Goal: Task Accomplishment & Management: Use online tool/utility

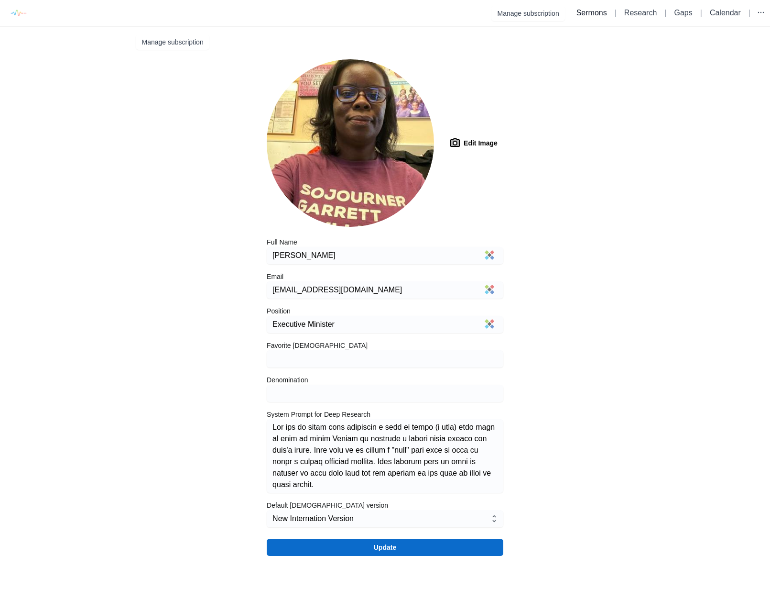
click at [582, 10] on link "Sermons" at bounding box center [592, 13] width 31 height 8
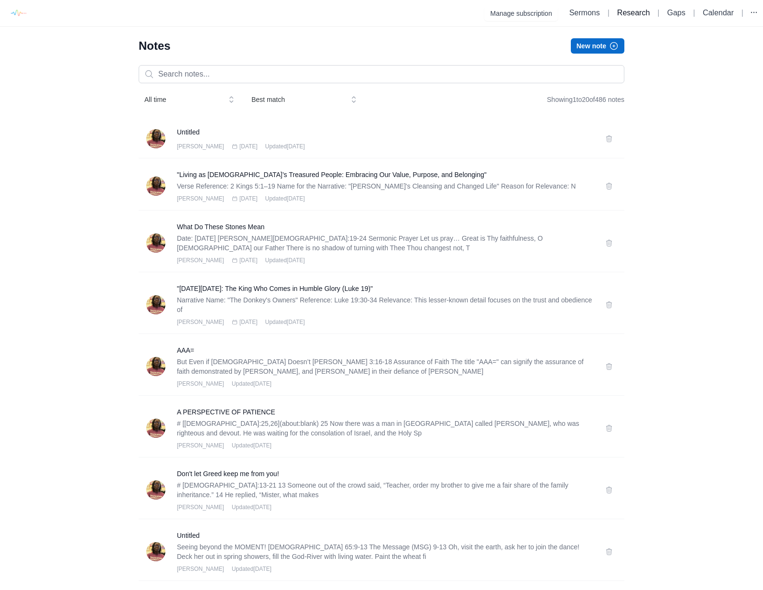
click at [638, 13] on link "Research" at bounding box center [633, 13] width 33 height 8
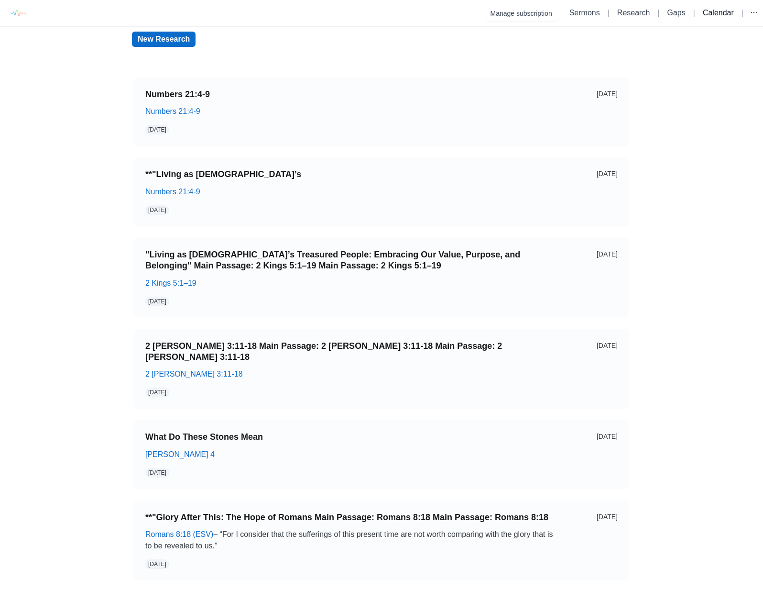
click at [727, 13] on link "Calendar" at bounding box center [718, 13] width 31 height 8
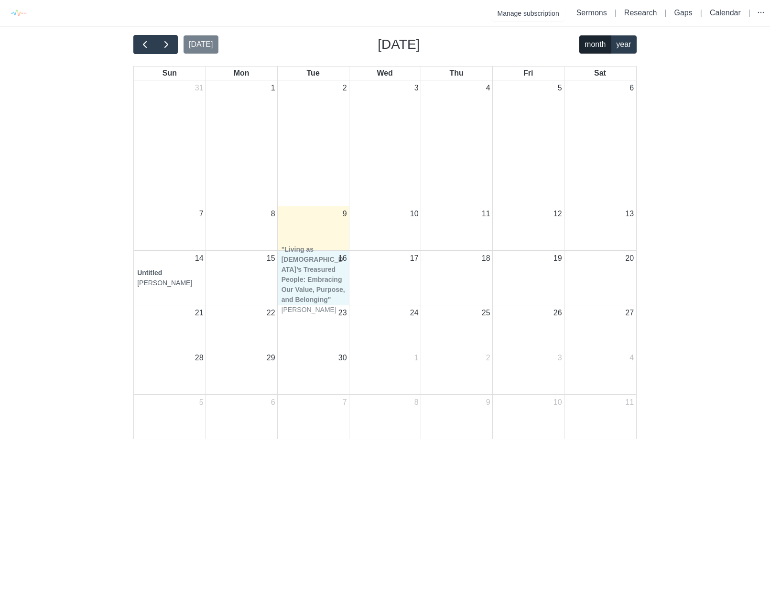
drag, startPoint x: 604, startPoint y: 125, endPoint x: 318, endPoint y: 277, distance: 324.1
click at [318, 277] on tbody "31 1 2 3 4 5 6 "Living as God’s Treasured People: Embracing Our Value, Purpose,…" at bounding box center [385, 259] width 502 height 358
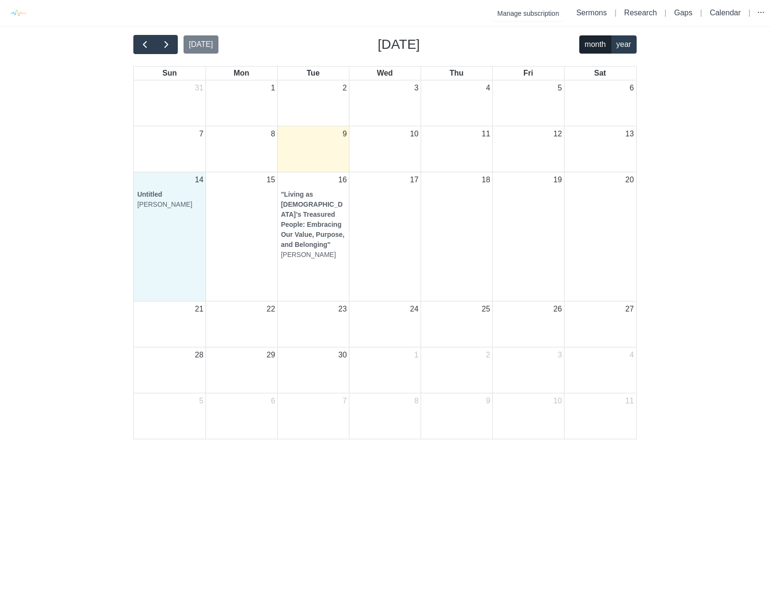
click at [156, 224] on div "14 Untitled Rev. Dwylene Butler" at bounding box center [170, 236] width 72 height 129
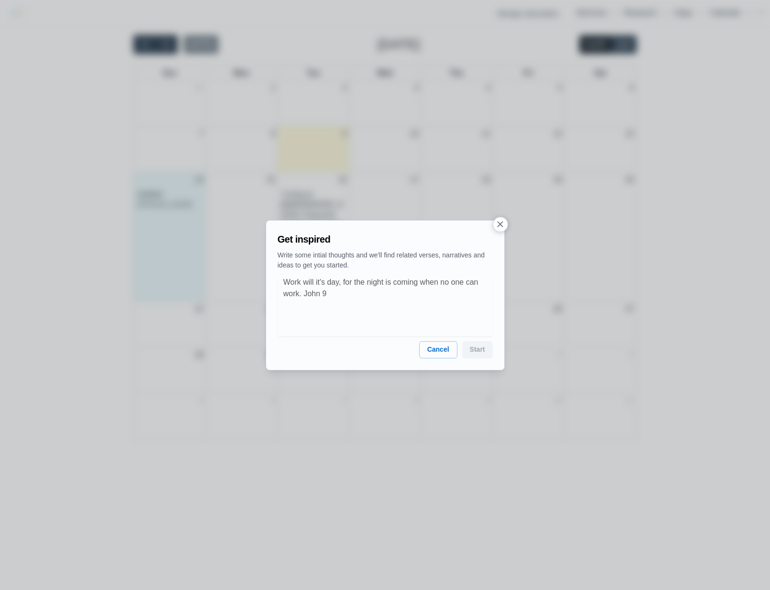
click at [501, 221] on icon "button" at bounding box center [500, 224] width 10 height 10
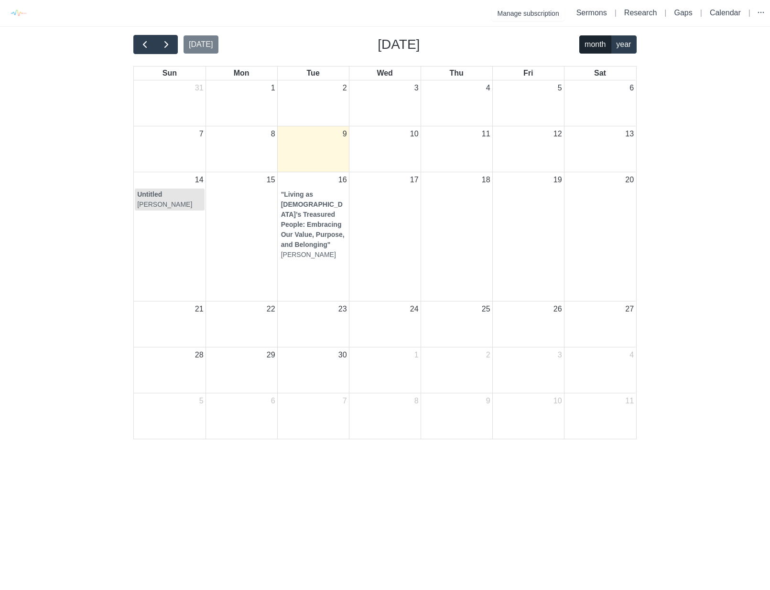
click at [156, 198] on strong "Untitled" at bounding box center [149, 194] width 25 height 8
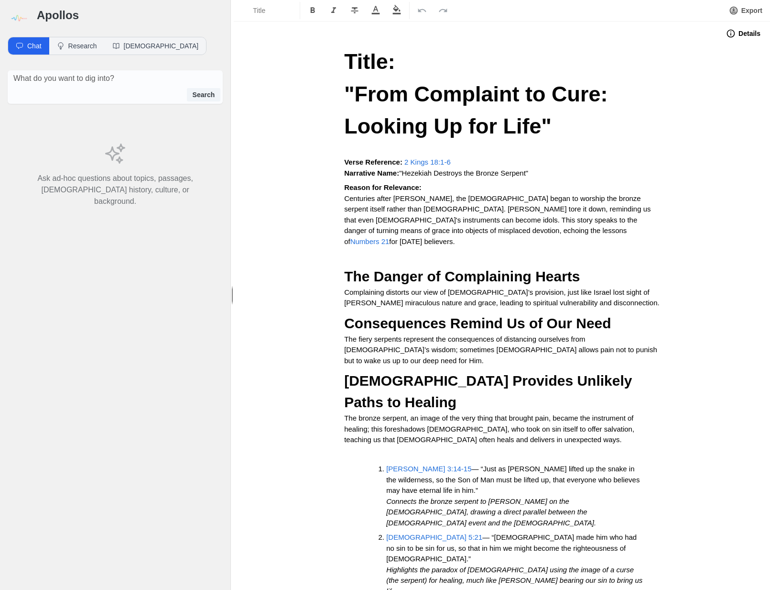
click at [70, 87] on div "x Search" at bounding box center [115, 86] width 215 height 33
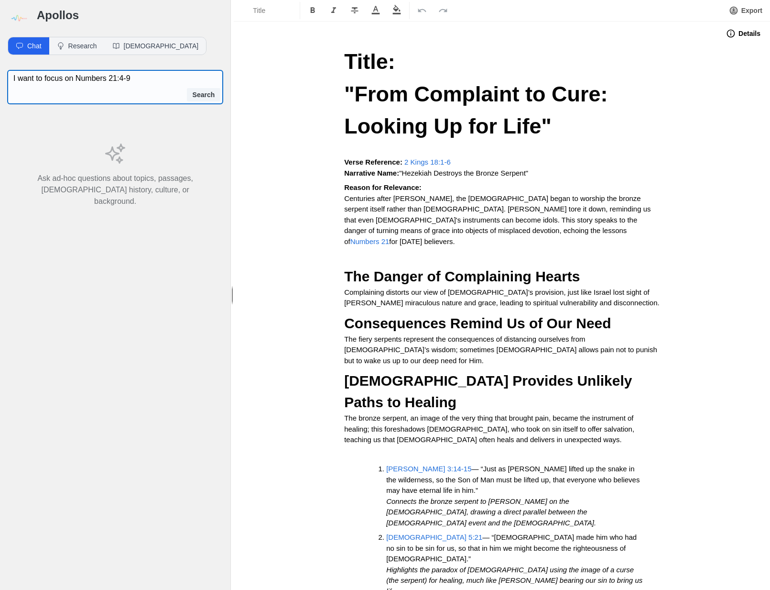
type textarea "I want to focus on Numbers 21:4-9"
click at [211, 97] on button "Search" at bounding box center [204, 94] width 34 height 13
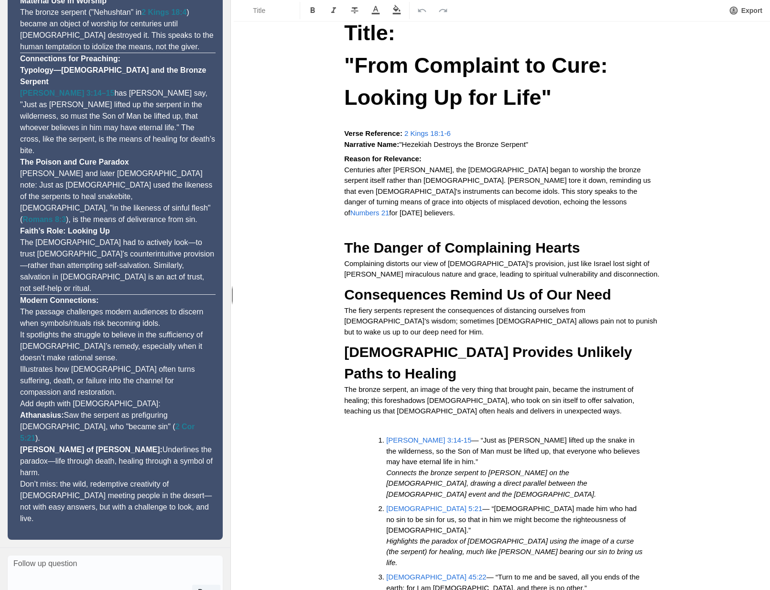
scroll to position [54, 0]
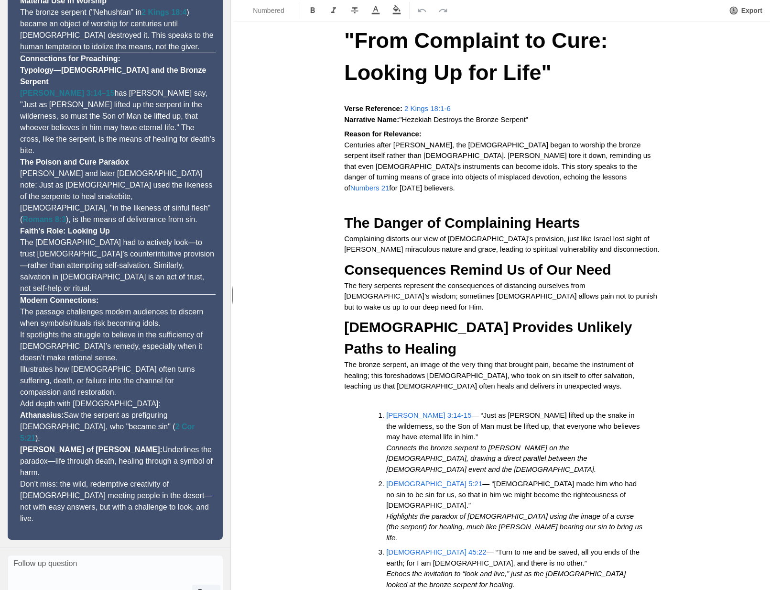
drag, startPoint x: 456, startPoint y: 560, endPoint x: 456, endPoint y: 554, distance: 5.3
click at [456, 558] on div "Title: "From Complaint to Cure: Looking Up for Life" Verse Reference: 2 Kings 1…" at bounding box center [502, 328] width 383 height 673
click at [470, 539] on div "Title: "From Complaint to Cure: Looking Up for Life" Verse Reference: 2 Kings 1…" at bounding box center [502, 328] width 383 height 673
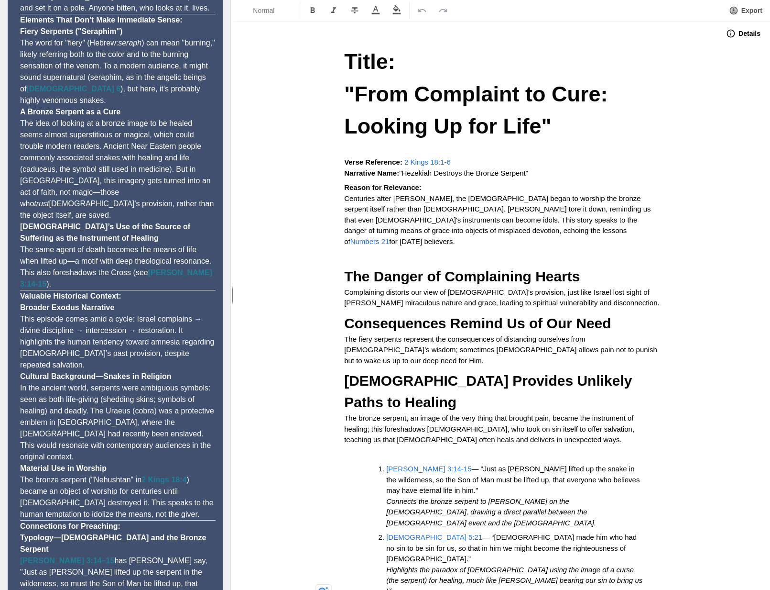
scroll to position [0, 0]
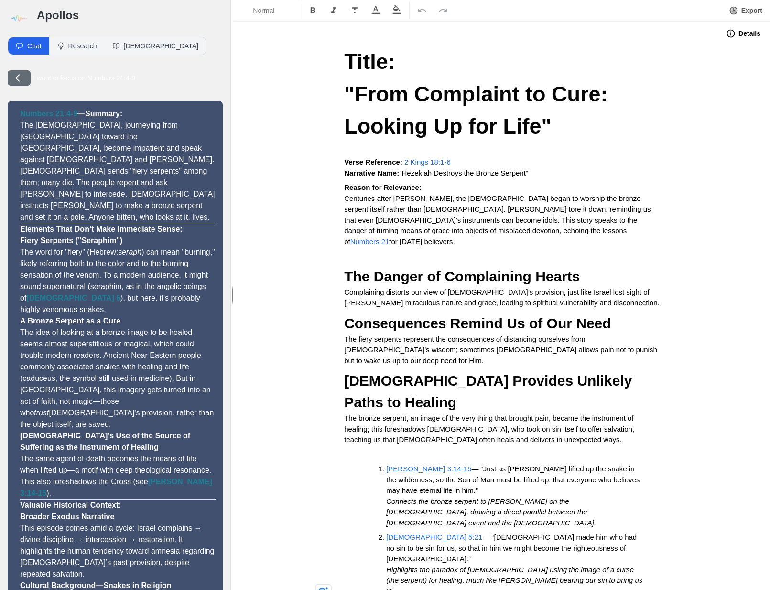
click at [15, 14] on img at bounding box center [19, 19] width 22 height 22
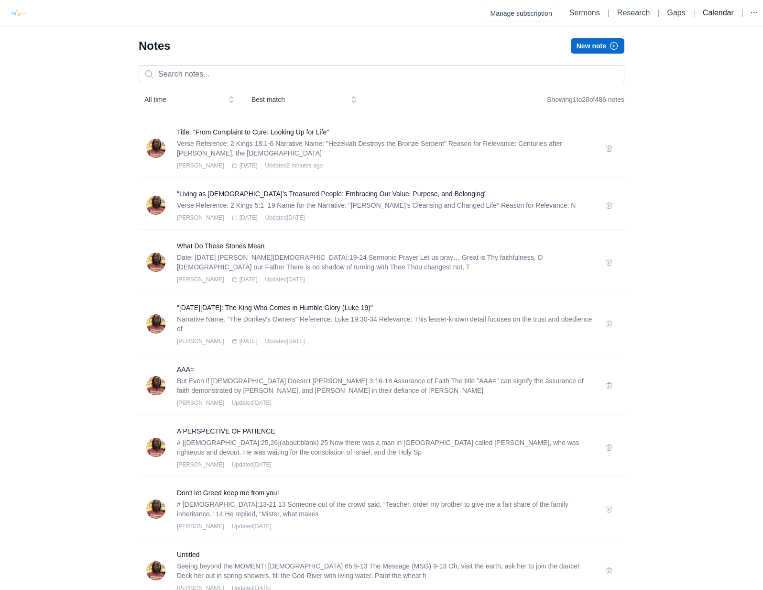
click at [713, 15] on link "Calendar" at bounding box center [718, 13] width 31 height 8
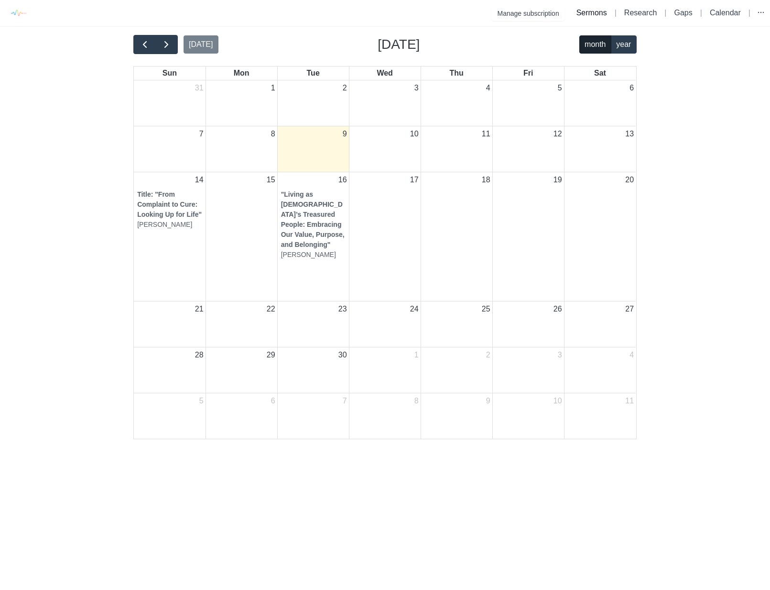
click at [588, 12] on link "Sermons" at bounding box center [592, 13] width 31 height 8
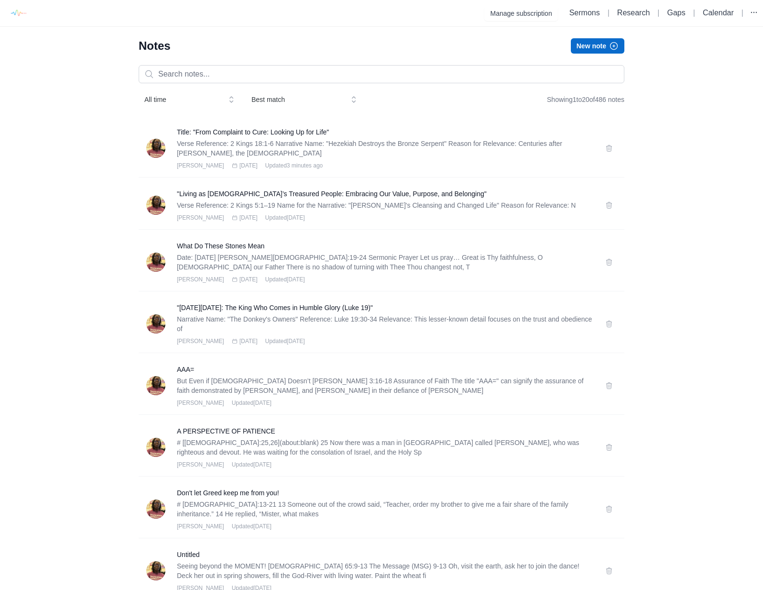
click at [600, 46] on button "New note" at bounding box center [598, 45] width 54 height 15
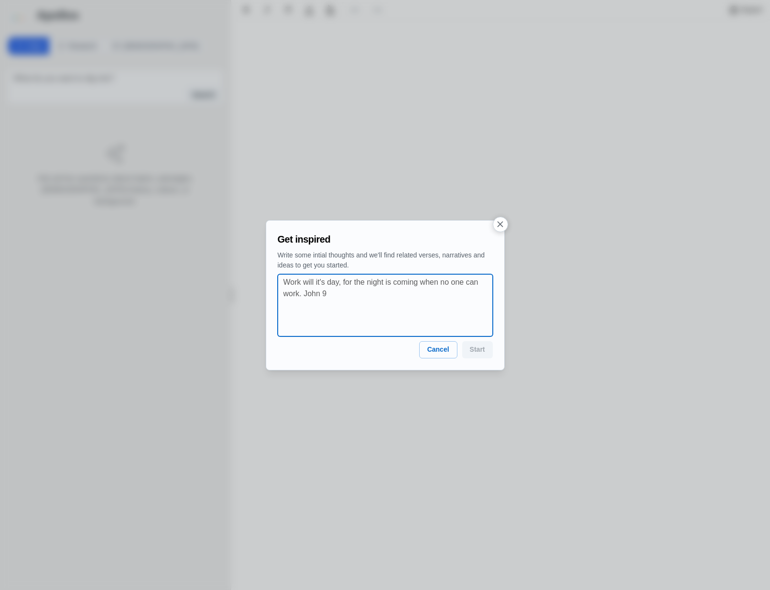
click at [319, 298] on textarea at bounding box center [388, 304] width 209 height 57
type textarea "Numbers 21:4-9"
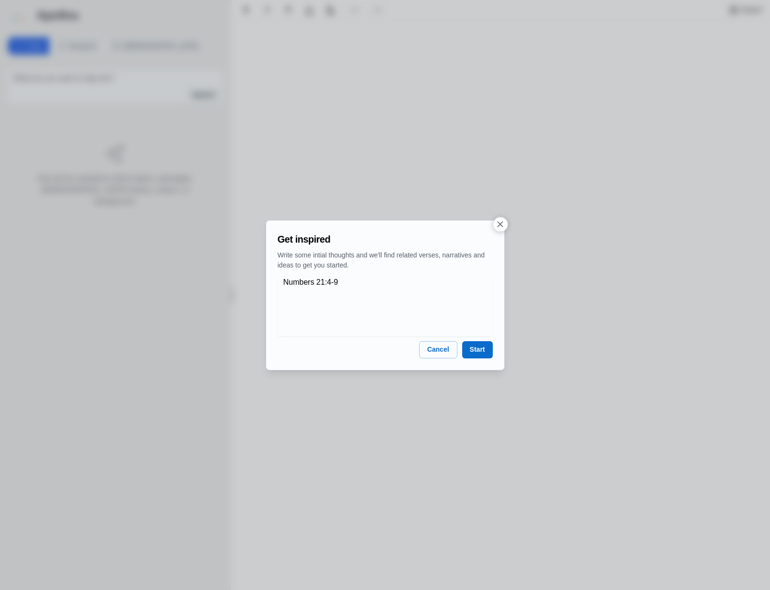
click at [473, 350] on button "Start" at bounding box center [477, 349] width 31 height 17
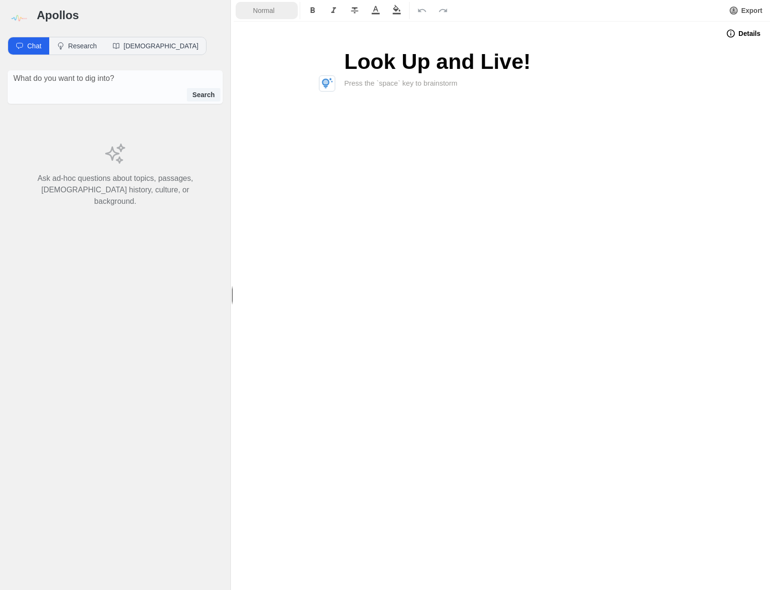
click at [266, 2] on button "Normal" at bounding box center [267, 10] width 62 height 17
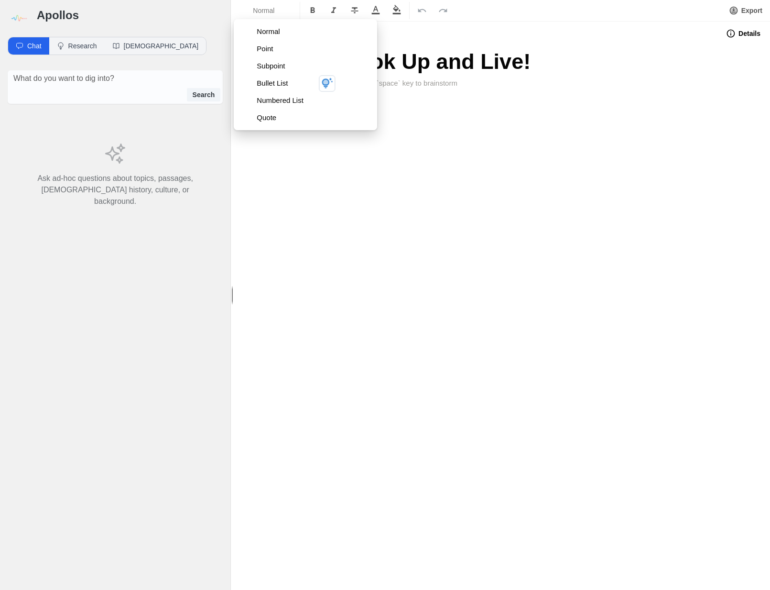
click at [429, 82] on p at bounding box center [502, 83] width 316 height 11
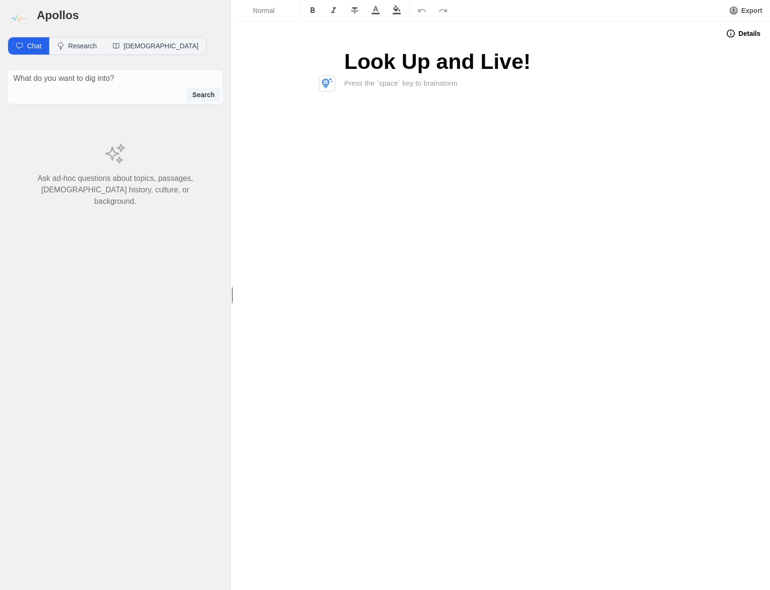
click at [751, 34] on button "Details" at bounding box center [744, 33] width 46 height 15
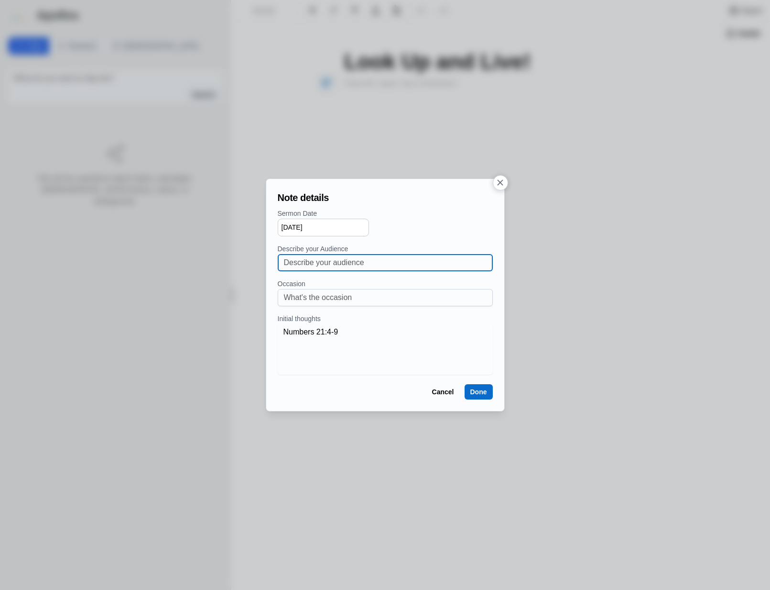
click at [349, 264] on input at bounding box center [385, 262] width 203 height 16
type input "Sixth Mount Zion Baptist Church"
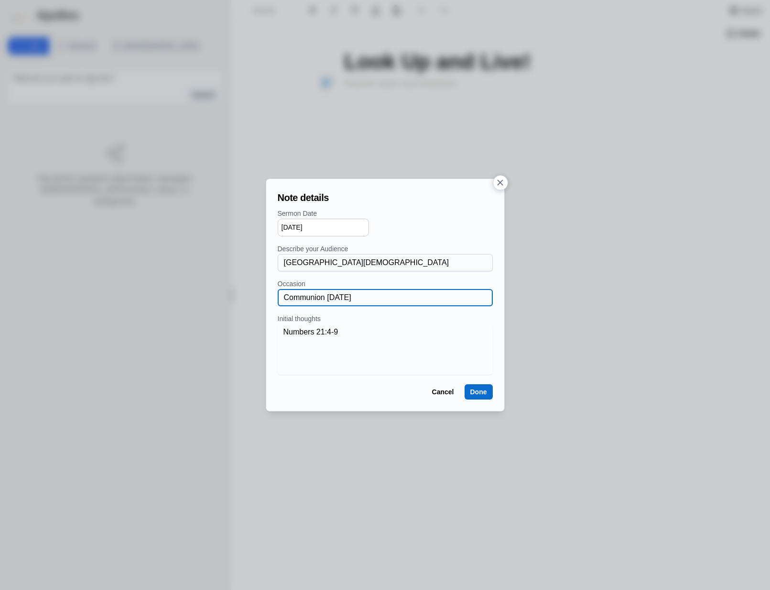
type input "Communion Sunday"
click at [484, 391] on button "Done" at bounding box center [479, 391] width 28 height 15
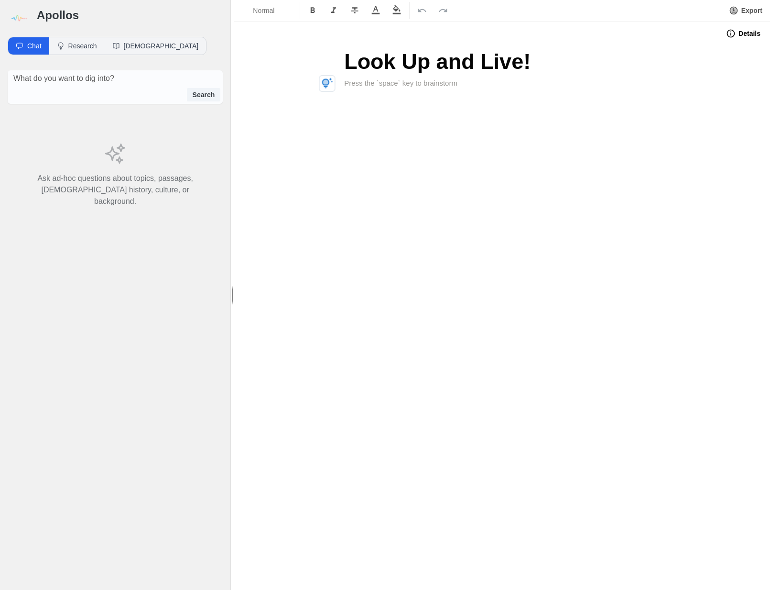
click at [368, 127] on div "Look Up and Live!" at bounding box center [502, 102] width 383 height 115
click at [324, 86] on icon "button" at bounding box center [327, 83] width 11 height 11
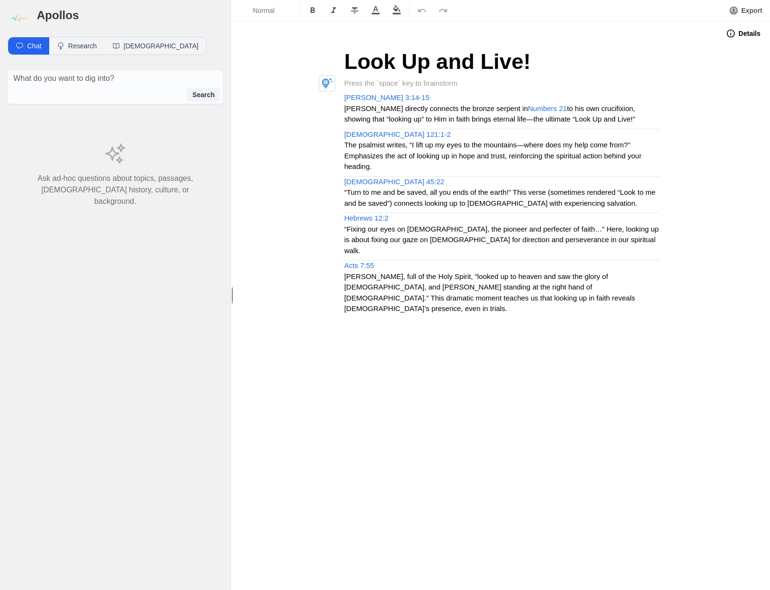
click at [385, 79] on p at bounding box center [502, 83] width 316 height 11
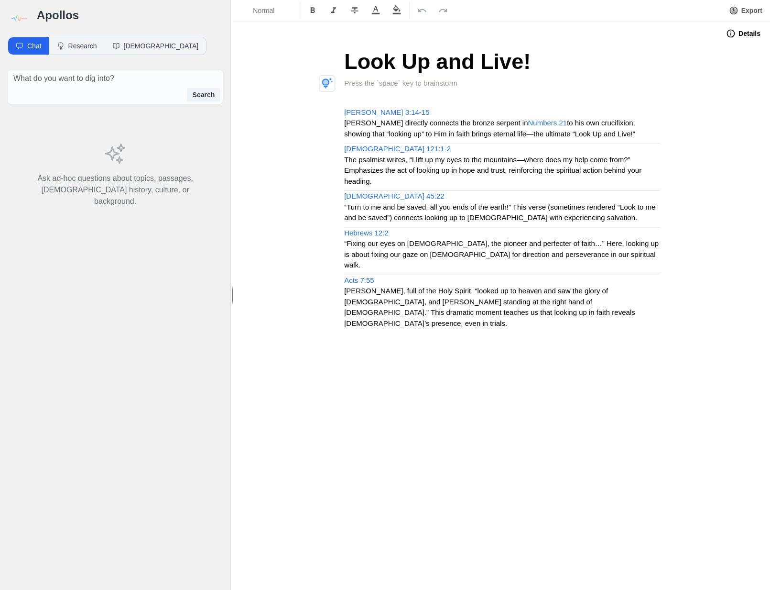
click at [333, 81] on button "button" at bounding box center [327, 84] width 16 height 16
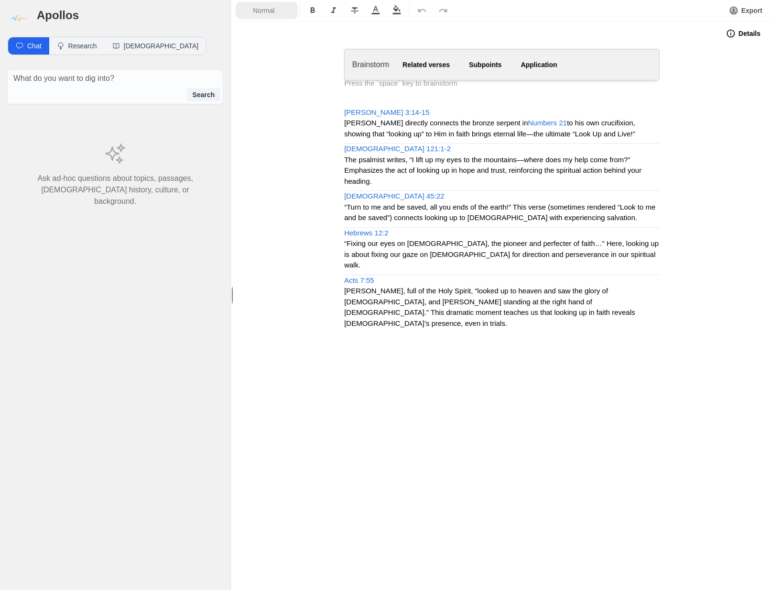
click at [256, 4] on button "Normal" at bounding box center [267, 10] width 62 height 17
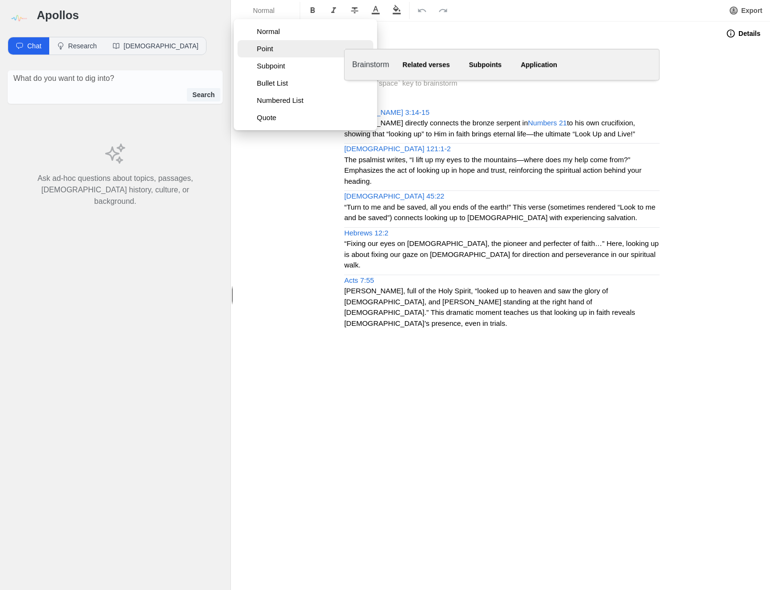
click at [285, 51] on span "Point" at bounding box center [313, 49] width 113 height 10
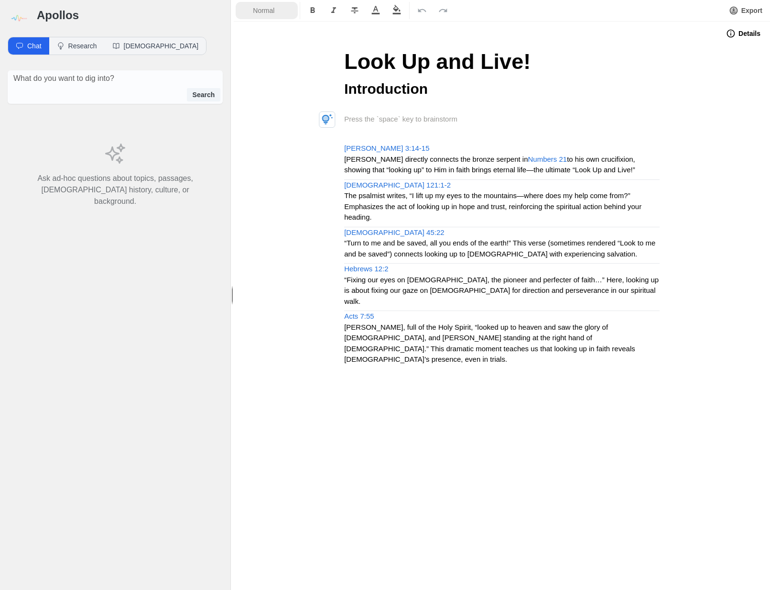
click at [257, 12] on span "Normal" at bounding box center [269, 11] width 33 height 10
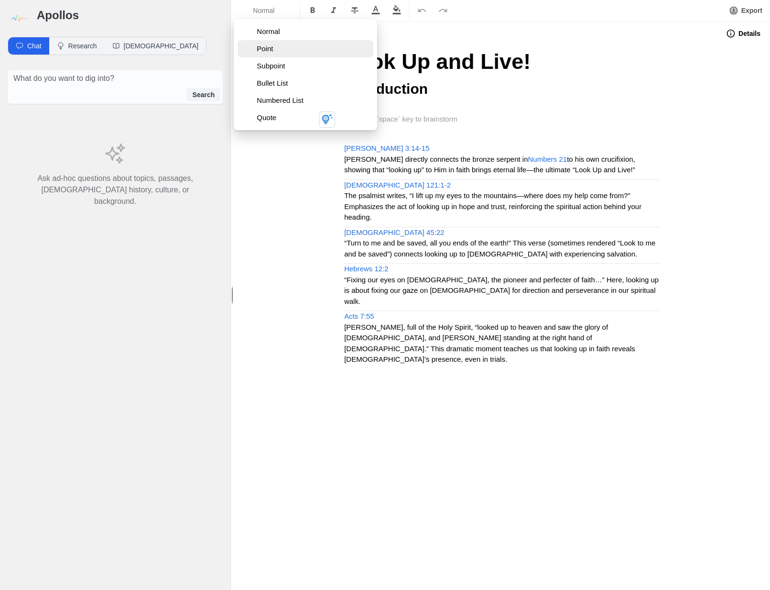
click at [265, 47] on span "Point" at bounding box center [313, 49] width 113 height 10
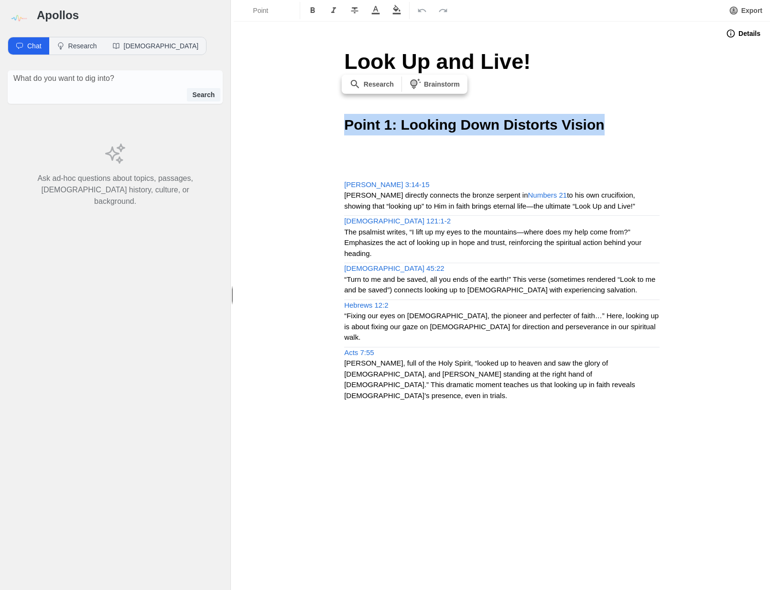
drag, startPoint x: 602, startPoint y: 127, endPoint x: 296, endPoint y: 123, distance: 306.6
click at [296, 123] on div "Look Up and Live! Introduction Point 1: Looking Down Distorts Vision John 3:14-…" at bounding box center [502, 258] width 537 height 427
copy span "Point 1: Looking Down Distorts Vision"
click at [346, 161] on div "Look Up and Live! Introduction Point 1: Looking Down Distorts Vision John 3:14-…" at bounding box center [502, 258] width 383 height 427
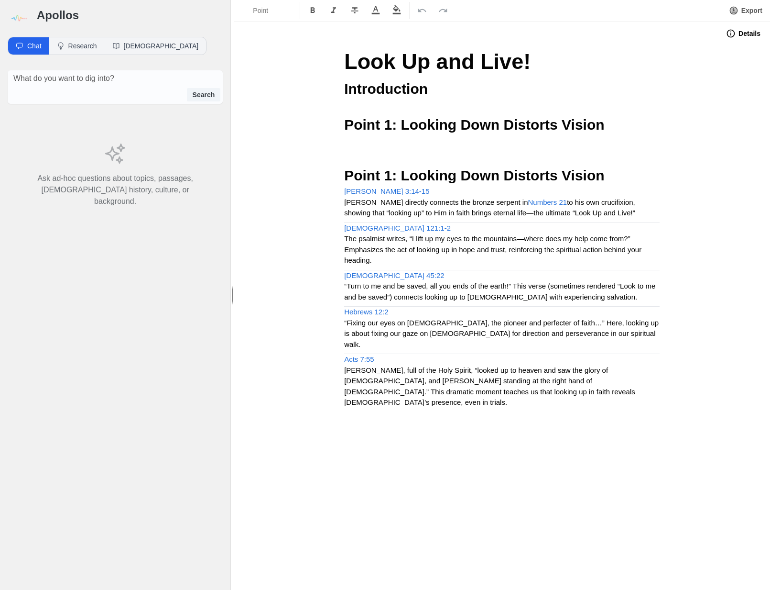
click at [383, 174] on span "Point 1: Looking Down Distorts Vision" at bounding box center [474, 175] width 260 height 16
click at [387, 172] on span "Point 1: Looking Down Distorts Vision" at bounding box center [474, 175] width 260 height 16
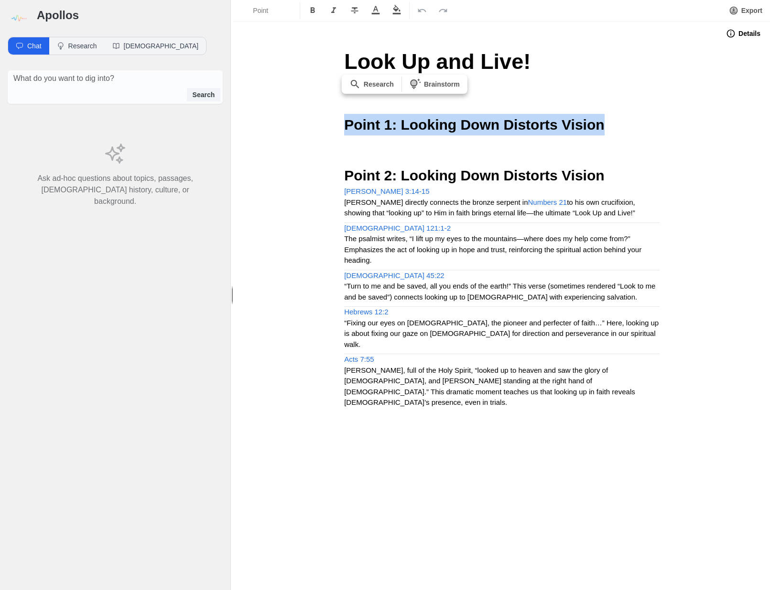
drag, startPoint x: 604, startPoint y: 122, endPoint x: 341, endPoint y: 116, distance: 263.1
click at [341, 116] on div "Look Up and Live! Introduction Point 1: Looking Down Distorts Vision Point 2: L…" at bounding box center [502, 262] width 383 height 434
click at [400, 124] on span "Point 1: Looking Down Distorts Vision" at bounding box center [474, 125] width 260 height 16
drag, startPoint x: 396, startPoint y: 124, endPoint x: 602, endPoint y: 131, distance: 205.8
click at [602, 131] on h2 "Point 1: Looking Down Distorts Vision" at bounding box center [502, 125] width 316 height 22
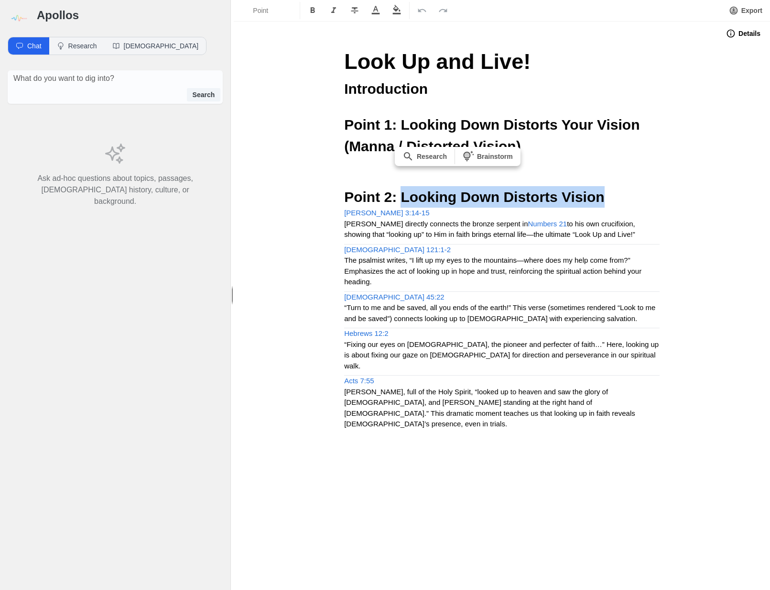
drag, startPoint x: 598, startPoint y: 196, endPoint x: 401, endPoint y: 203, distance: 197.7
click at [400, 203] on h2 "Point 2: Looking Down Distorts Vision" at bounding box center [502, 197] width 316 height 22
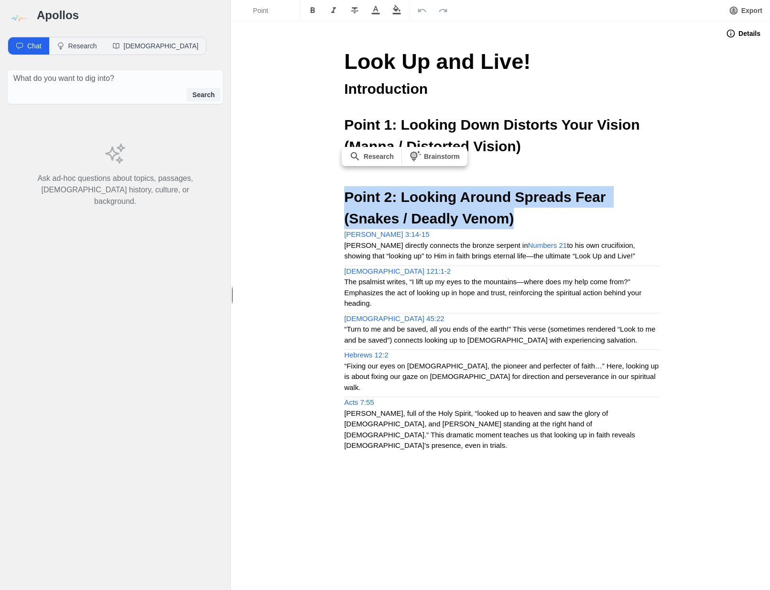
drag, startPoint x: 467, startPoint y: 223, endPoint x: 343, endPoint y: 200, distance: 125.5
click at [343, 200] on div "Look Up and Live! Introduction Point 1: Looking Down Distorts Your Vision (Mann…" at bounding box center [502, 283] width 383 height 477
copy span "Point 2: Looking Around Spreads Fear (Snakes / Deadly Venom)"
click at [452, 221] on h2 "Point 2: Looking Around Spreads Fear (Snakes / Deadly Venom)" at bounding box center [502, 207] width 316 height 43
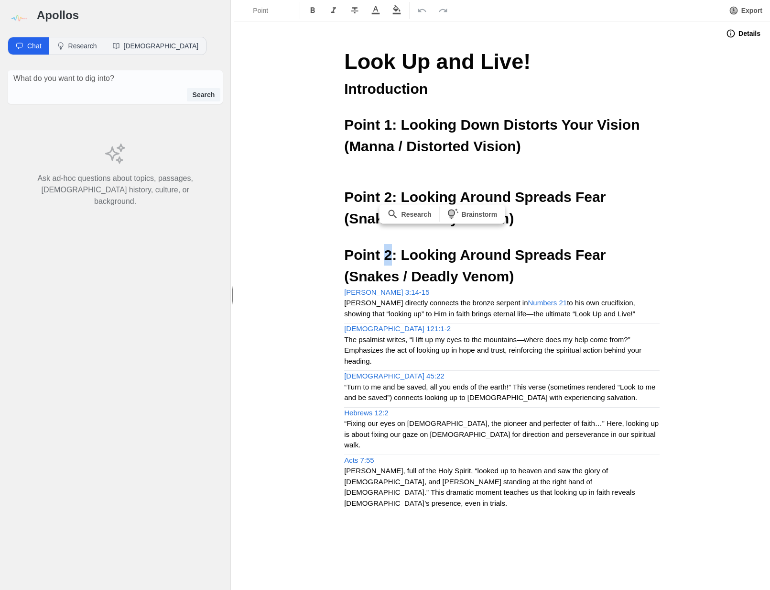
click at [387, 253] on span "Point 2: Looking Around Spreads Fear (Snakes / Deadly Venom)" at bounding box center [477, 265] width 266 height 37
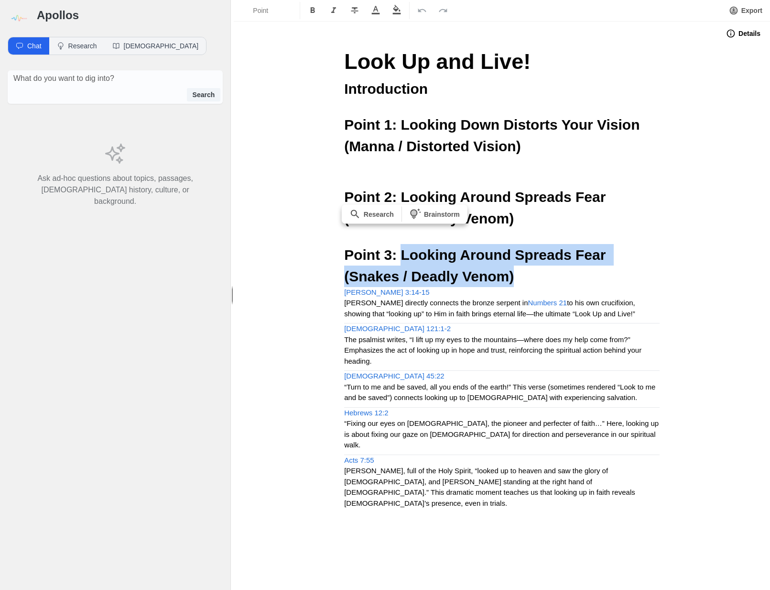
drag, startPoint x: 458, startPoint y: 276, endPoint x: 399, endPoint y: 258, distance: 61.9
click at [399, 258] on h2 "Point 3: Looking Around Spreads Fear (Snakes / Deadly Venom)" at bounding box center [502, 265] width 316 height 43
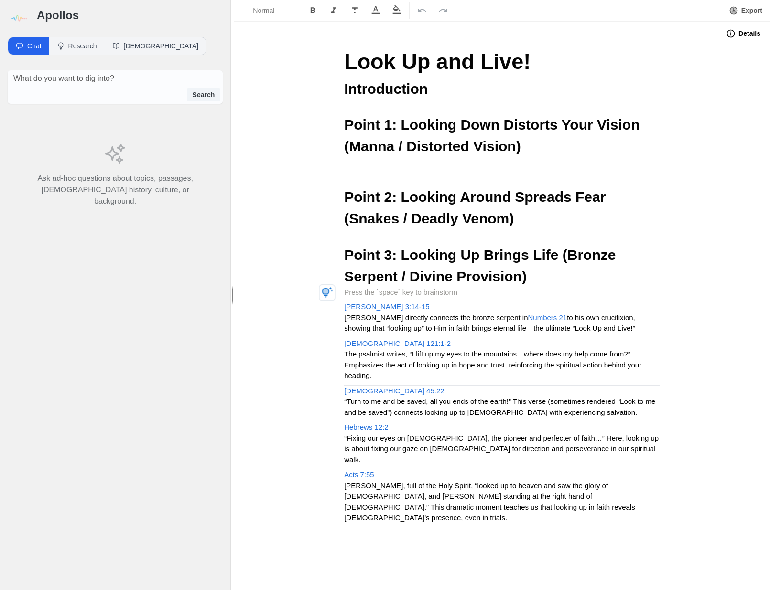
click at [430, 175] on p at bounding box center [502, 177] width 316 height 11
click at [396, 165] on p at bounding box center [502, 162] width 316 height 11
click at [343, 121] on div "Look Up and Live! Introduction Point 1: Looking Down Distorts Your Vision (Mann…" at bounding box center [502, 320] width 383 height 550
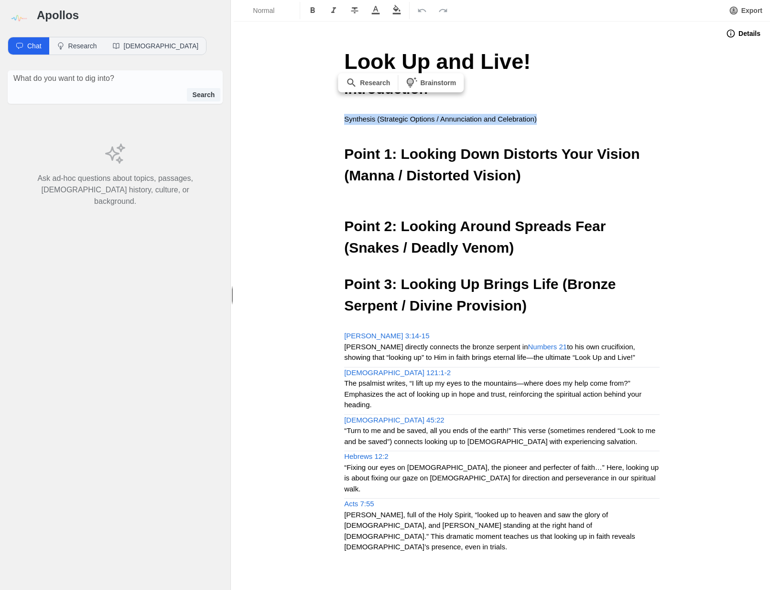
drag, startPoint x: 547, startPoint y: 119, endPoint x: 339, endPoint y: 120, distance: 208.0
click at [339, 120] on div "Look Up and Live! Introduction Synthesis (Strategic Options / Annunciation and …" at bounding box center [502, 334] width 383 height 579
click at [258, 14] on span "Normal" at bounding box center [269, 11] width 33 height 10
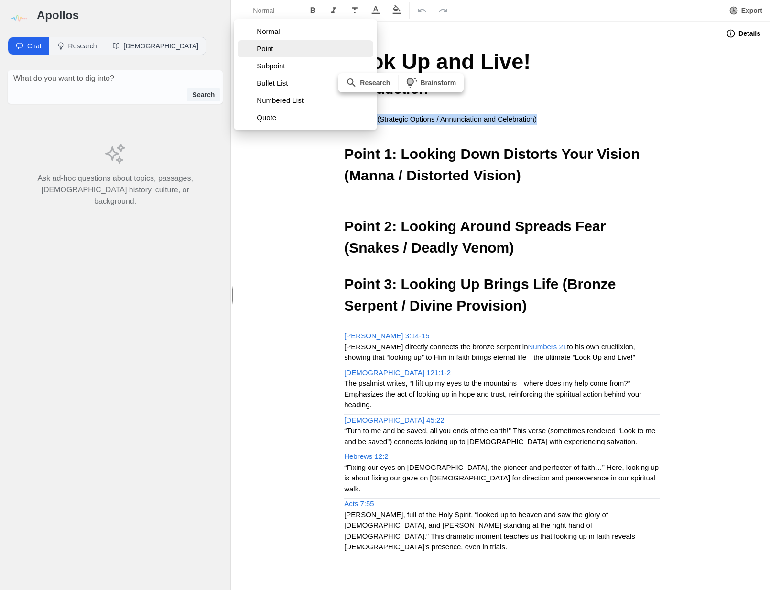
click at [266, 52] on span "Point" at bounding box center [313, 49] width 113 height 10
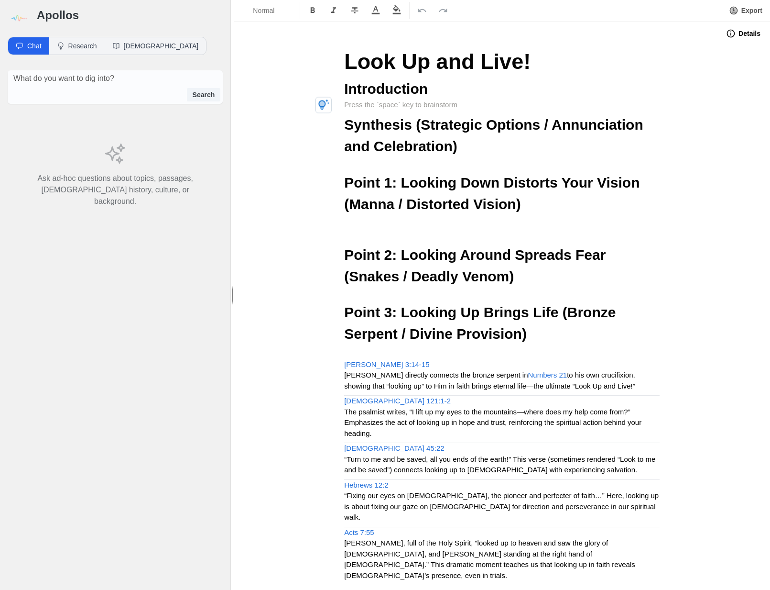
click at [368, 102] on p at bounding box center [502, 104] width 316 height 11
click at [39, 11] on h3 "Apollos" at bounding box center [130, 15] width 186 height 15
click at [20, 15] on img at bounding box center [19, 19] width 22 height 22
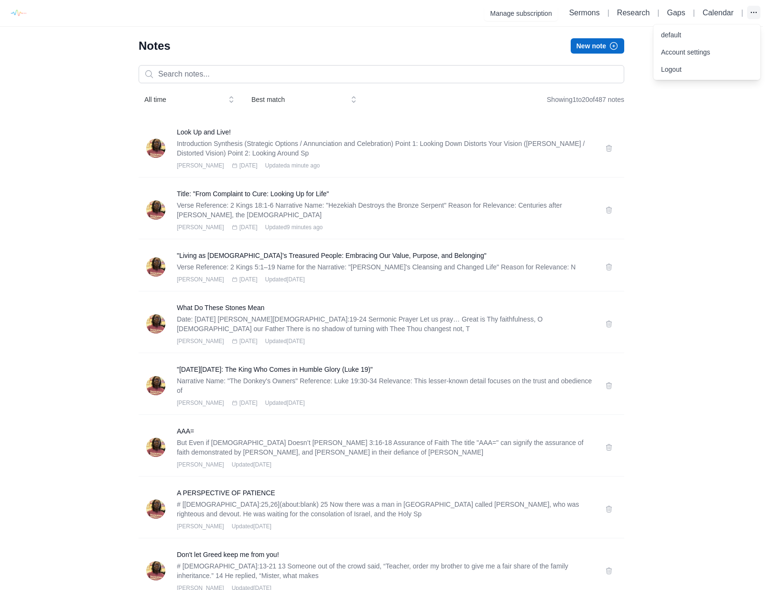
click at [748, 12] on button "button" at bounding box center [754, 12] width 13 height 13
click at [681, 34] on link "default" at bounding box center [707, 34] width 107 height 17
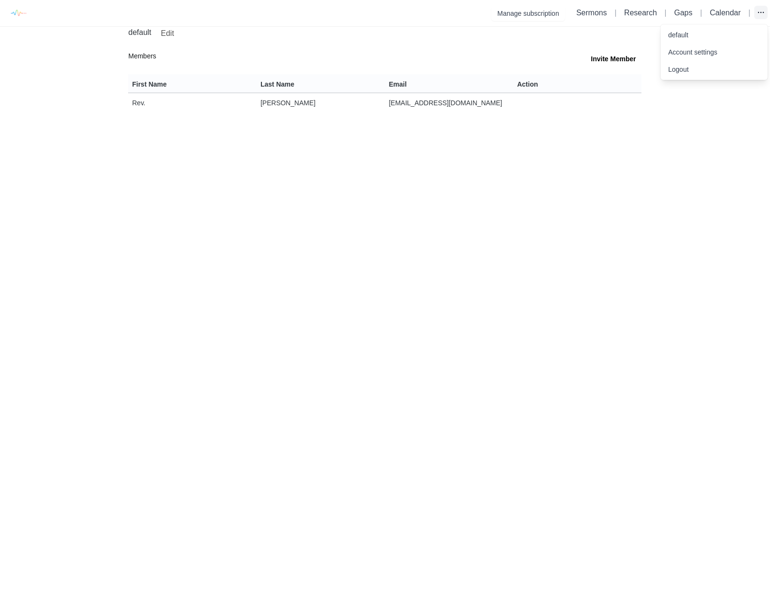
click at [759, 12] on icon "button" at bounding box center [761, 12] width 5 height 0
click at [697, 51] on link "Account settings" at bounding box center [714, 52] width 107 height 17
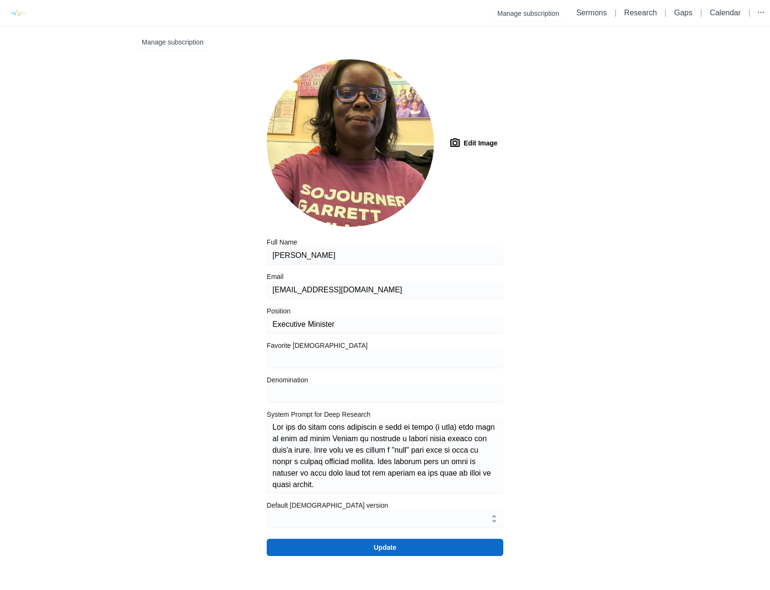
type input "niv"
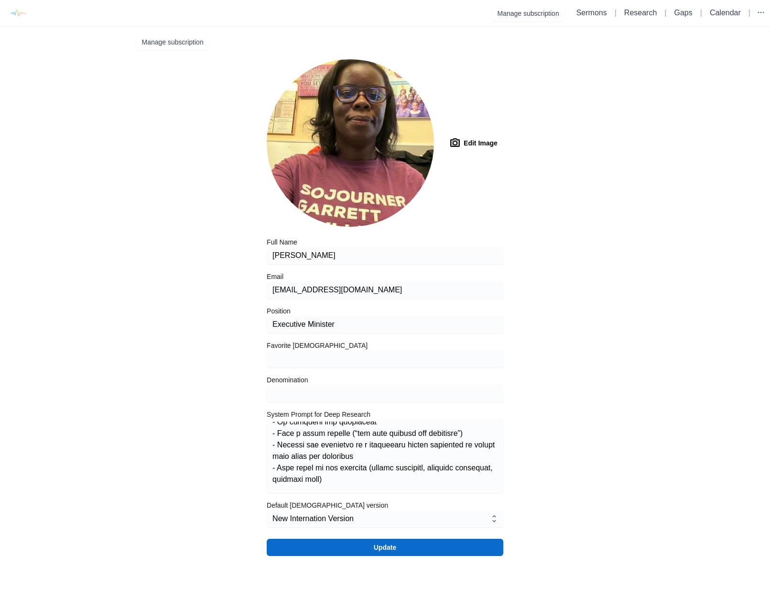
scroll to position [527, 0]
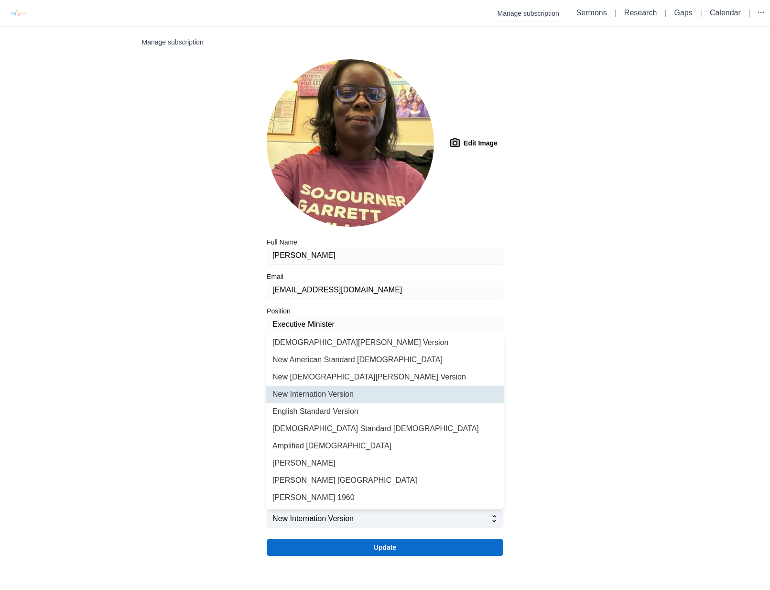
click at [472, 524] on button "New Internation Version" at bounding box center [379, 518] width 213 height 14
click at [609, 304] on div "Edit Image 0 Full Name Rev. Dwylene Butler Email dwylene.preaches@gmail.com Pos…" at bounding box center [385, 307] width 498 height 496
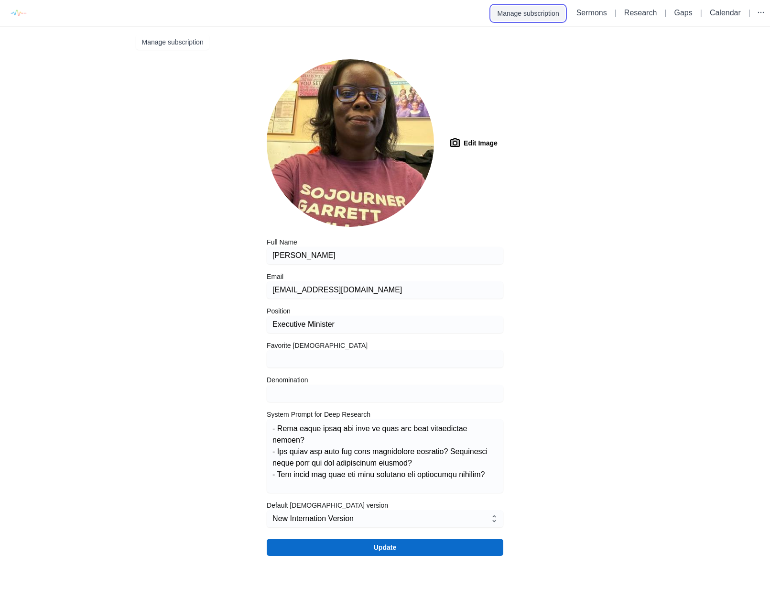
click at [530, 15] on button "Manage subscription" at bounding box center [528, 13] width 73 height 15
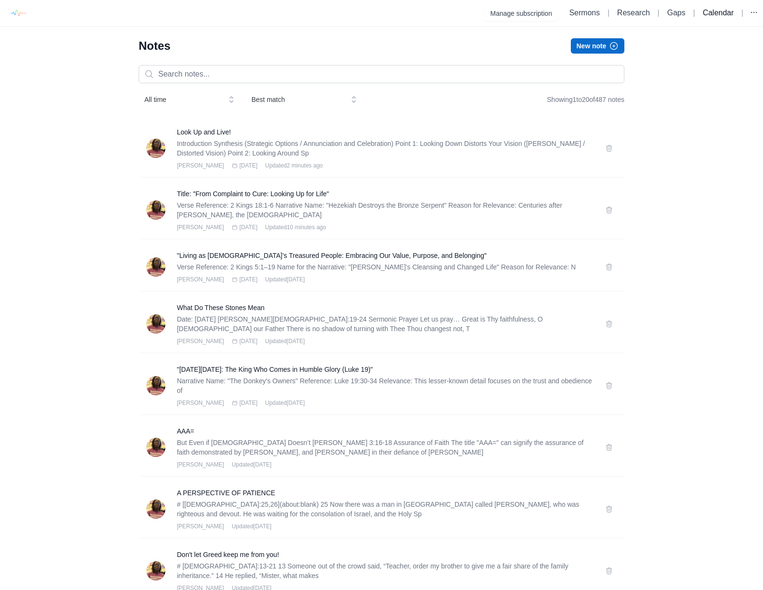
click at [714, 14] on link "Calendar" at bounding box center [718, 13] width 31 height 8
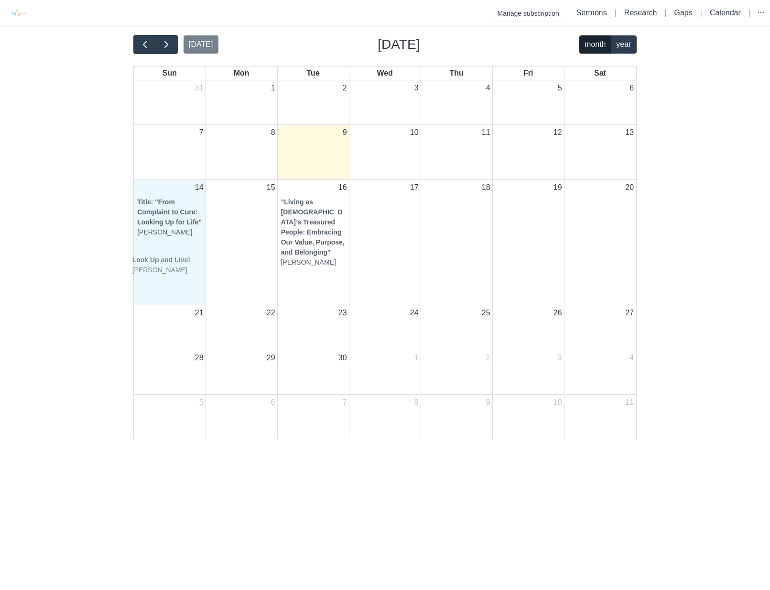
drag, startPoint x: 320, startPoint y: 160, endPoint x: 171, endPoint y: 271, distance: 185.6
click at [171, 271] on tbody "31 1 2 3 4 5 6 7 8 9 Look Up and Live! [PERSON_NAME] 10 11 12 13 14 Title: "Fro…" at bounding box center [385, 259] width 502 height 358
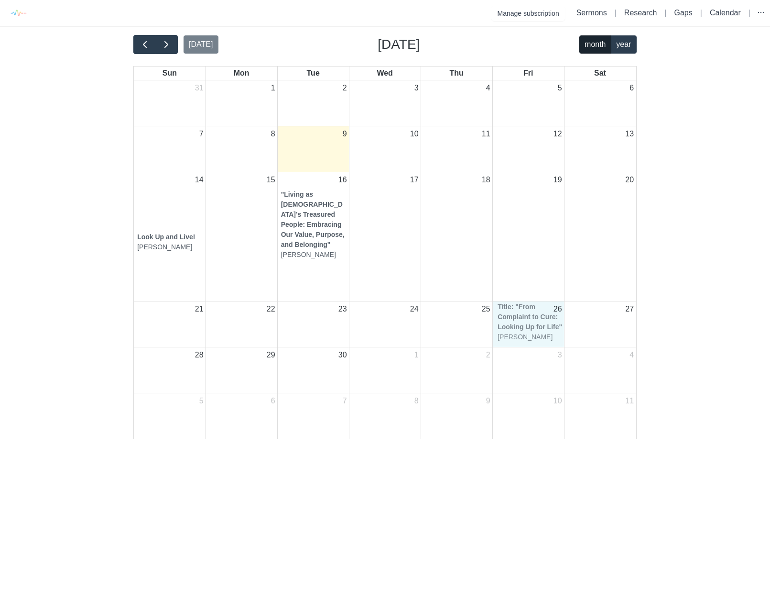
drag, startPoint x: 170, startPoint y: 207, endPoint x: 530, endPoint y: 317, distance: 376.9
click at [530, 317] on tbody "31 1 2 3 4 5 6 7 8 9 10 11 12 13 14 Title: "From Complaint to Cure: Looking Up …" at bounding box center [385, 259] width 502 height 358
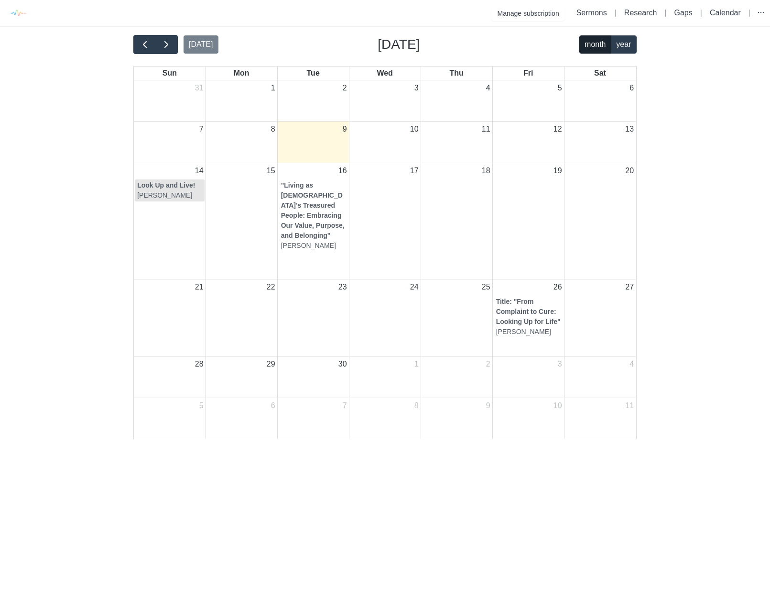
click at [172, 184] on strong "Look Up and Live!" at bounding box center [166, 185] width 58 height 8
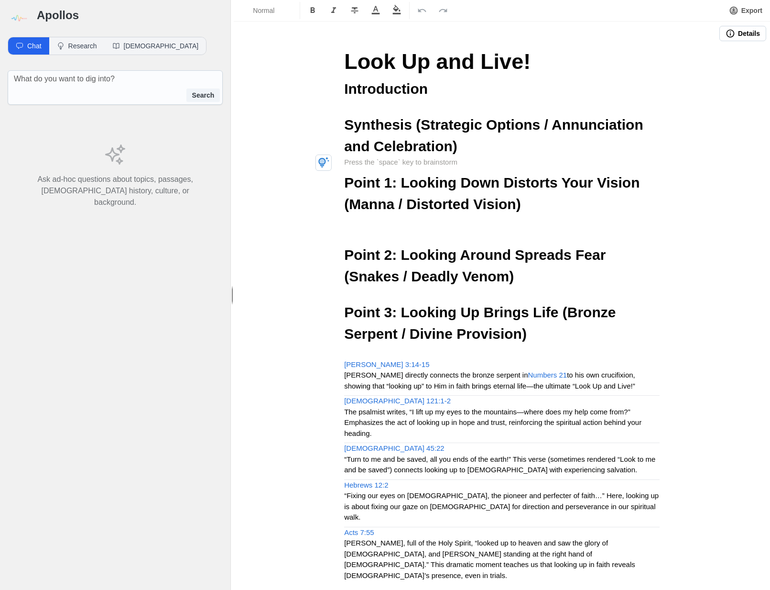
click at [375, 162] on p at bounding box center [502, 162] width 316 height 11
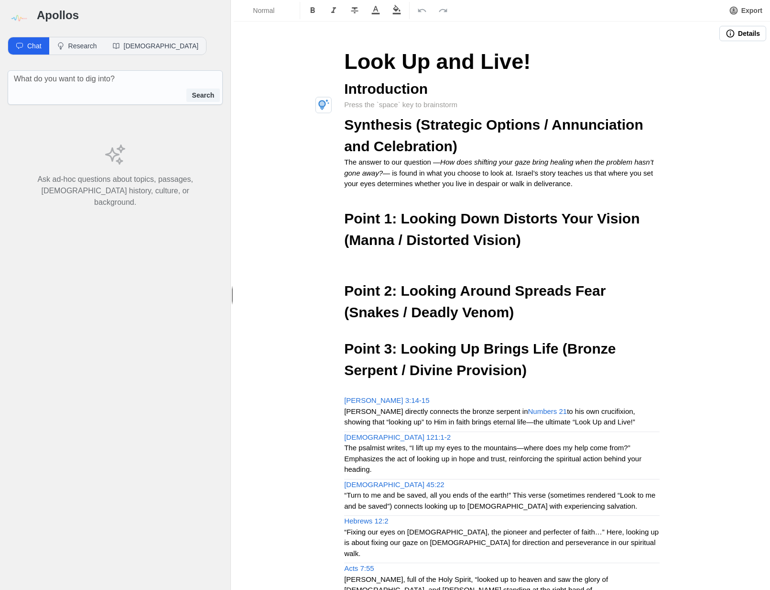
click at [365, 105] on p at bounding box center [502, 104] width 316 height 11
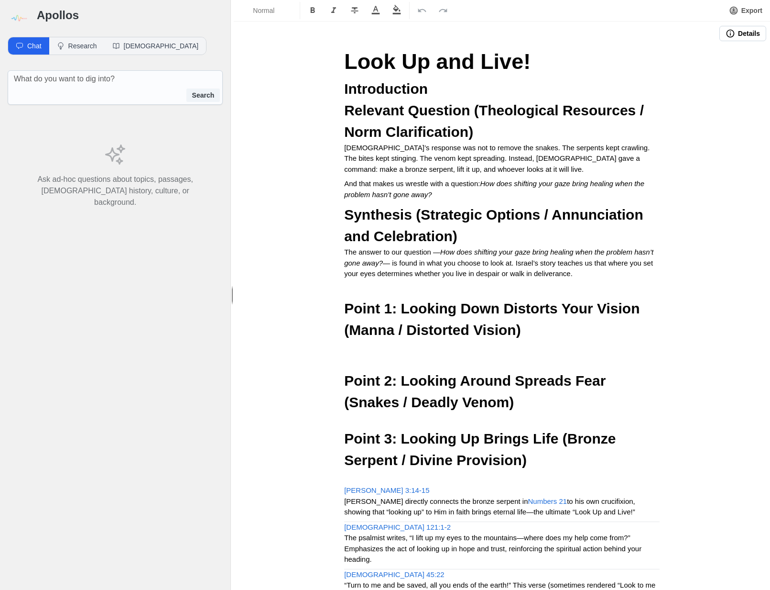
click at [344, 113] on strong "Relevant Question (Theological Resources / Norm Clarification)" at bounding box center [496, 120] width 304 height 37
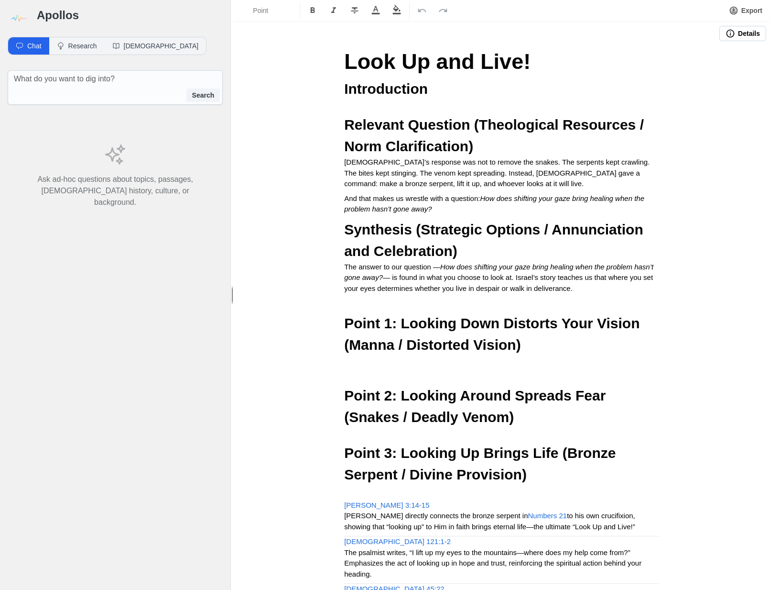
click at [344, 122] on strong "Relevant Question (Theological Resources / Norm Clarification)" at bounding box center [496, 135] width 304 height 37
click at [344, 109] on p at bounding box center [502, 104] width 316 height 11
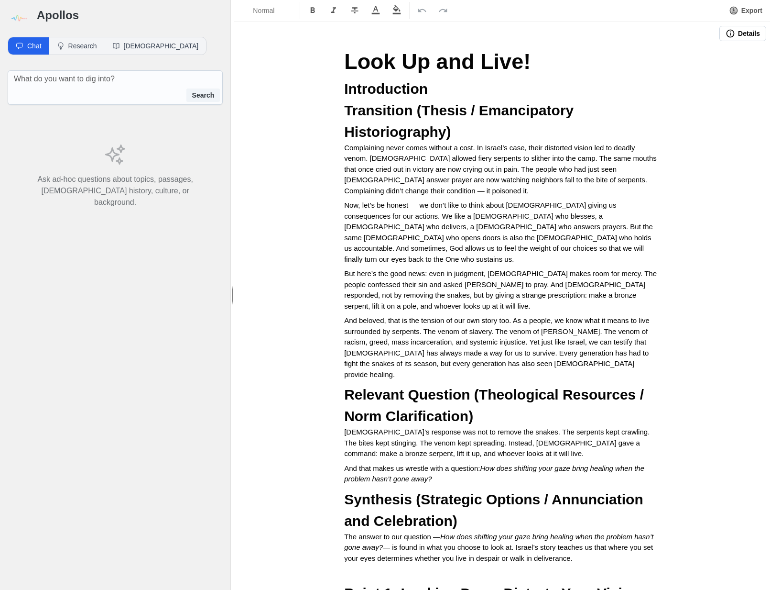
click at [344, 110] on strong "Transition (Thesis / Emancipatory Historiography)" at bounding box center [460, 120] width 233 height 37
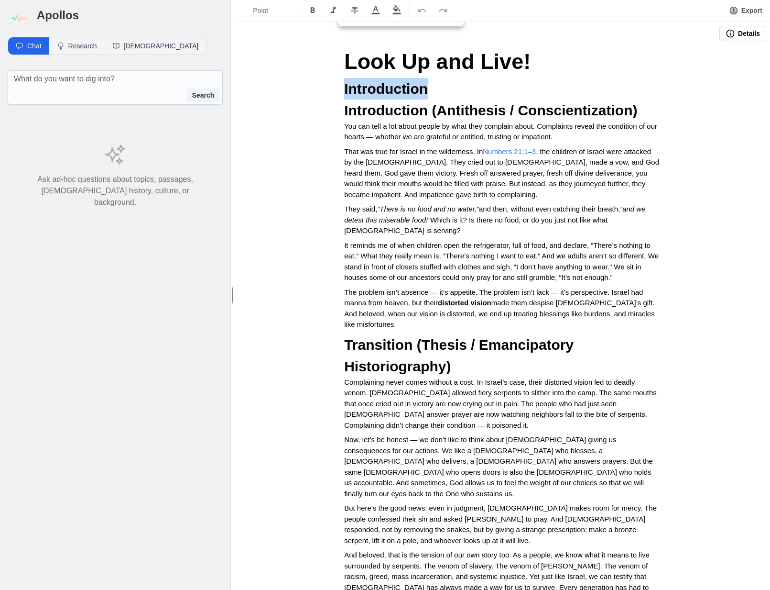
drag, startPoint x: 437, startPoint y: 86, endPoint x: 329, endPoint y: 88, distance: 107.6
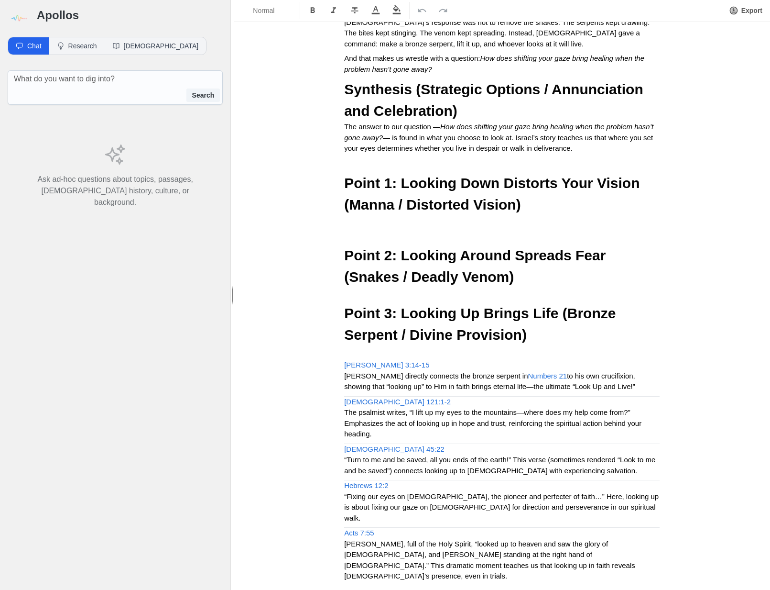
scroll to position [689, 0]
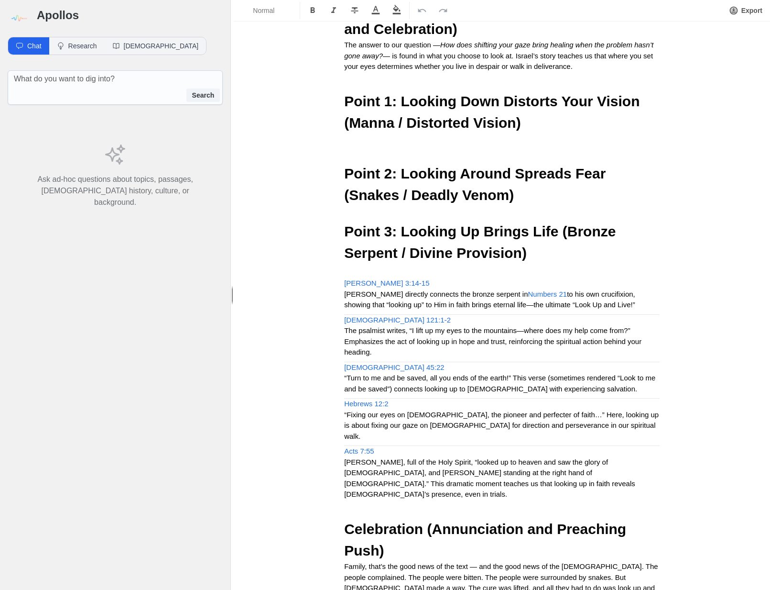
scroll to position [747, 0]
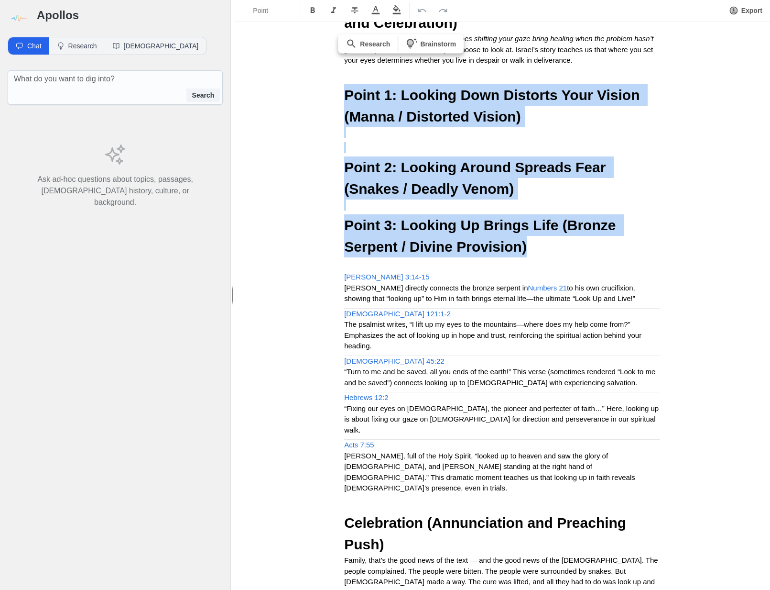
drag, startPoint x: 470, startPoint y: 237, endPoint x: 306, endPoint y: 74, distance: 231.3
click at [305, 73] on div "Look Up and Live! Gratitude Introduction (Antithesis / Conscientization) You ca…" at bounding box center [502, 87] width 537 height 1577
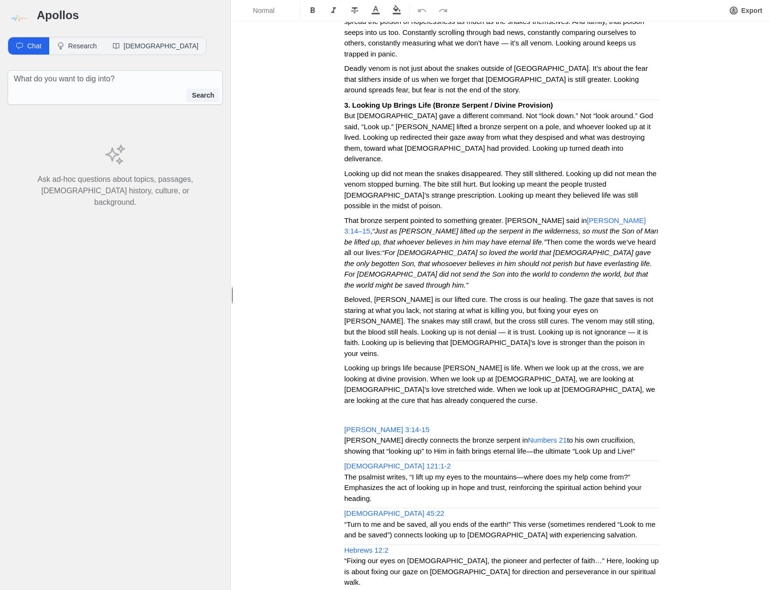
scroll to position [1372, 0]
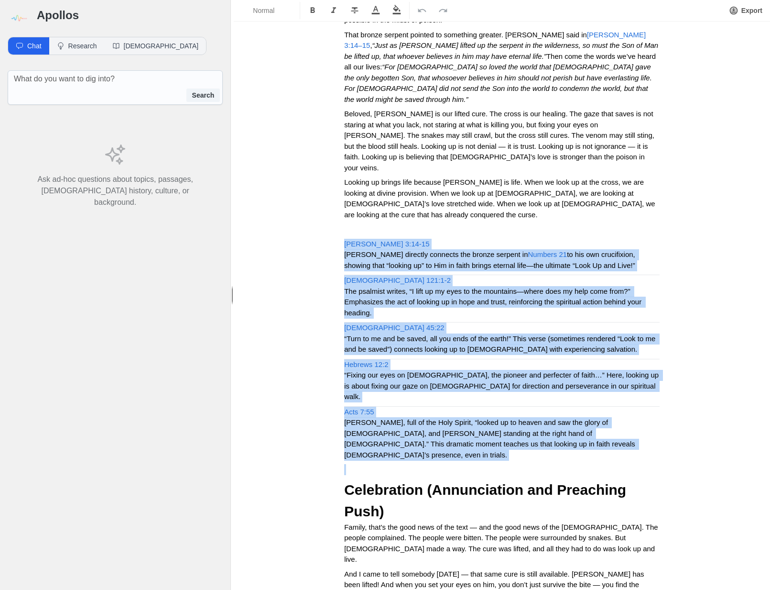
drag, startPoint x: 484, startPoint y: 374, endPoint x: 340, endPoint y: 179, distance: 242.1
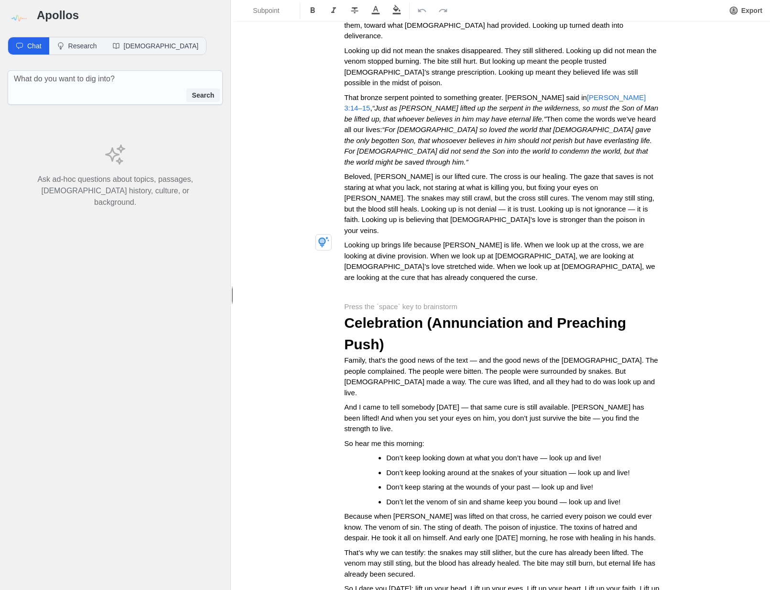
scroll to position [1297, 0]
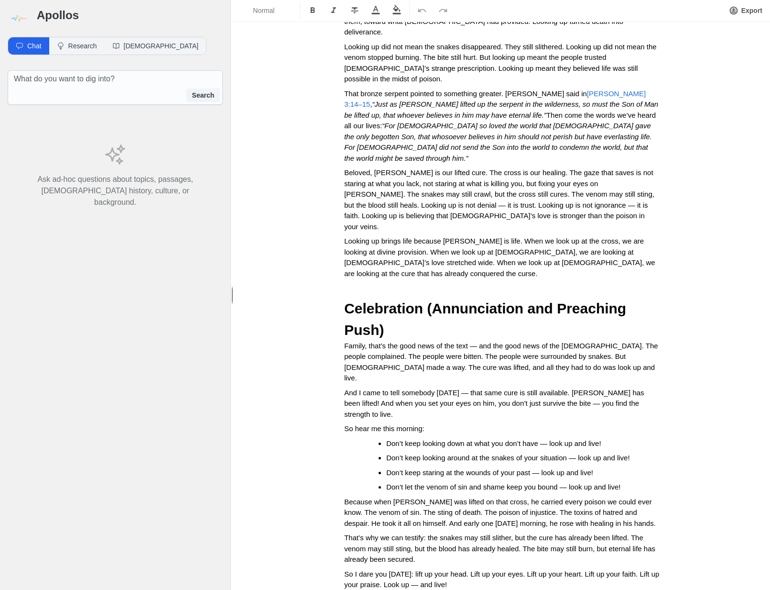
scroll to position [1444, 0]
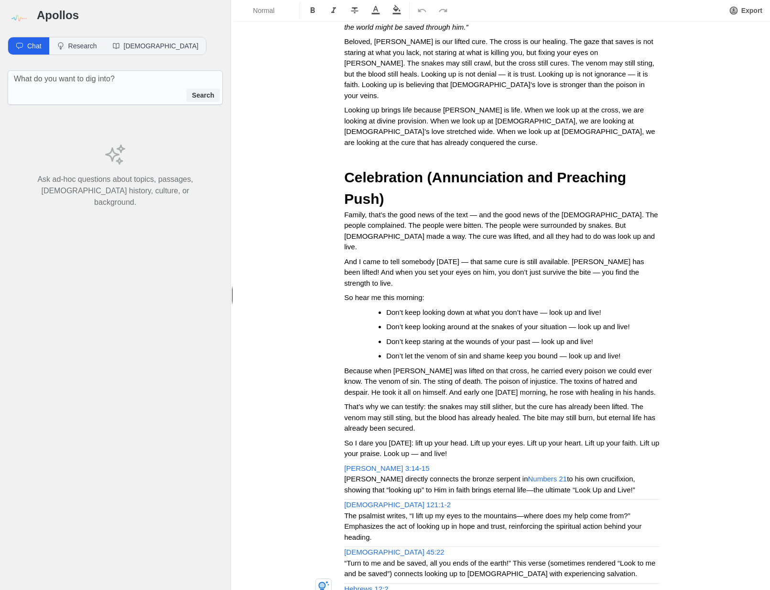
click at [471, 438] on p "So I dare you [DATE]: lift up your head. Lift up your eyes. Lift up your heart.…" at bounding box center [502, 449] width 316 height 22
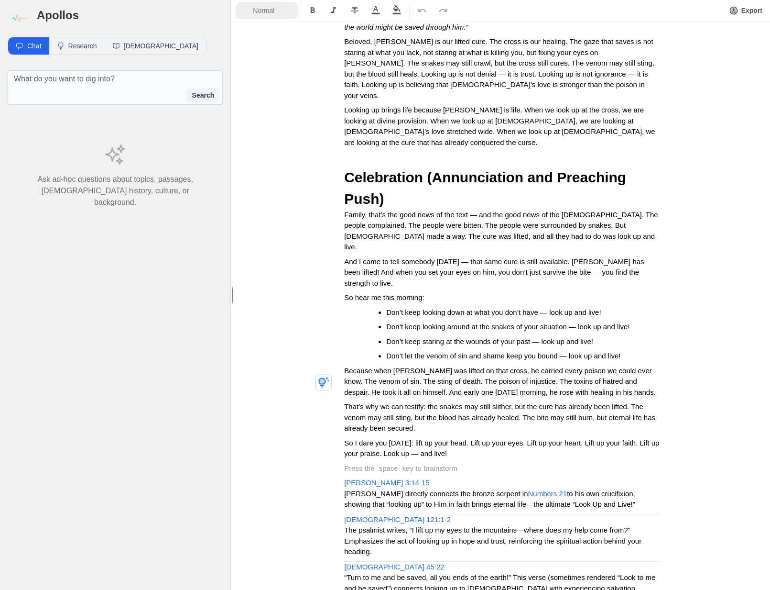
click at [258, 11] on span "Normal" at bounding box center [269, 11] width 33 height 10
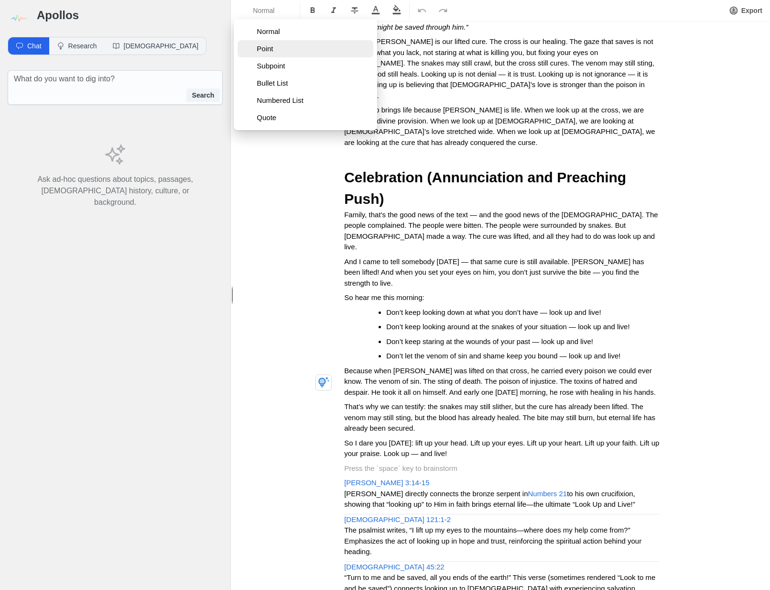
click at [269, 42] on button "Point" at bounding box center [306, 48] width 136 height 17
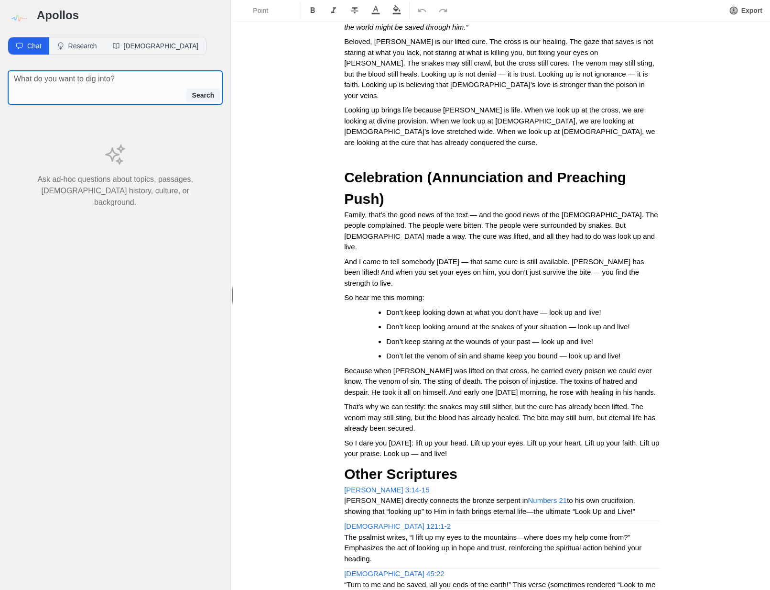
click at [76, 77] on textarea at bounding box center [118, 78] width 209 height 11
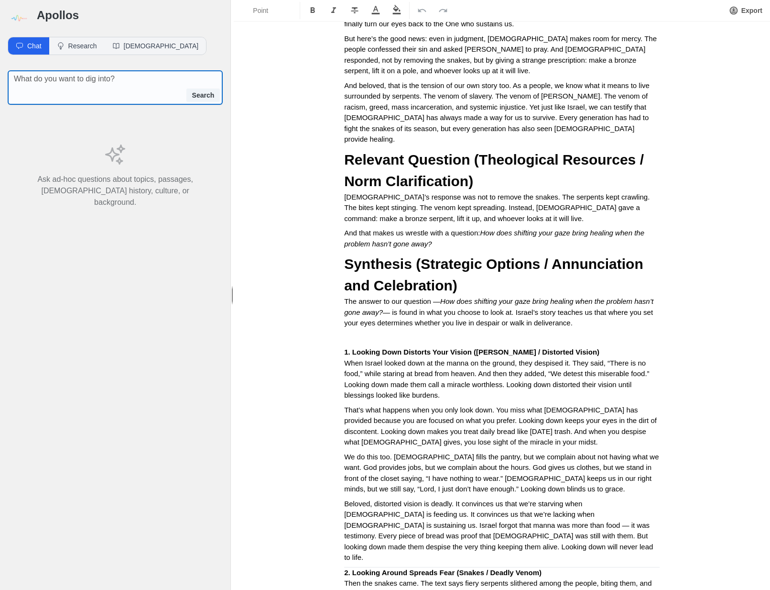
scroll to position [520, 0]
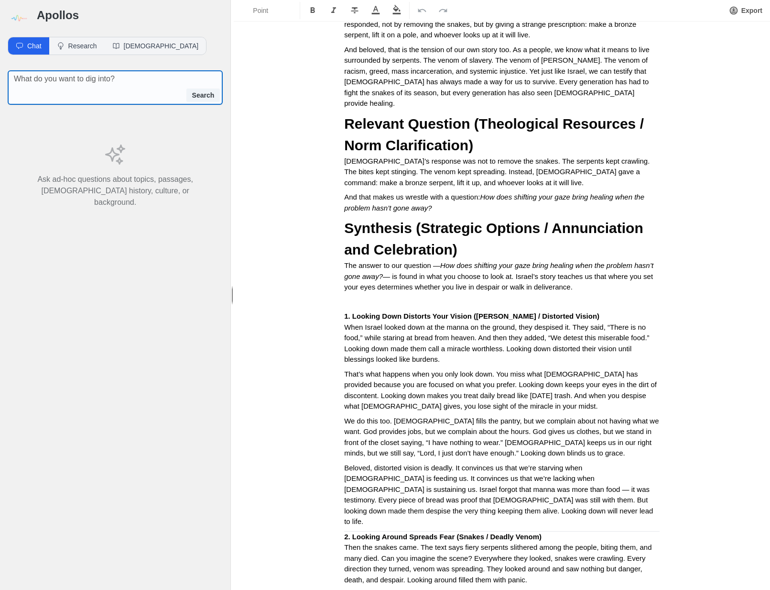
click at [46, 81] on textarea at bounding box center [118, 78] width 209 height 11
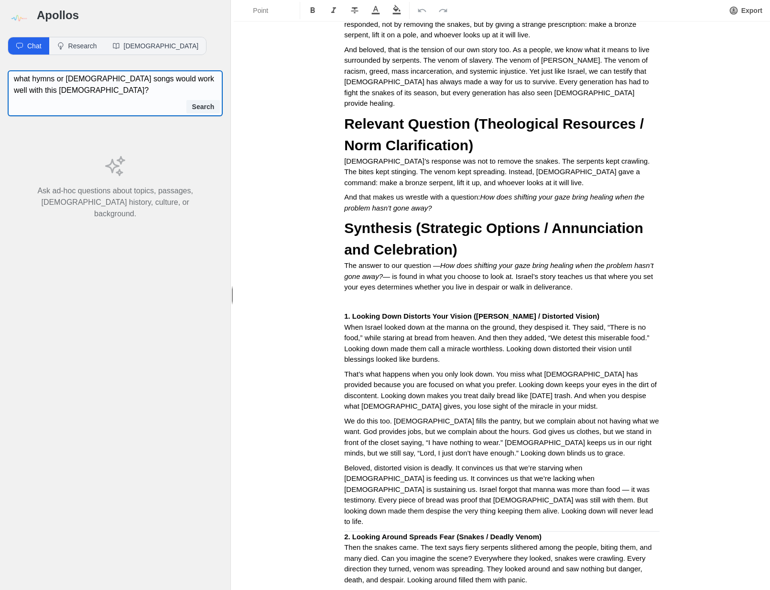
type textarea "what hymns or [DEMOGRAPHIC_DATA] songs would work well with this [DEMOGRAPHIC_D…"
click at [189, 106] on button "Search" at bounding box center [204, 106] width 34 height 13
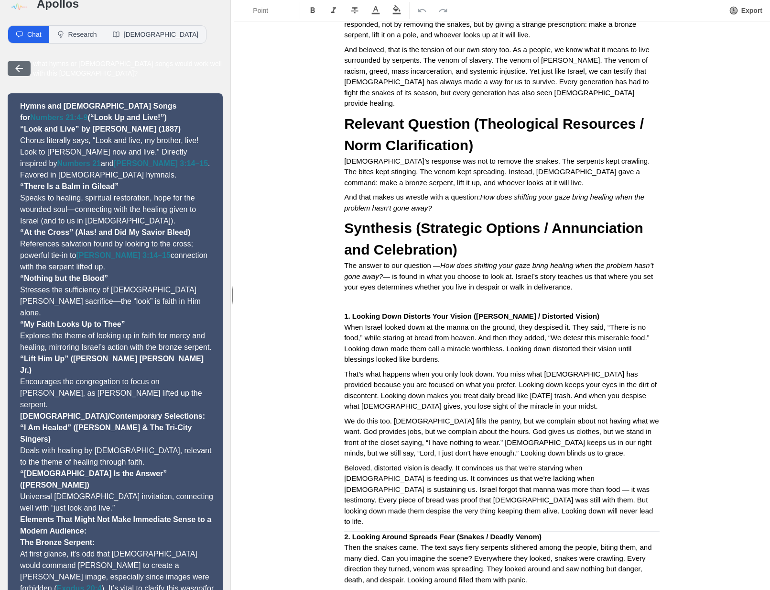
scroll to position [0, 0]
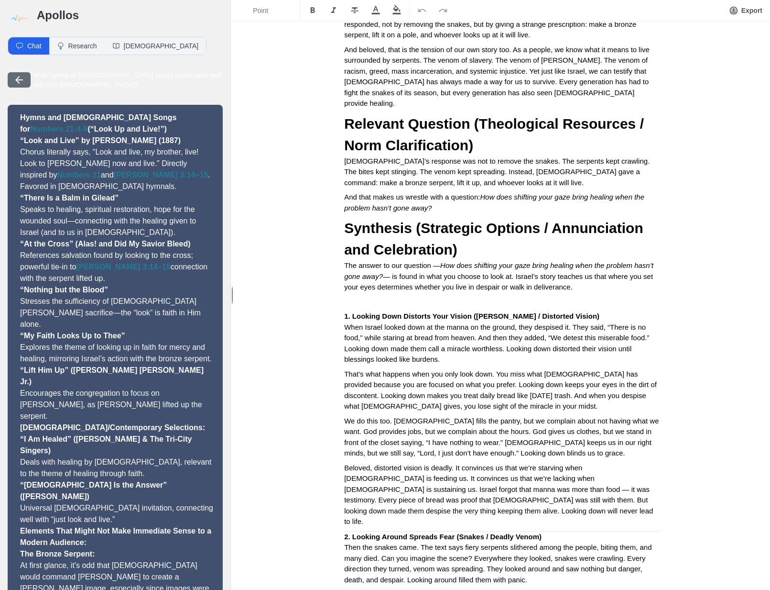
click at [82, 55] on div "Chat Research [DEMOGRAPHIC_DATA]" at bounding box center [107, 46] width 199 height 18
click at [81, 47] on button "Research" at bounding box center [76, 45] width 55 height 17
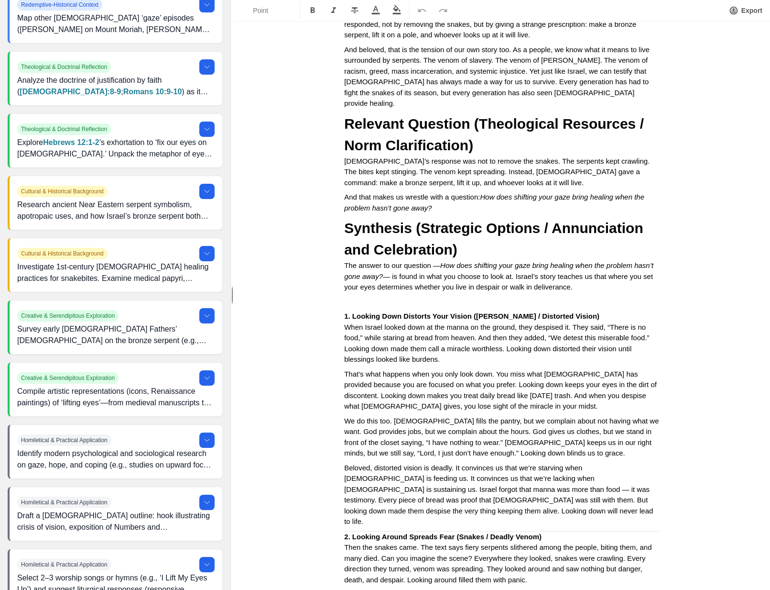
scroll to position [571, 0]
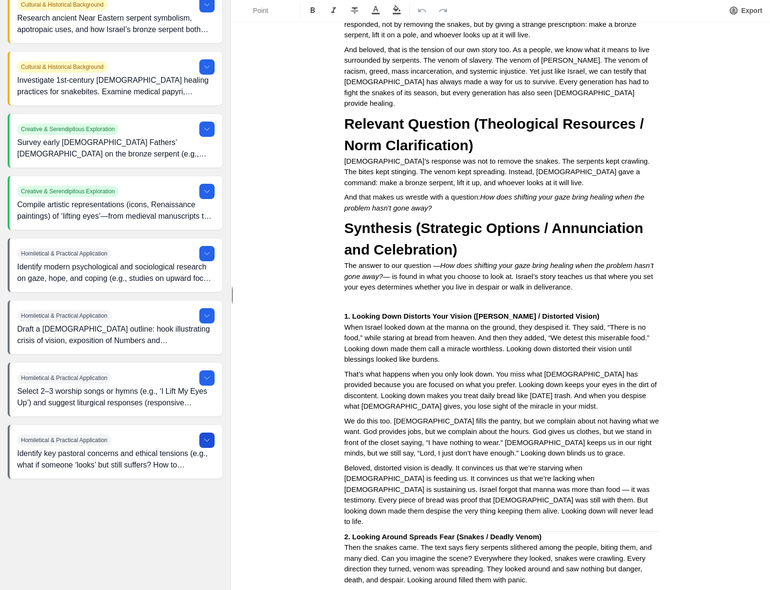
click at [201, 438] on button at bounding box center [206, 439] width 15 height 15
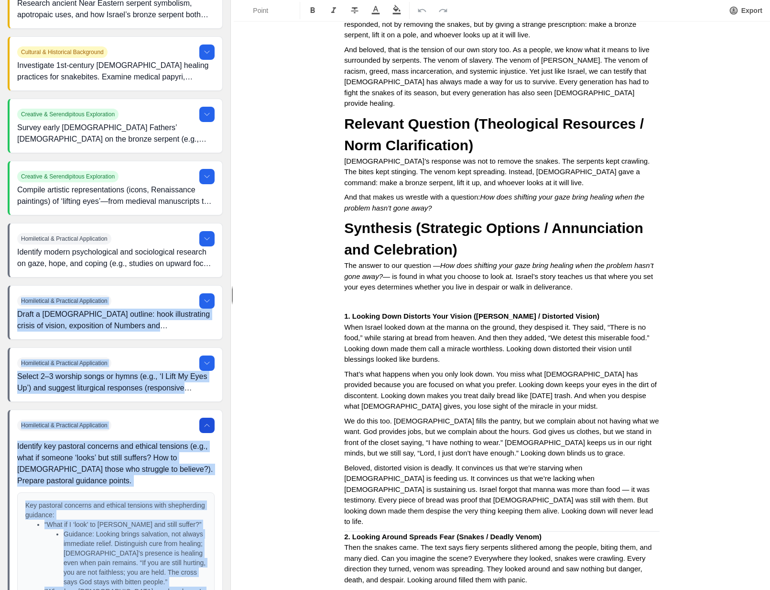
scroll to position [577, 0]
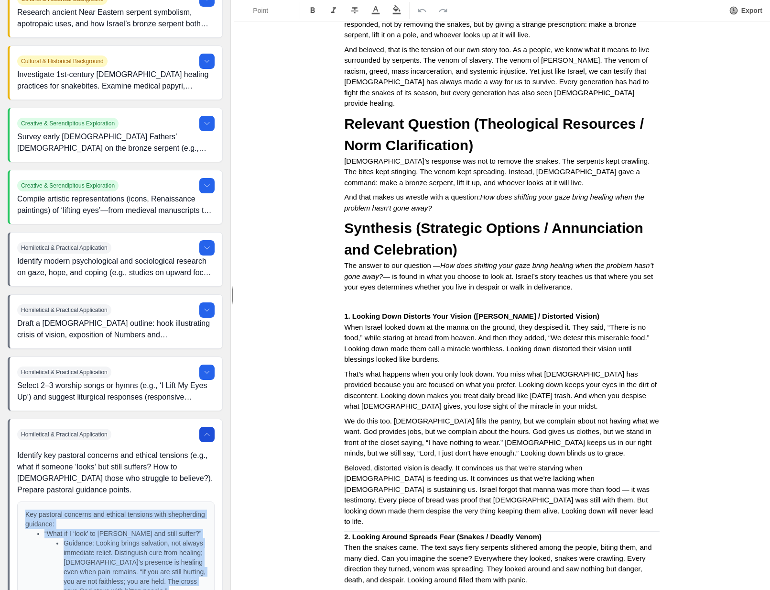
drag, startPoint x: 78, startPoint y: 502, endPoint x: 21, endPoint y: 507, distance: 57.6
copy div "Lor ipsumdol sitametc adi elitsed doeiusmo temp incididuntu laboreet: “Dolo ma …"
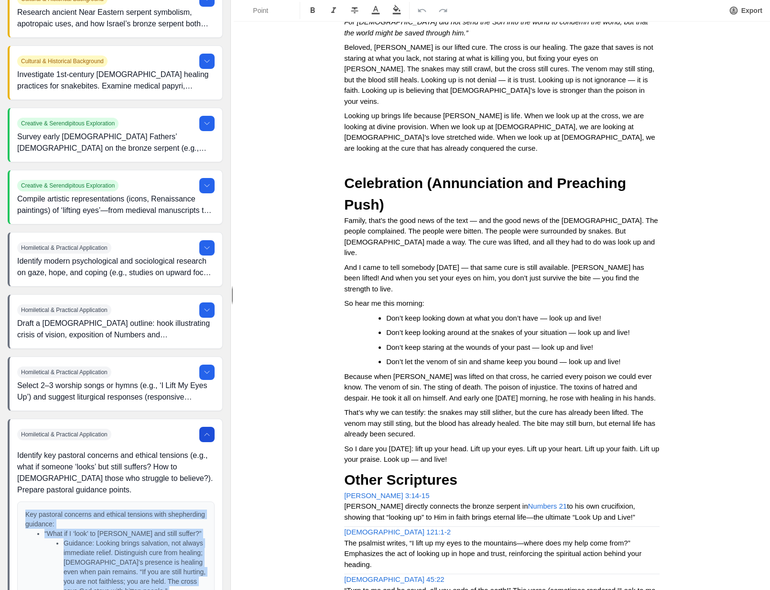
scroll to position [1539, 0]
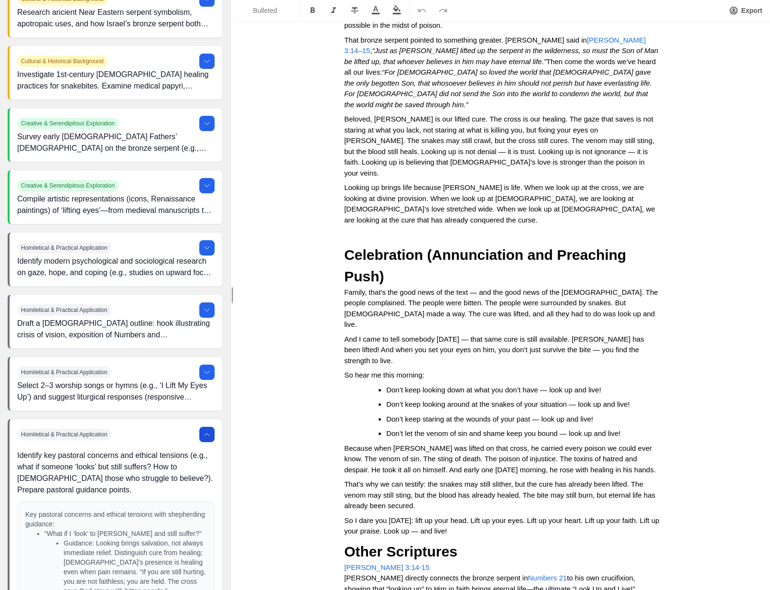
scroll to position [1706, 0]
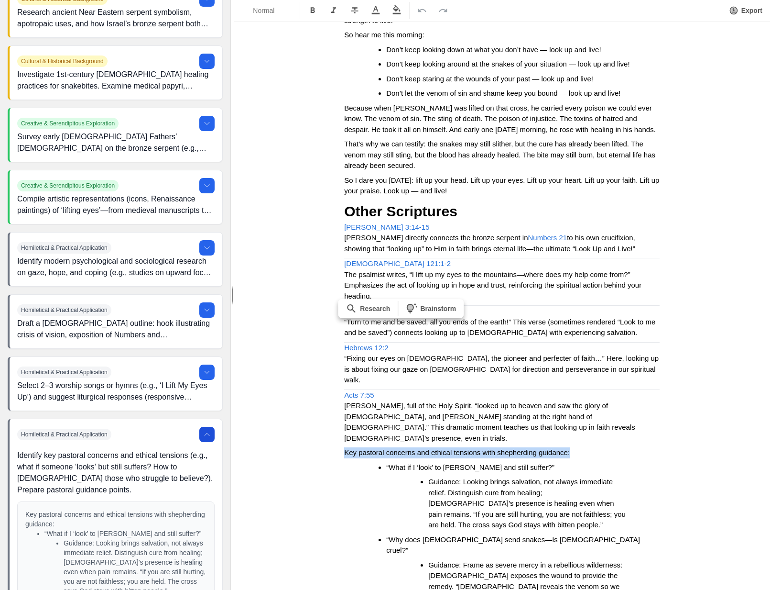
drag, startPoint x: 580, startPoint y: 346, endPoint x: 341, endPoint y: 337, distance: 238.8
click at [264, 14] on span "Normal" at bounding box center [269, 11] width 33 height 10
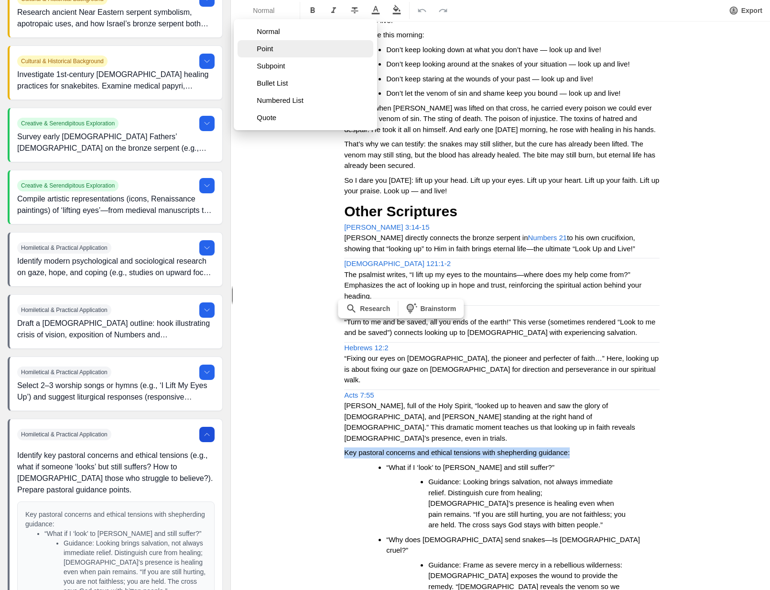
click at [268, 48] on span "Point" at bounding box center [313, 49] width 113 height 10
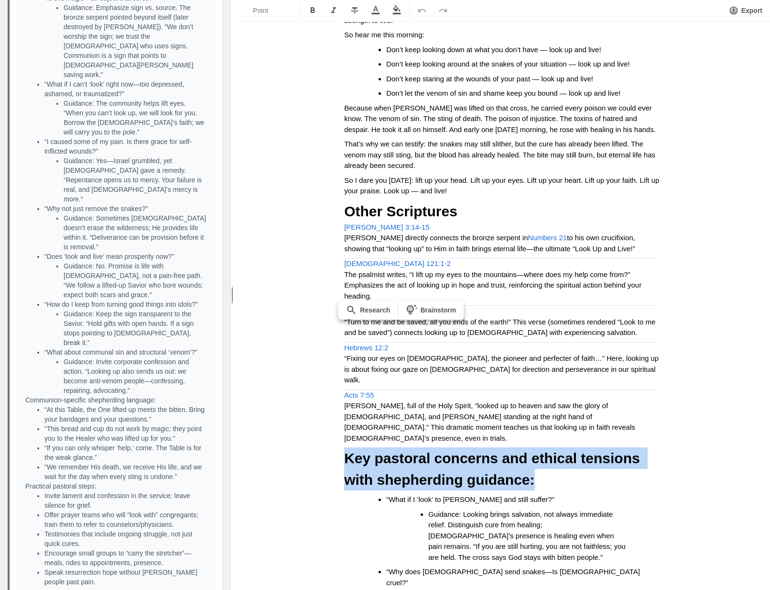
scroll to position [1605, 0]
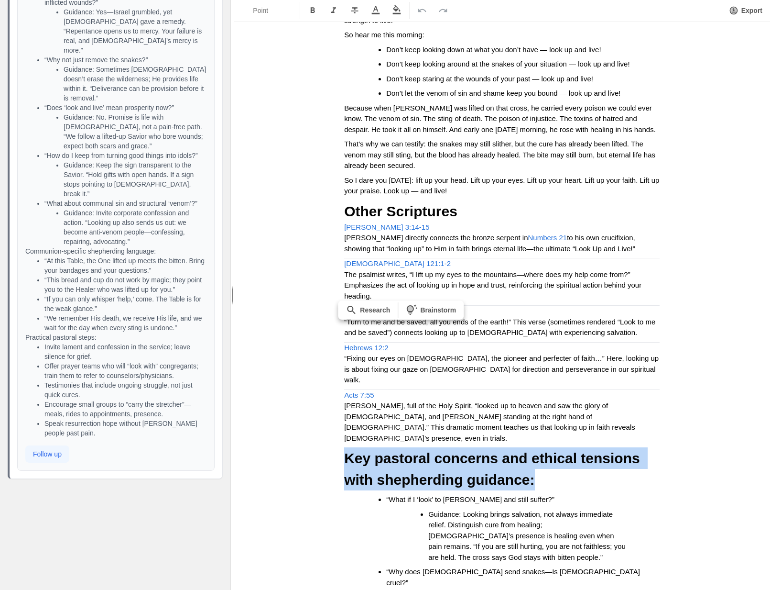
click at [58, 454] on button "Follow up" at bounding box center [47, 453] width 44 height 17
click at [39, 457] on button "Follow up" at bounding box center [47, 453] width 44 height 17
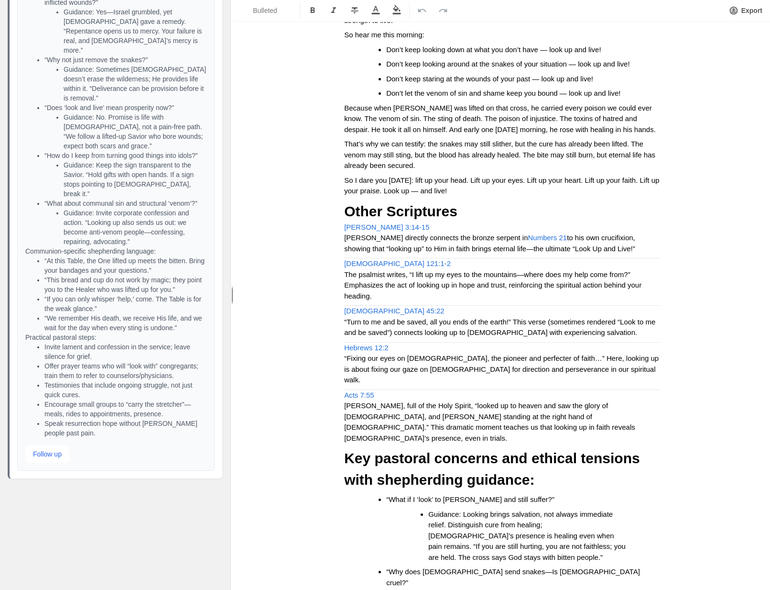
click at [407, 509] on ul "Guidance: Looking brings salvation, not always immediate relief. Distinguish cu…" at bounding box center [519, 536] width 251 height 54
click at [52, 456] on button "Follow up" at bounding box center [47, 453] width 44 height 17
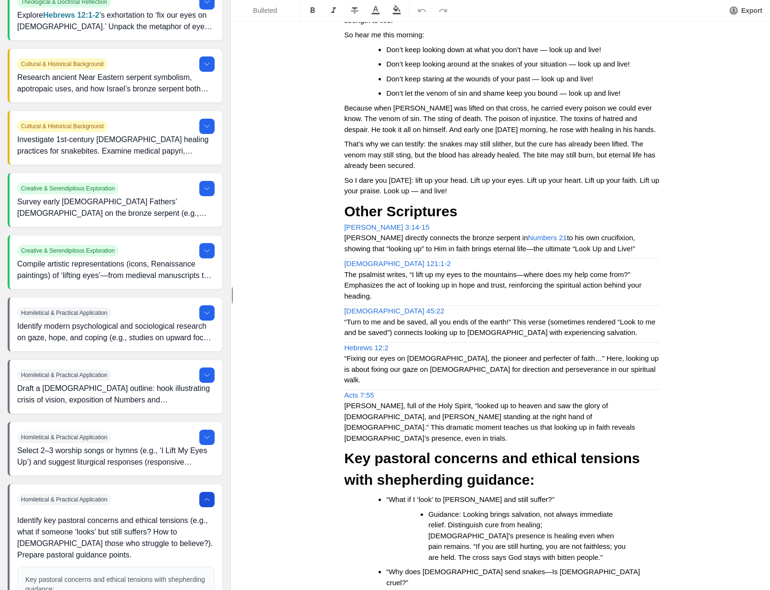
scroll to position [647, 0]
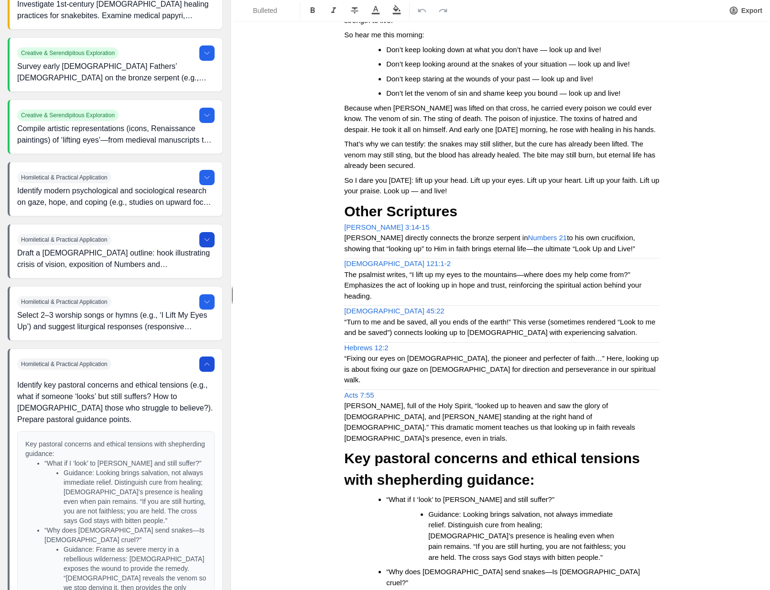
click at [203, 241] on icon at bounding box center [207, 240] width 8 height 8
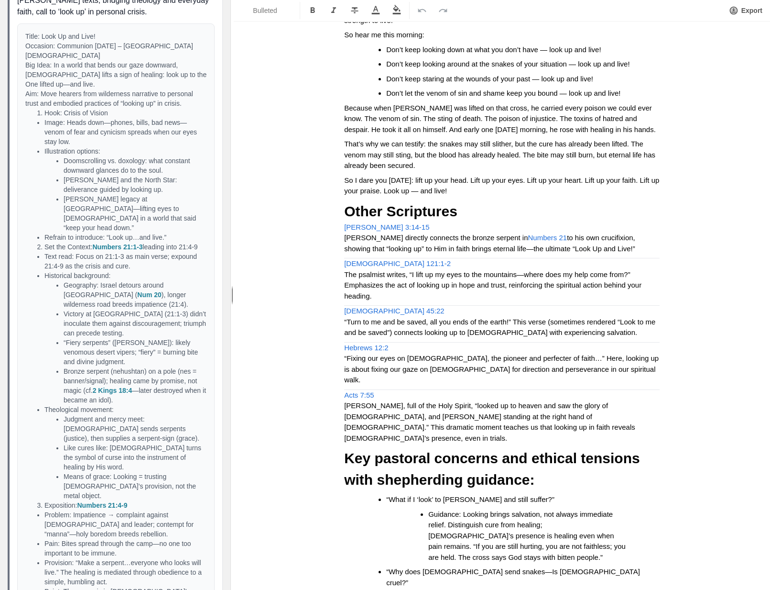
scroll to position [931, 0]
click at [26, 63] on p "Title: Look Up and Live! Occasion: Communion [DATE] – [GEOGRAPHIC_DATA][DEMOGRA…" at bounding box center [115, 69] width 181 height 77
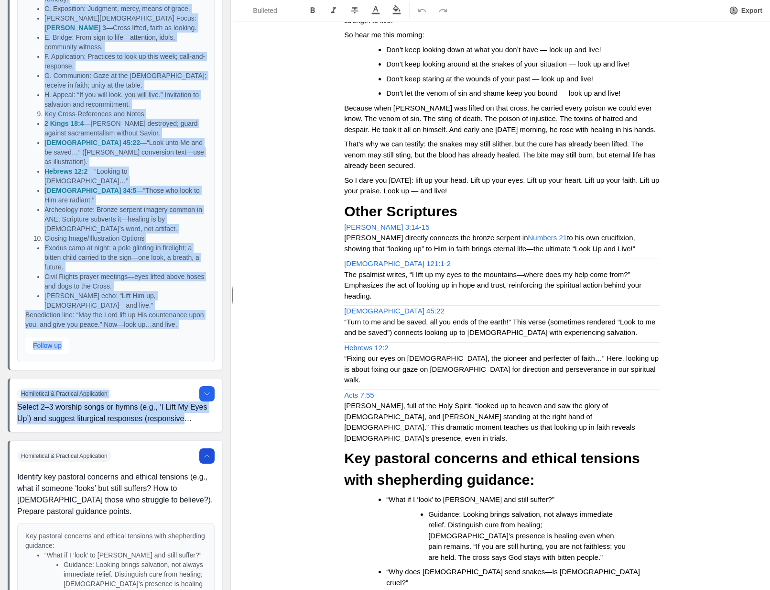
scroll to position [2318, 0]
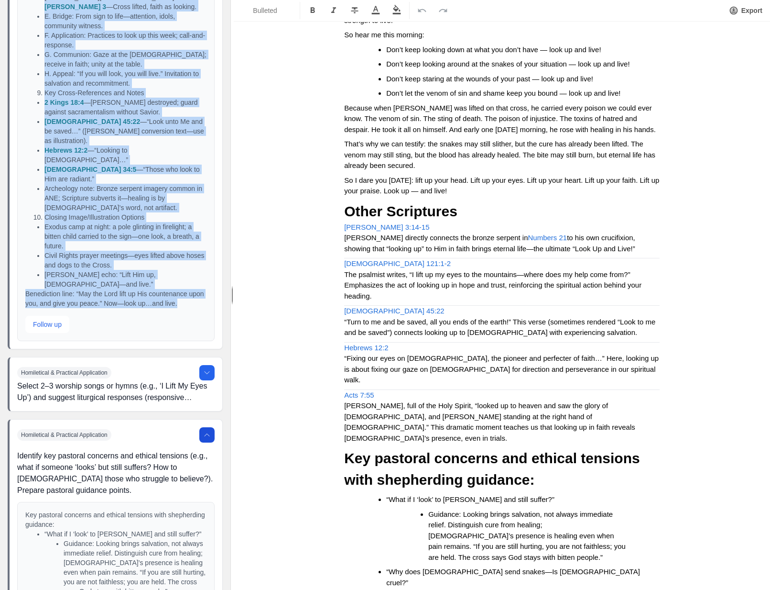
drag, startPoint x: 26, startPoint y: 66, endPoint x: 160, endPoint y: 304, distance: 273.7
copy div "Lor Ipsu: Do s ametc adip elits doe temp incididu, Utl etdol m aliq en adminim:…"
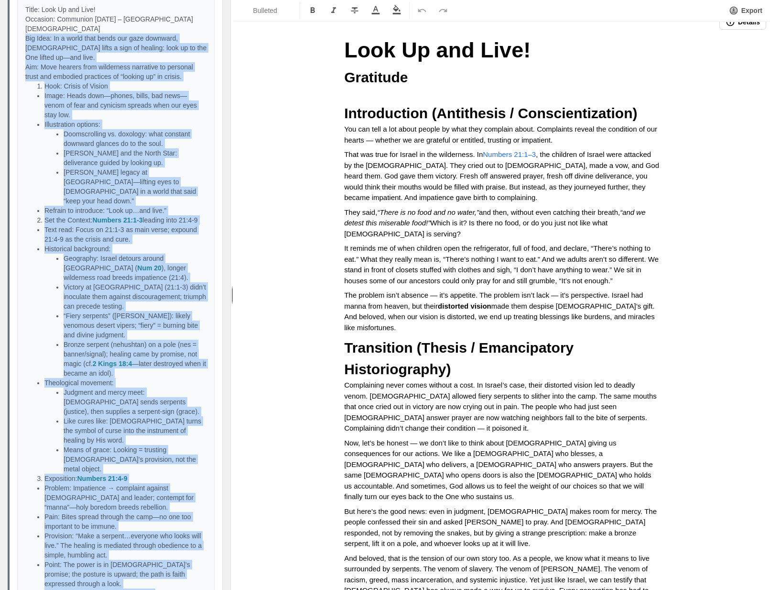
scroll to position [0, 0]
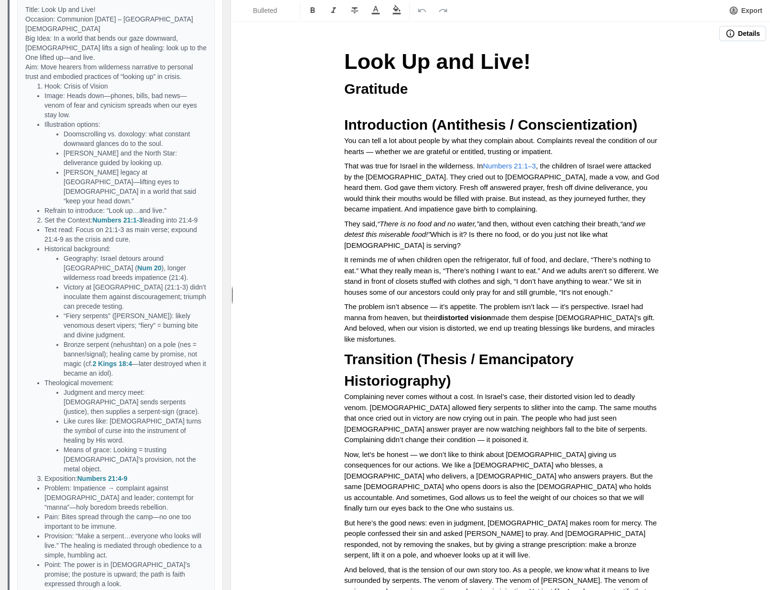
click at [112, 54] on p "Title: Look Up and Live! Occasion: Communion [DATE] – [GEOGRAPHIC_DATA][DEMOGRA…" at bounding box center [115, 43] width 181 height 77
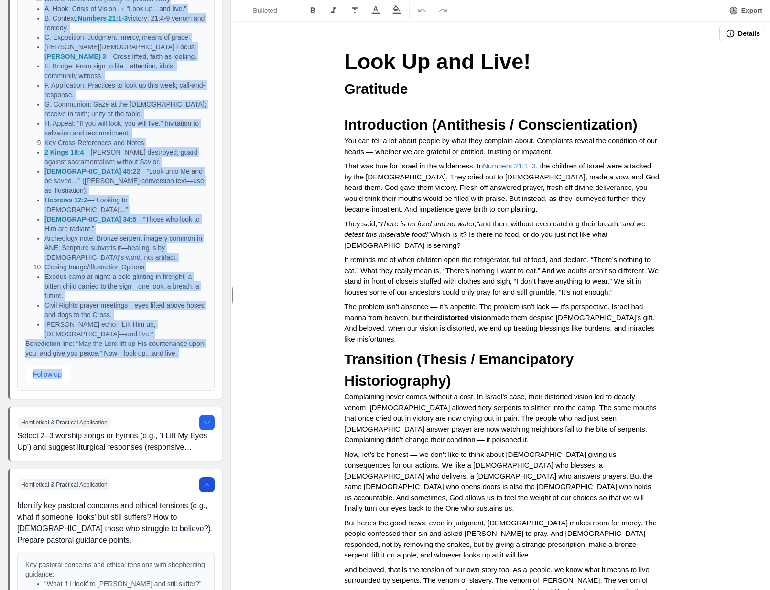
scroll to position [2270, 0]
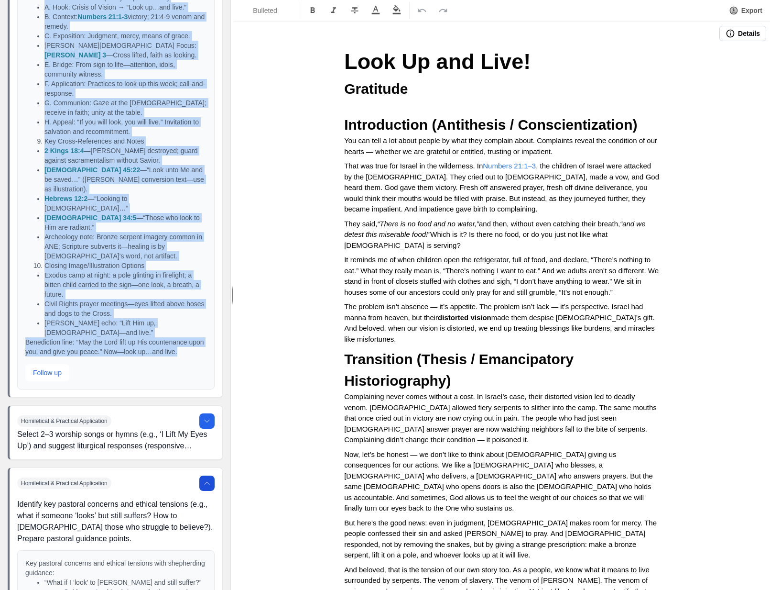
drag, startPoint x: 25, startPoint y: 37, endPoint x: 158, endPoint y: 362, distance: 351.3
copy div "Lor Ipsu: Do s ametc adip elits doe temp incididu, Utl etdol m aliq en adminim:…"
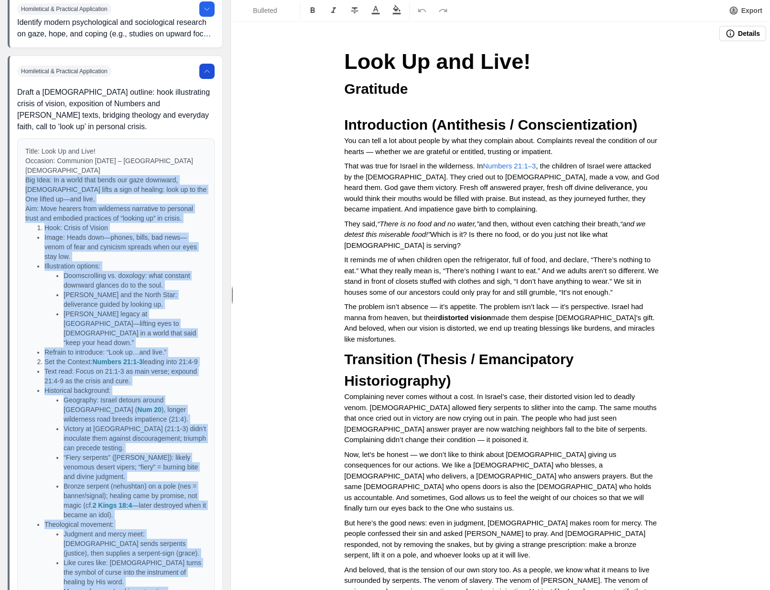
scroll to position [817, 0]
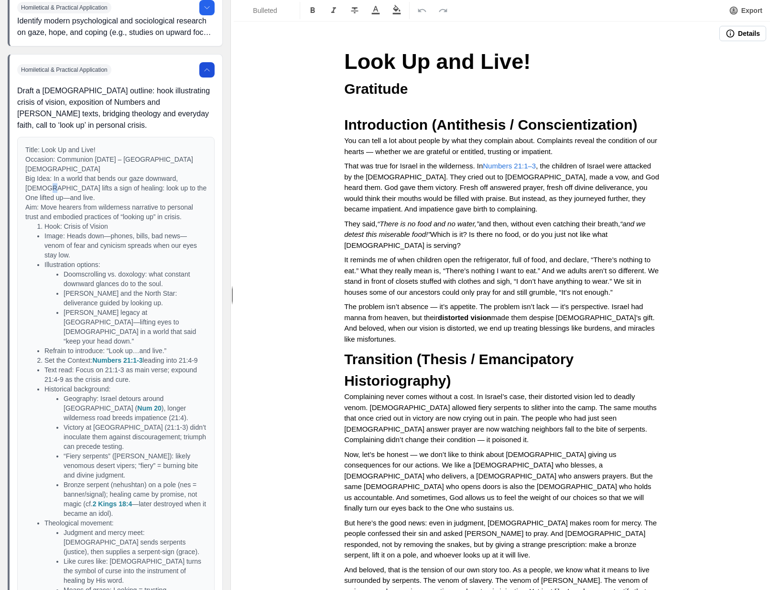
click at [44, 192] on p "Title: Look Up and Live! Occasion: Communion [DATE] – [GEOGRAPHIC_DATA][DEMOGRA…" at bounding box center [115, 183] width 181 height 77
click at [192, 213] on p "Title: Look Up and Live! Occasion: Communion [DATE] – [GEOGRAPHIC_DATA][DEMOGRA…" at bounding box center [115, 183] width 181 height 77
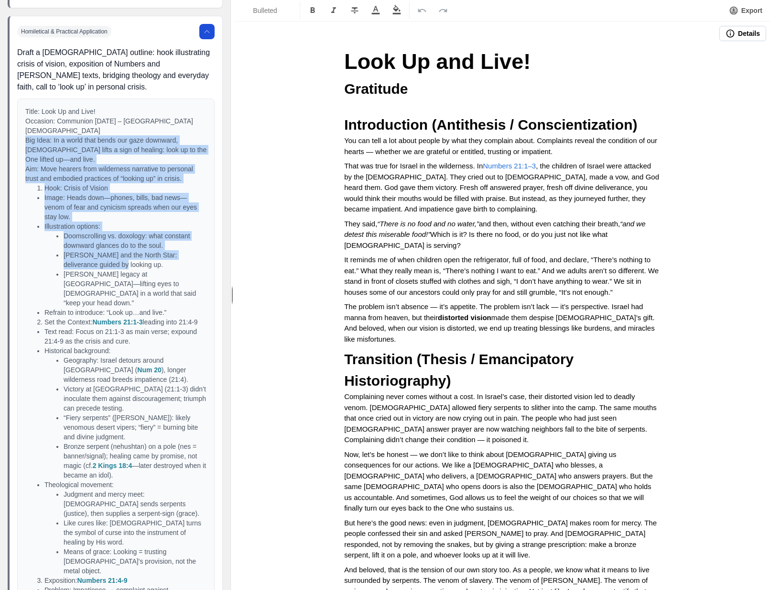
scroll to position [869, 0]
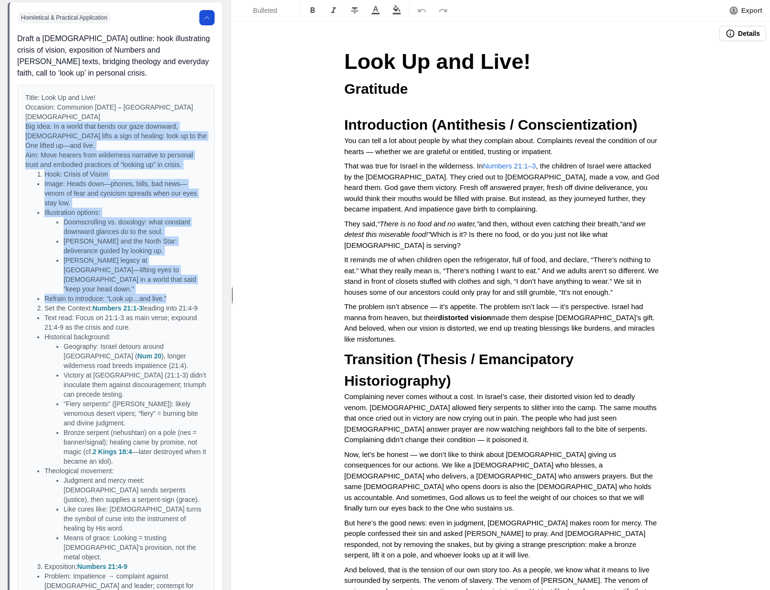
drag, startPoint x: 24, startPoint y: 176, endPoint x: 178, endPoint y: 298, distance: 196.4
drag, startPoint x: 412, startPoint y: 87, endPoint x: 308, endPoint y: 88, distance: 103.8
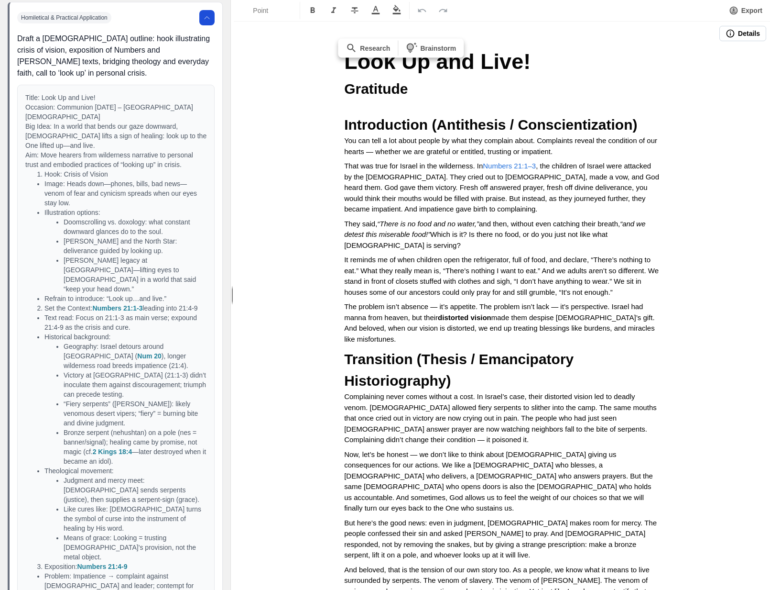
drag, startPoint x: 410, startPoint y: 90, endPoint x: 321, endPoint y: 84, distance: 89.7
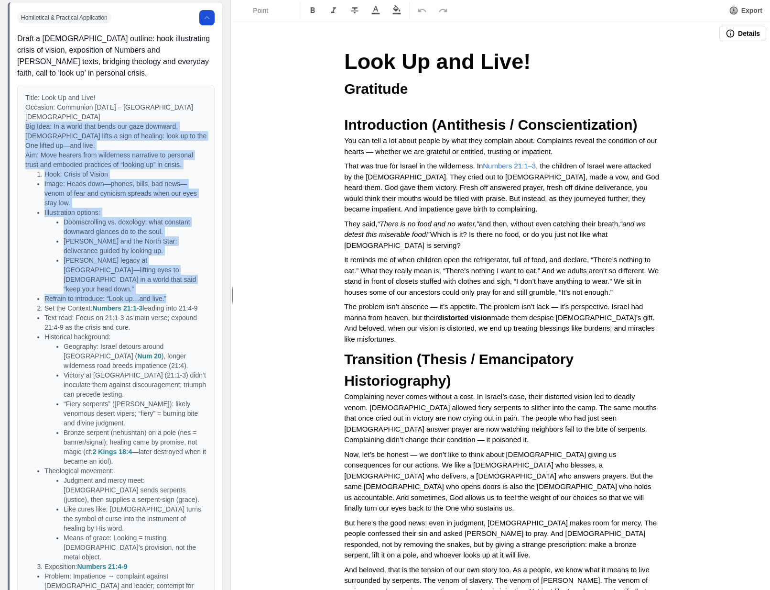
drag, startPoint x: 26, startPoint y: 126, endPoint x: 185, endPoint y: 296, distance: 233.1
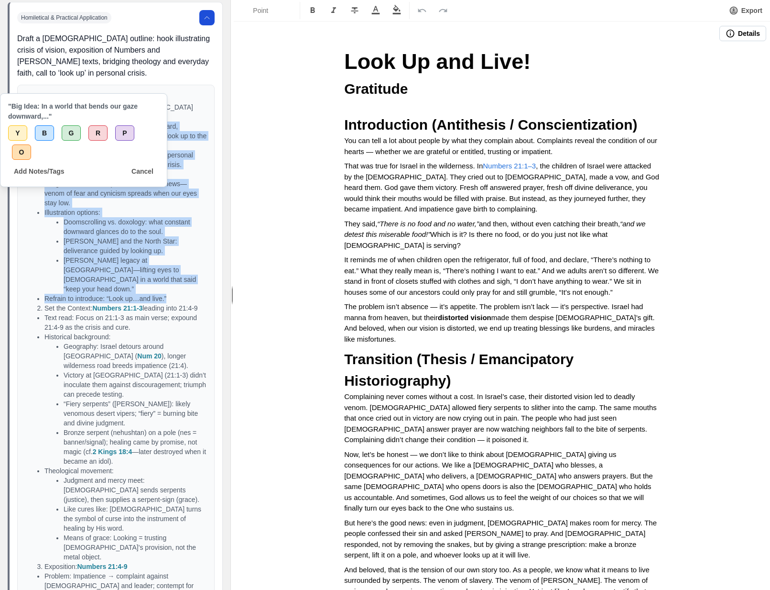
copy div "Big Idea: In a world that bends our gaze downward, [DEMOGRAPHIC_DATA] lifts a s…"
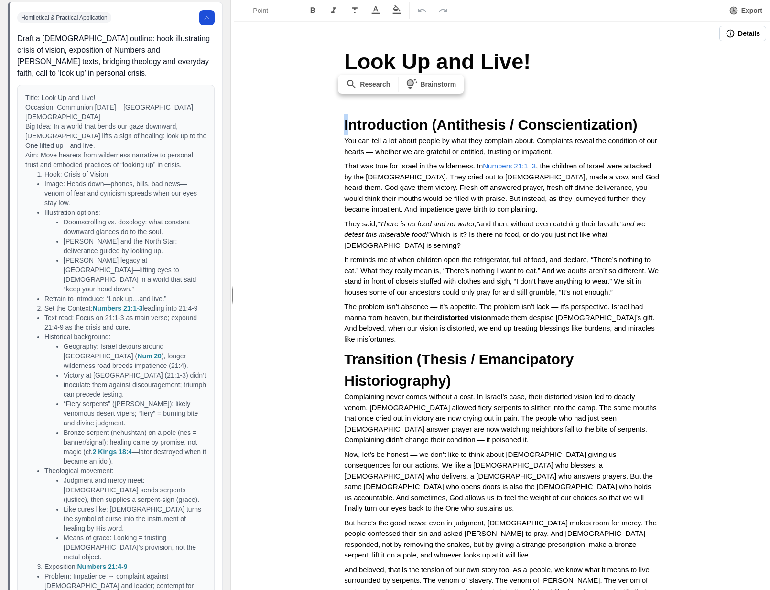
click at [346, 114] on h2 "Introduction (Antithesis / Conscientization)" at bounding box center [502, 125] width 316 height 22
click at [346, 104] on p at bounding box center [502, 104] width 316 height 11
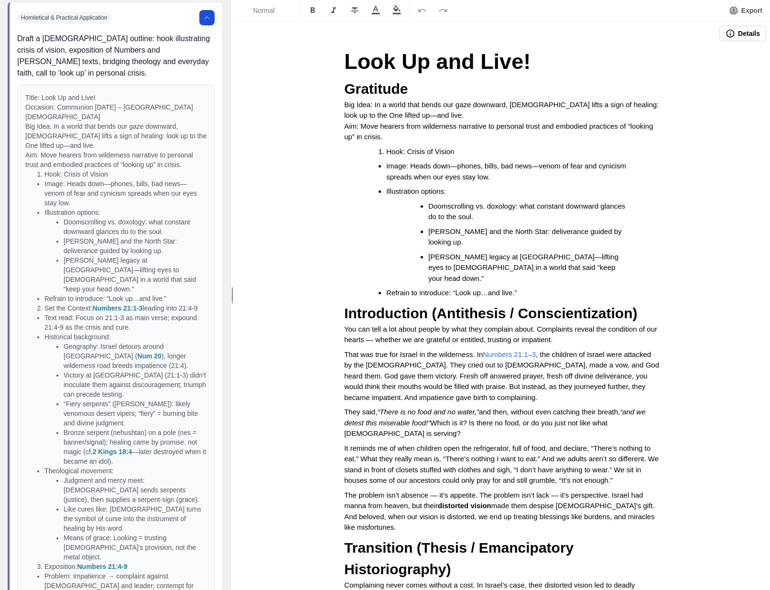
click at [372, 102] on span "Big Idea: In a world that bends our gaze downward, [DEMOGRAPHIC_DATA] lifts a s…" at bounding box center [502, 109] width 317 height 19
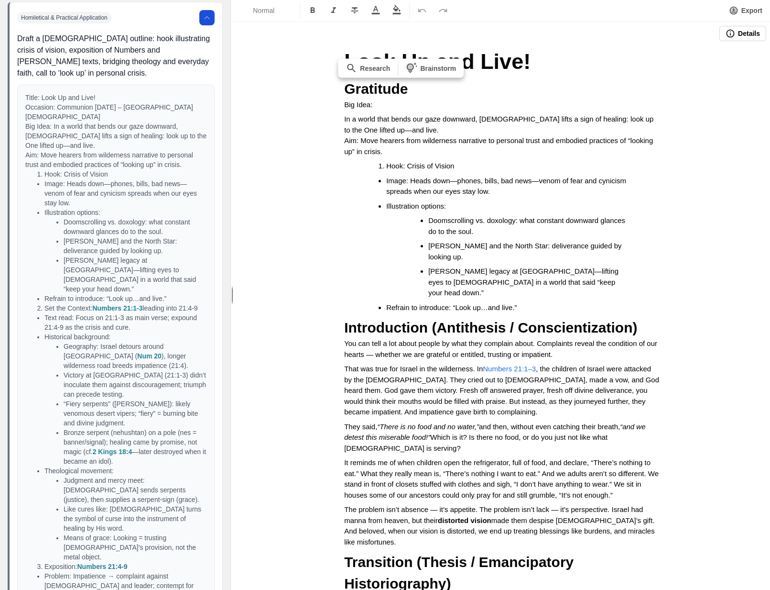
drag, startPoint x: 374, startPoint y: 103, endPoint x: 286, endPoint y: 44, distance: 105.9
click at [263, 3] on button "Normal" at bounding box center [267, 10] width 62 height 17
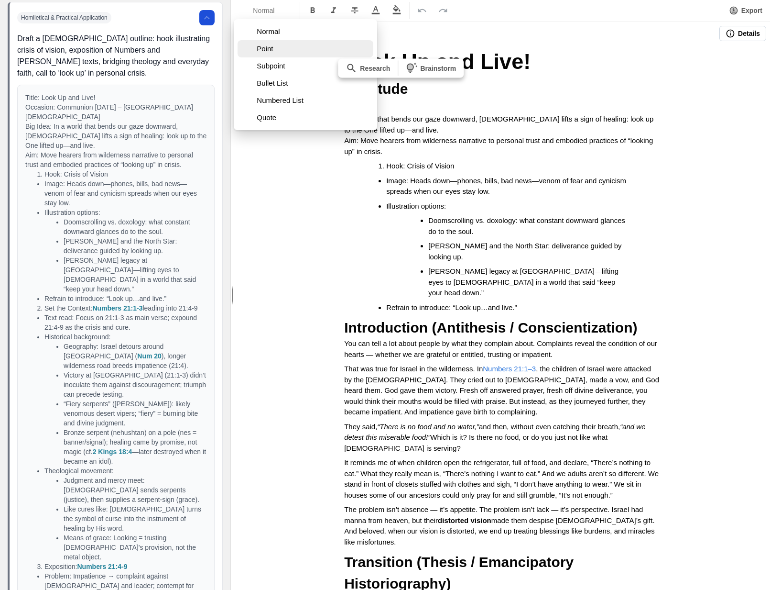
click at [261, 49] on span "Point" at bounding box center [313, 49] width 113 height 10
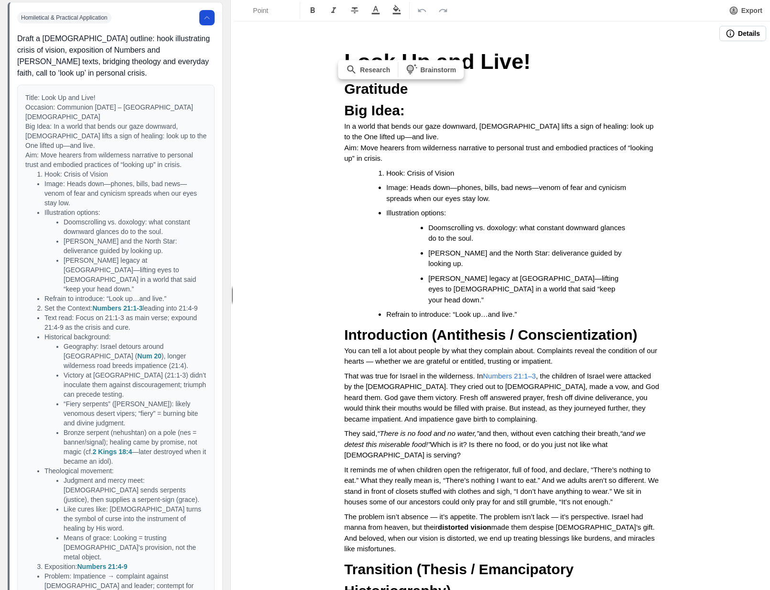
click at [550, 309] on li "Refrain to introduce: “Look up…and live.”" at bounding box center [515, 314] width 258 height 11
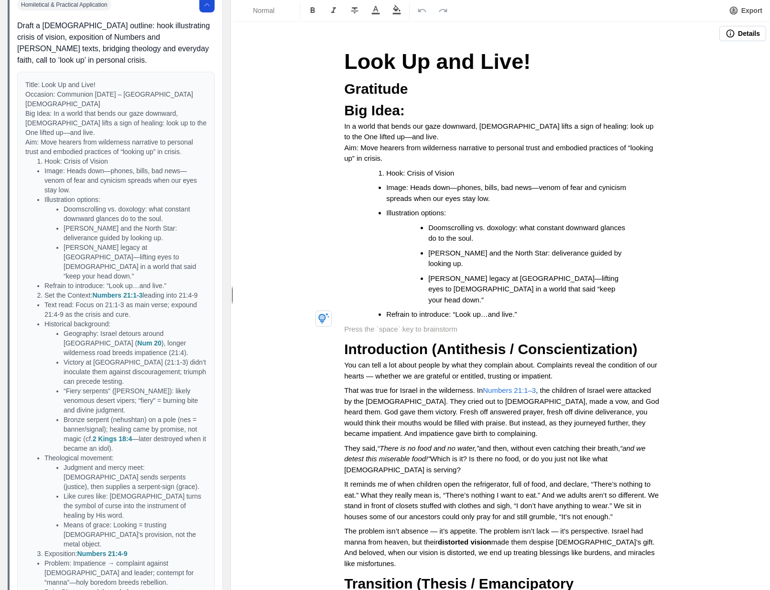
scroll to position [982, 0]
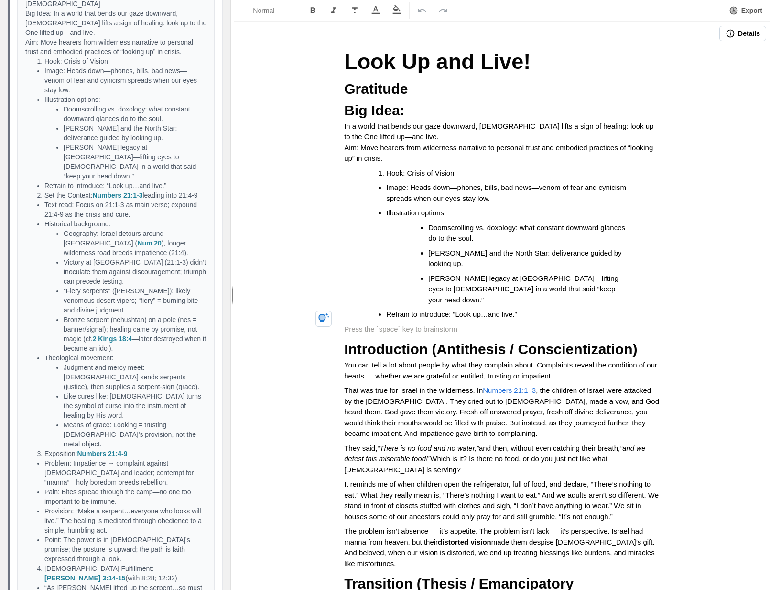
click at [34, 196] on ol "Set the Context: Numbers 21:1-3 leading into 21:4-9" at bounding box center [115, 195] width 181 height 10
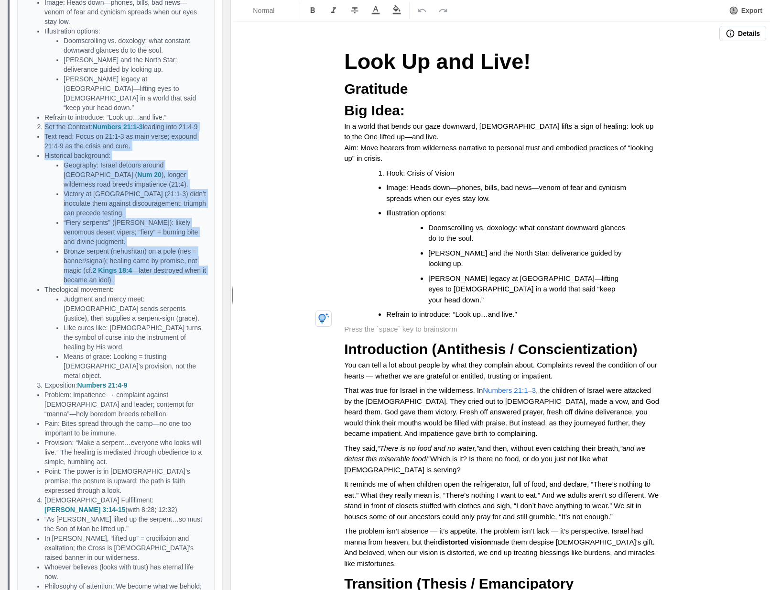
scroll to position [1054, 0]
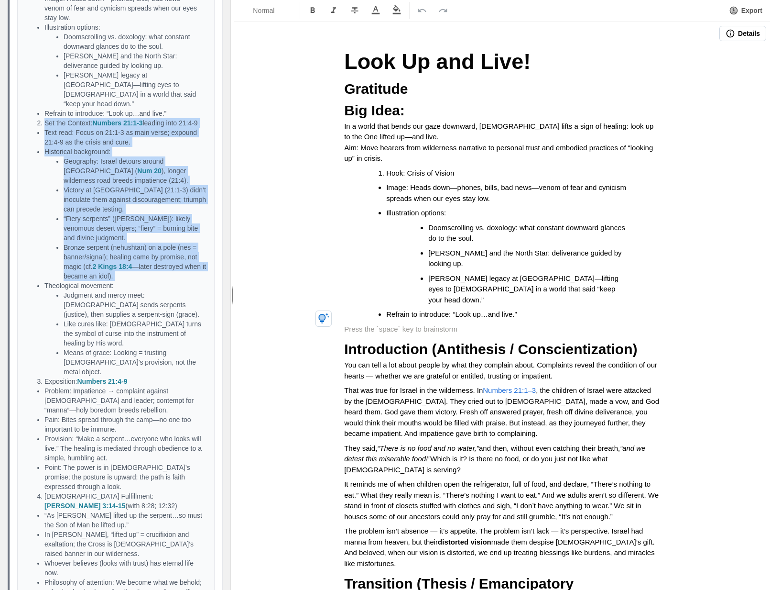
drag, startPoint x: 36, startPoint y: 195, endPoint x: 173, endPoint y: 296, distance: 169.6
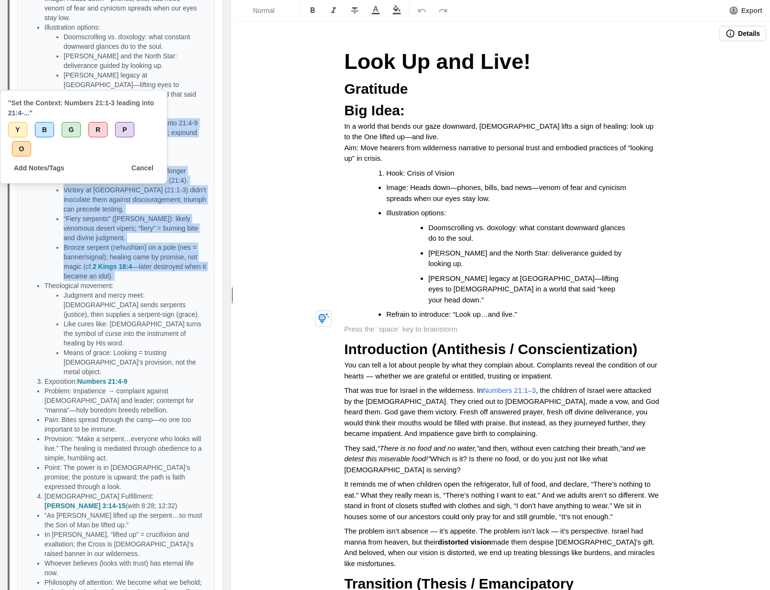
copy div "Set the Context: Numbers 21:1-3 leading into 21:4-9 Text read: Focus on 21:1-3 …"
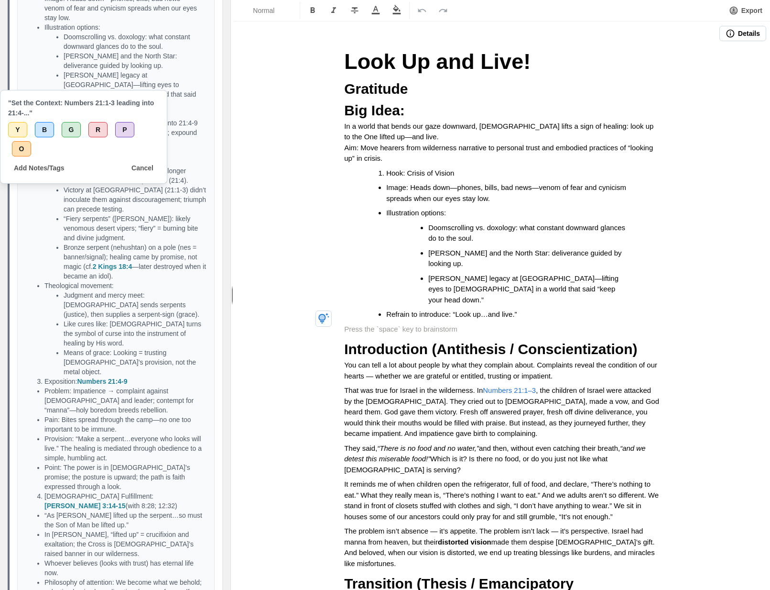
click at [153, 269] on li "Bronze serpent (nehushtan) on a pole (nes = banner/signal); healing came by pro…" at bounding box center [135, 261] width 143 height 38
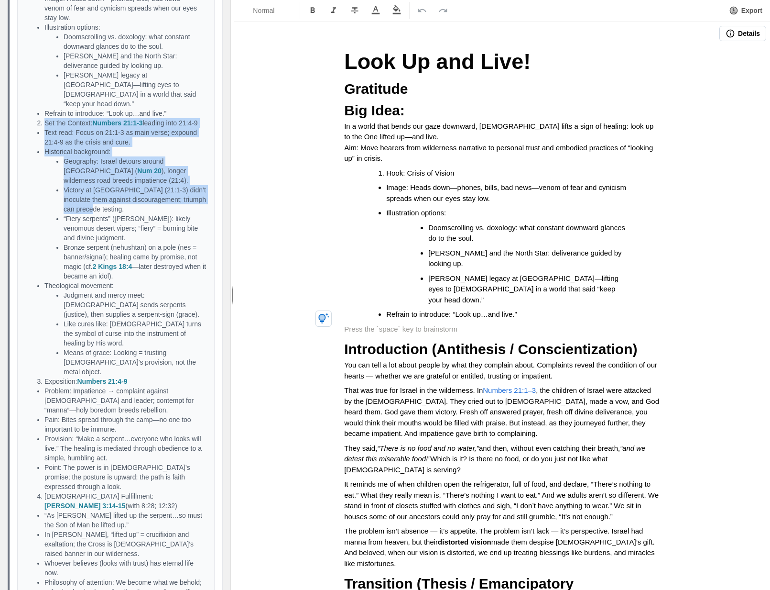
drag, startPoint x: 46, startPoint y: 123, endPoint x: 150, endPoint y: 221, distance: 142.8
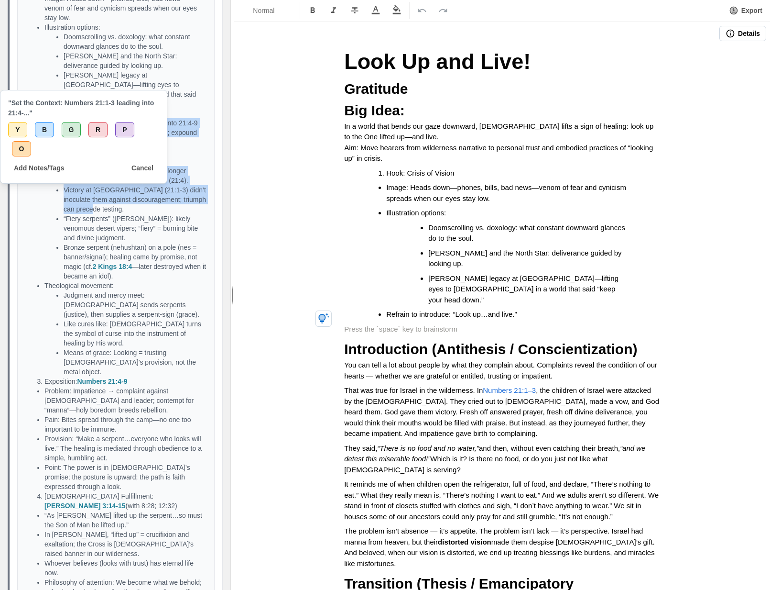
copy div "Set the Context: Numbers 21:1-3 leading into 21:4-9 Text read: Focus on 21:1-3 …"
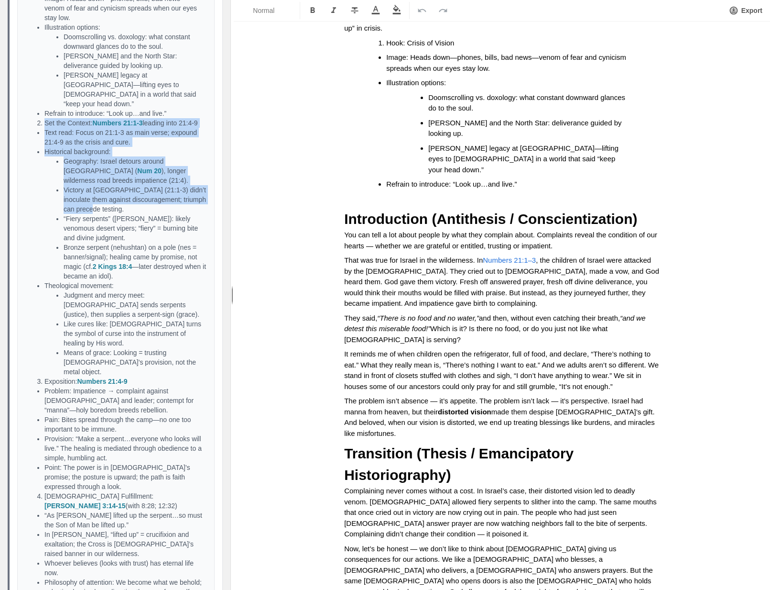
scroll to position [140, 0]
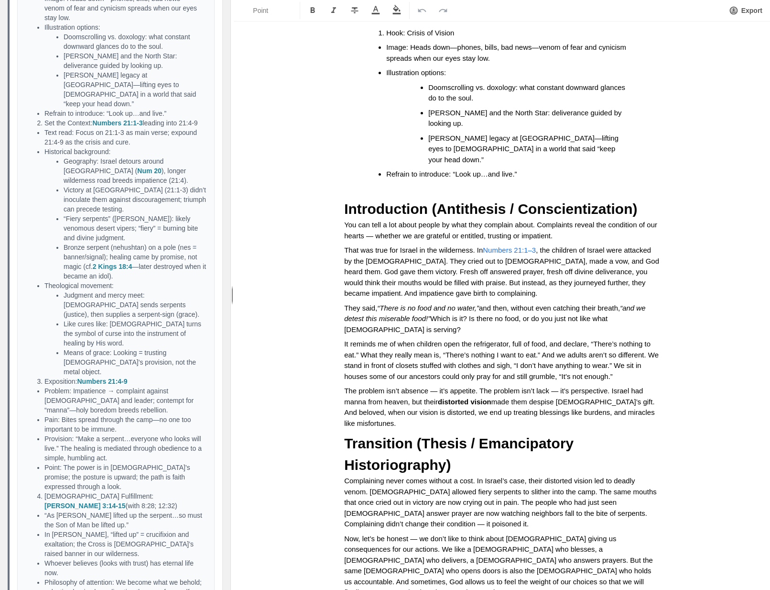
click at [409, 420] on p "The problem isn’t absence — it’s appetite. The problem isn’t lack — it’s perspe…" at bounding box center [502, 406] width 316 height 43
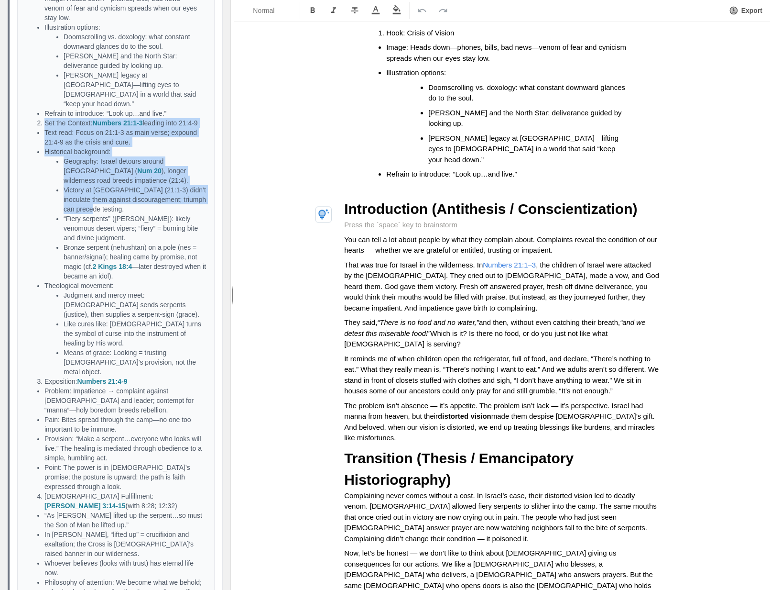
drag, startPoint x: 43, startPoint y: 121, endPoint x: 166, endPoint y: 221, distance: 158.5
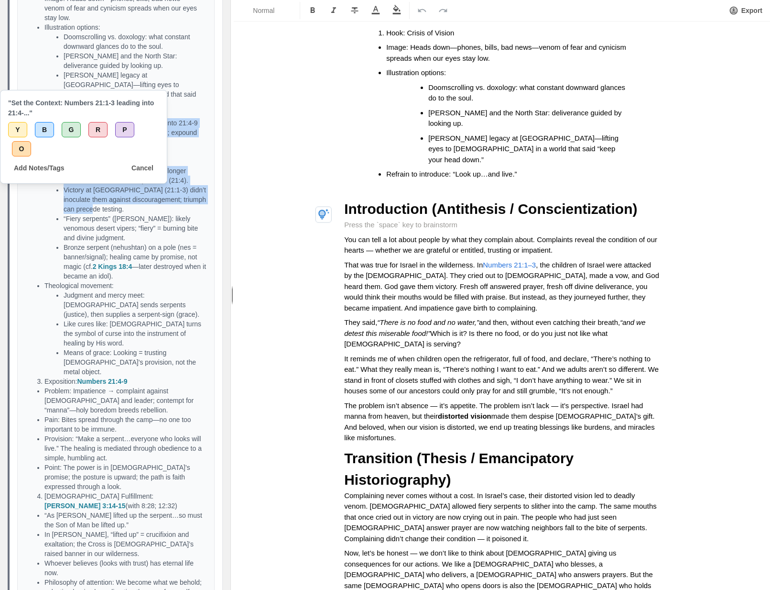
copy div "Set the Context: Numbers 21:1-3 leading into 21:4-9 Text read: Focus on 21:1-3 …"
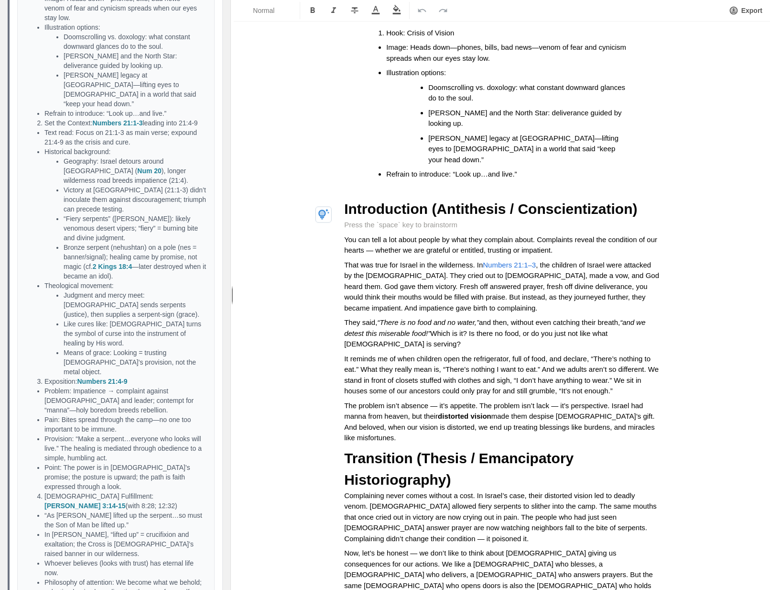
click at [370, 220] on p at bounding box center [502, 225] width 316 height 11
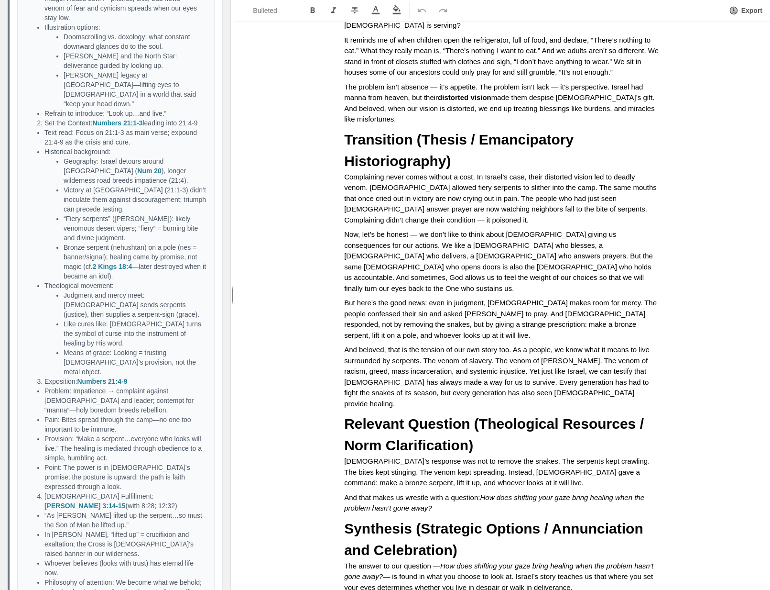
scroll to position [561, 0]
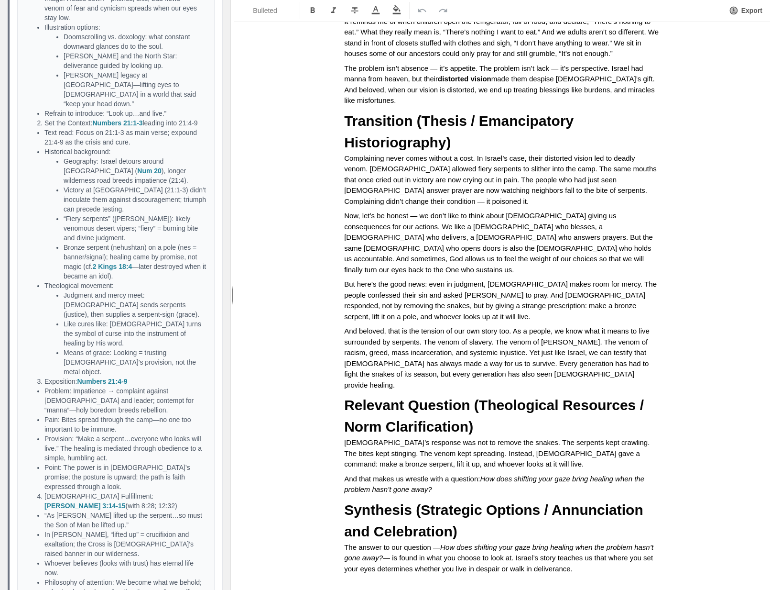
click at [62, 227] on ul "Geography: Israel detours around [GEOGRAPHIC_DATA] ( Num 20 ), longer wildernes…" at bounding box center [125, 218] width 162 height 124
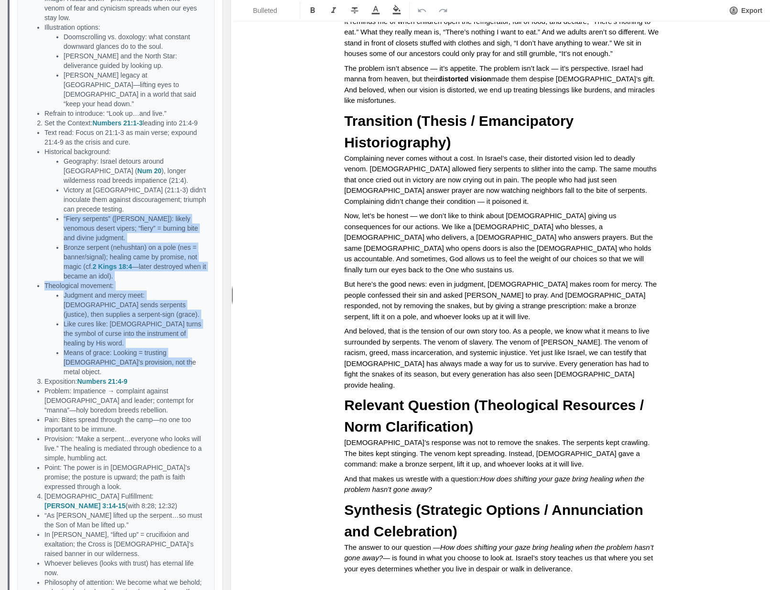
drag, startPoint x: 62, startPoint y: 227, endPoint x: 178, endPoint y: 373, distance: 186.5
click at [178, 373] on ul "Text read: Focus on 21:1-3 as main verse; expound 21:4-9 as the crisis and cure…" at bounding box center [115, 252] width 181 height 249
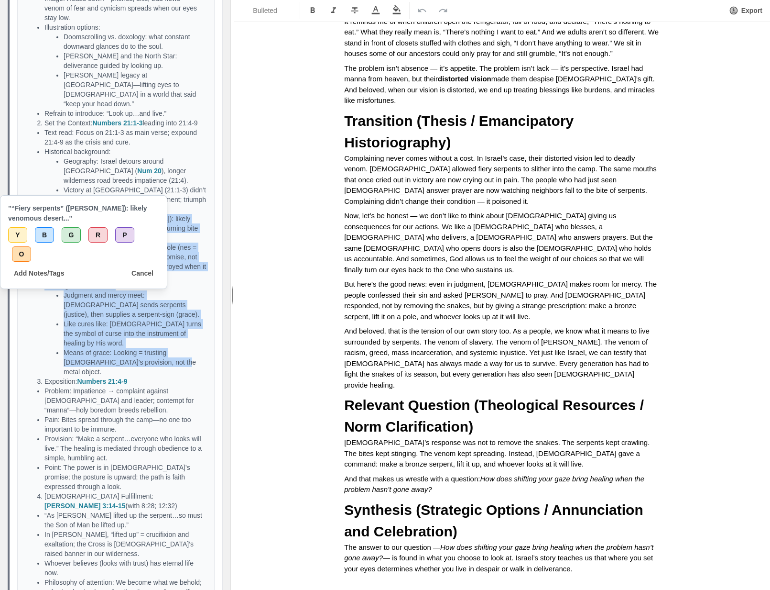
copy ul "“Fiery serpents” ([PERSON_NAME]): likely venomous desert vipers; “fiery” = burn…"
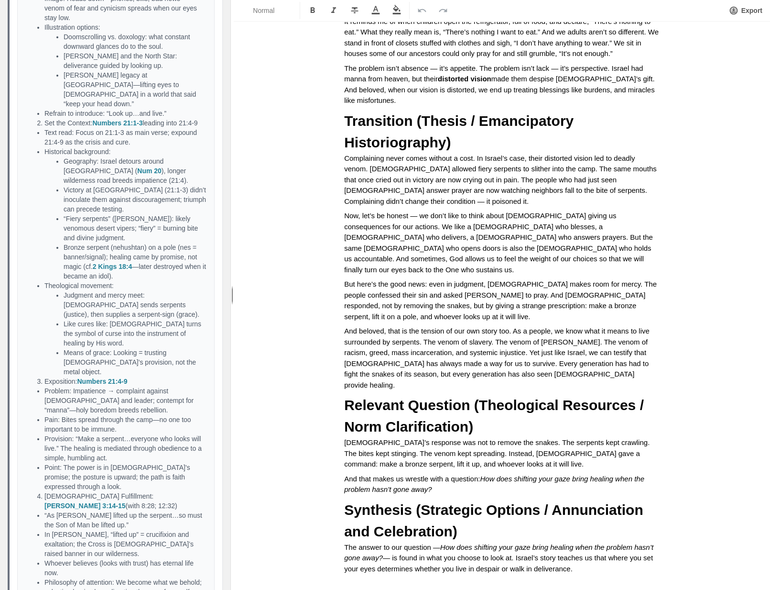
click at [344, 170] on span "Complaining never comes without a cost. In Israel’s case, their distorted visio…" at bounding box center [501, 179] width 315 height 51
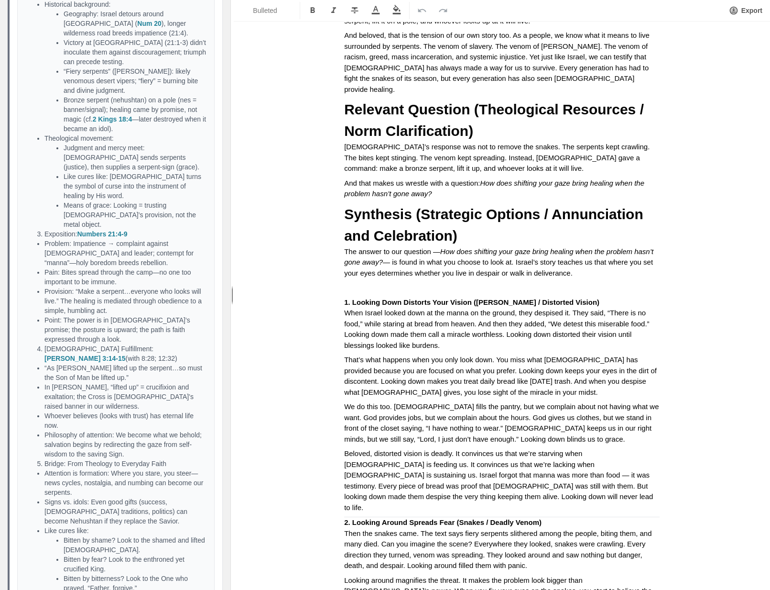
scroll to position [1087, 0]
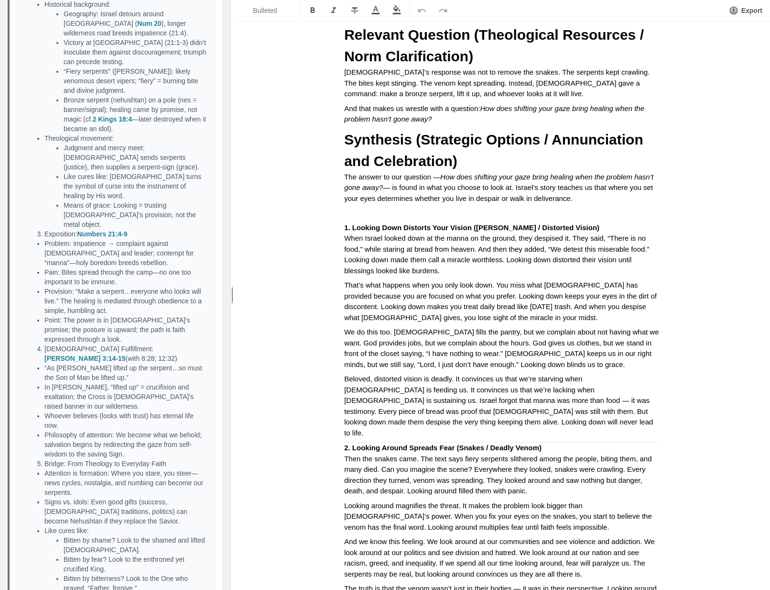
click at [48, 236] on li "Exposition: Numbers 21:4-9" at bounding box center [125, 234] width 162 height 10
drag, startPoint x: 46, startPoint y: 232, endPoint x: 64, endPoint y: 274, distance: 44.8
click at [97, 335] on div "Title: Look Up and Live! Occasion: Communion [DATE] – [GEOGRAPHIC_DATA][DEMOGRA…" at bounding box center [115, 592] width 181 height 1664
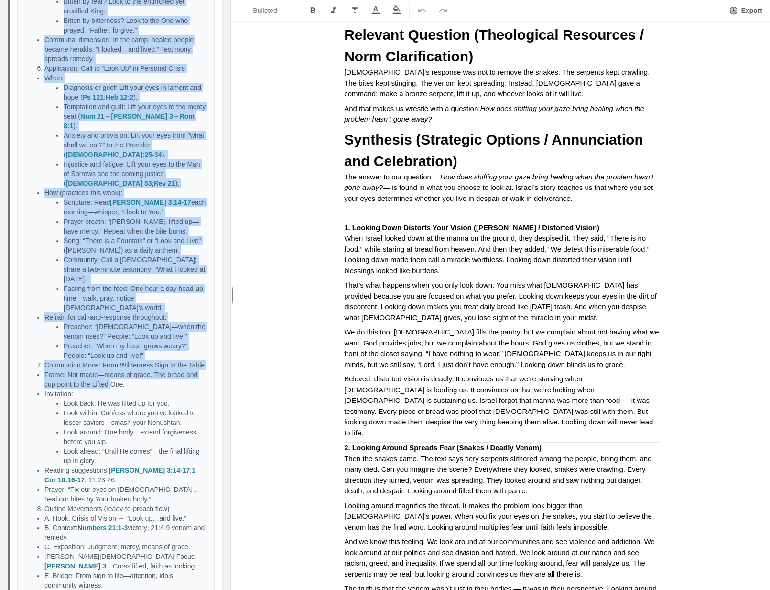
scroll to position [1799, 0]
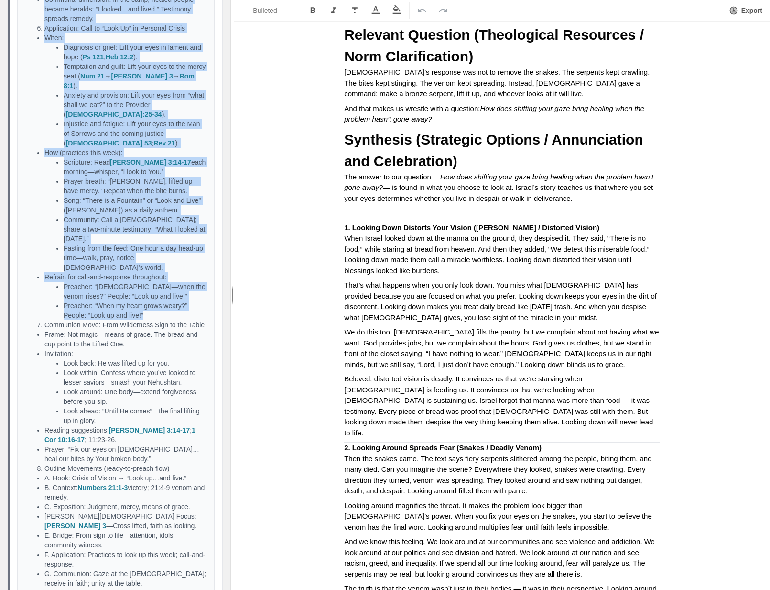
drag, startPoint x: 44, startPoint y: 234, endPoint x: 165, endPoint y: 317, distance: 146.2
copy div "Loremipsum: Dolorsi 77:4-7 Ametcon: Adipiscing → elitseddo eiusmod Tem inc utla…"
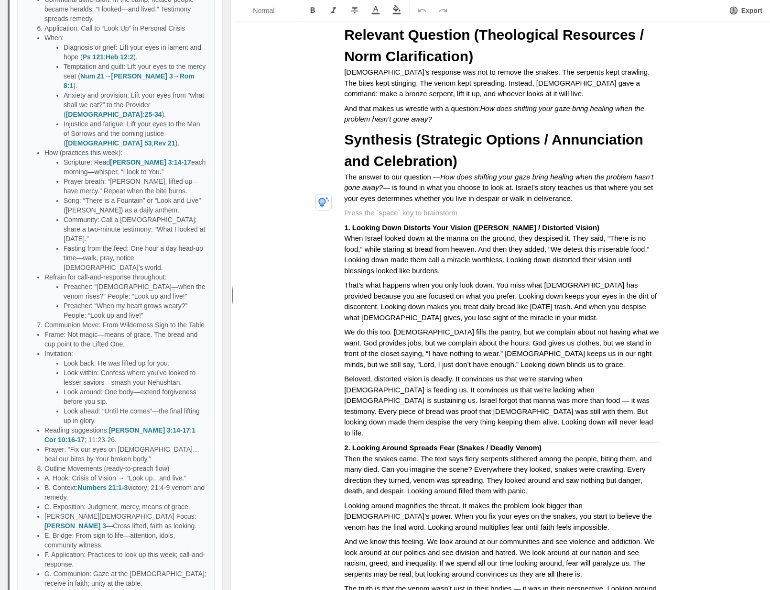
click at [370, 208] on p at bounding box center [502, 213] width 316 height 11
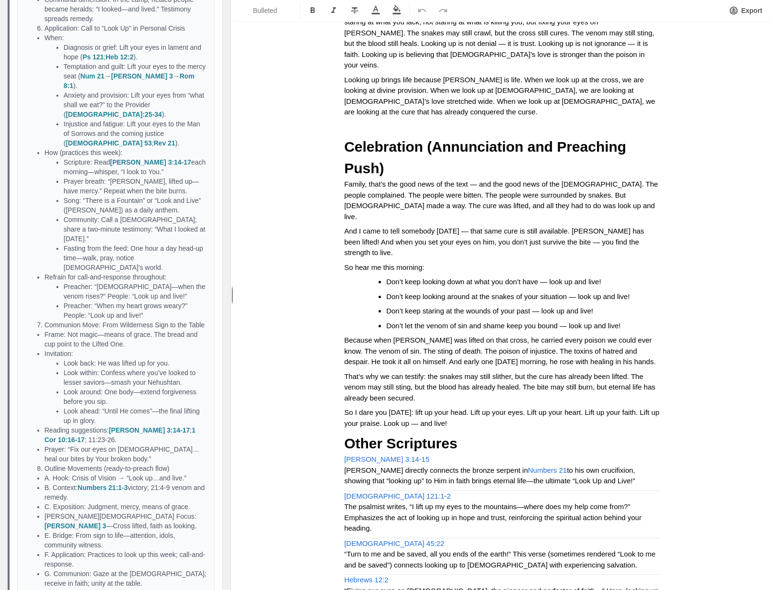
scroll to position [2948, 0]
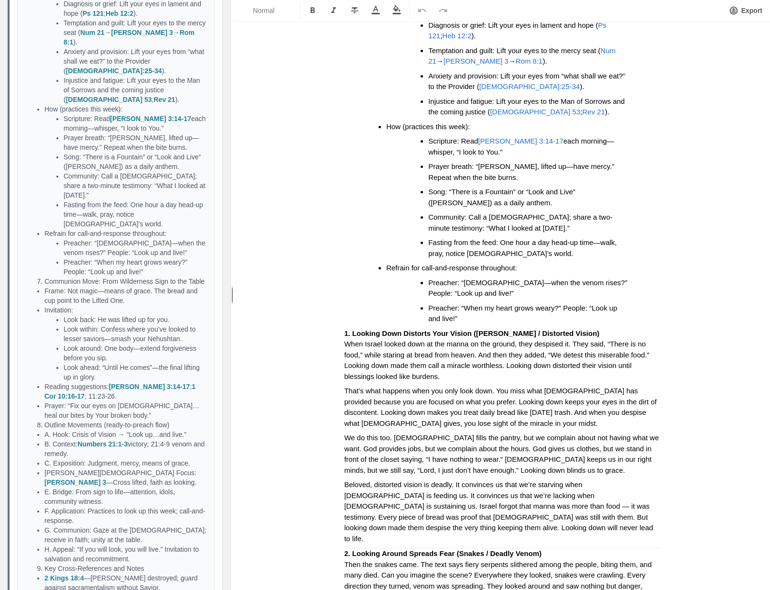
scroll to position [1918, 0]
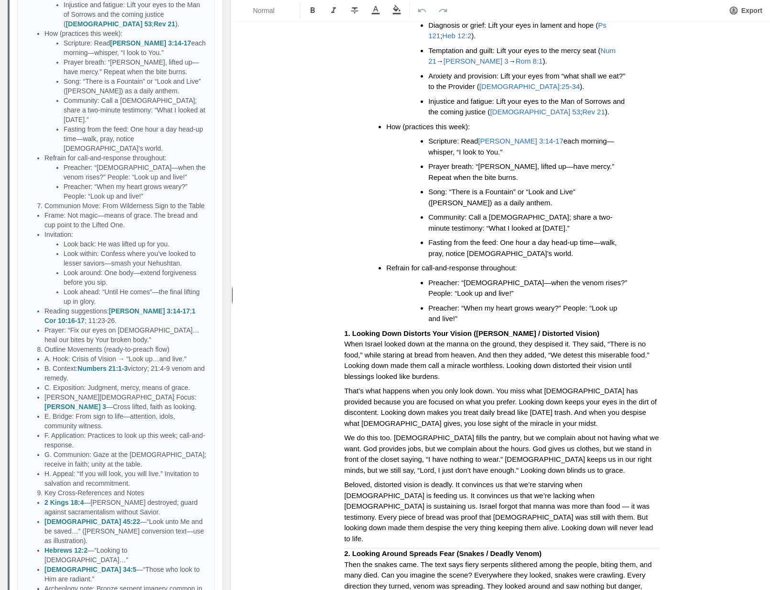
click at [44, 208] on li "Communion Move: From Wilderness Sign to the Table" at bounding box center [125, 206] width 162 height 10
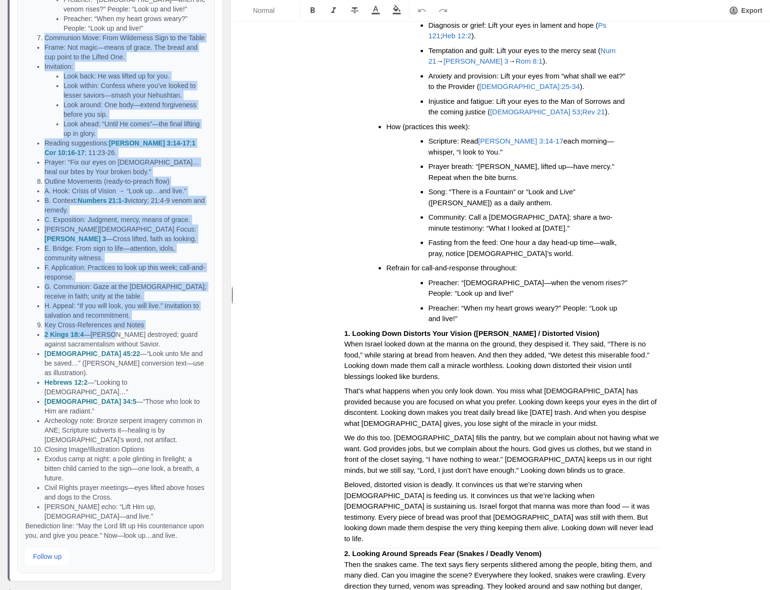
scroll to position [2130, 0]
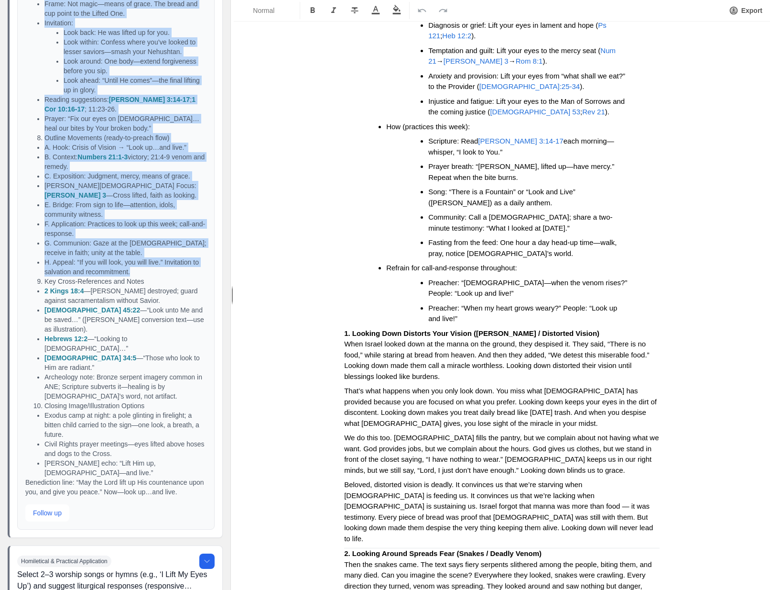
drag, startPoint x: 44, startPoint y: 206, endPoint x: 187, endPoint y: 276, distance: 158.9
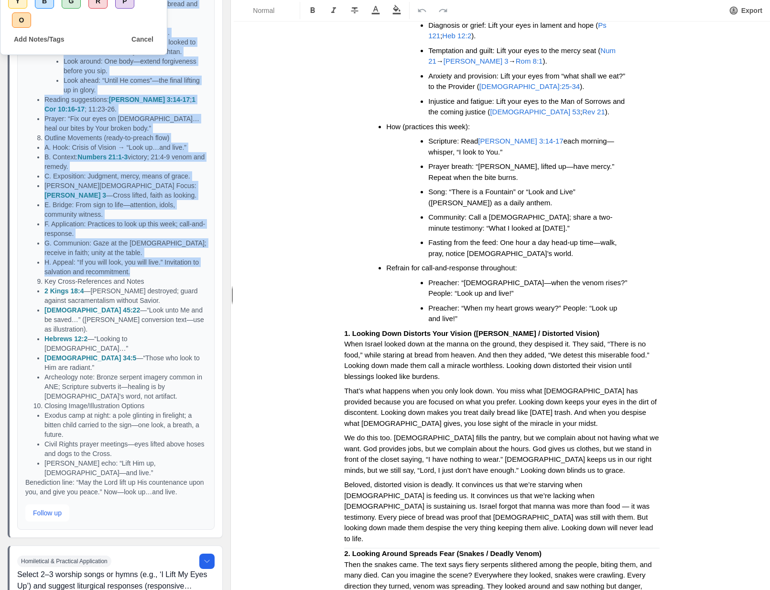
copy div "Loremipsu Dolo: Sita Consectetu Adip el sed Doeiu Tempo: Inc utlab—etdol ma ali…"
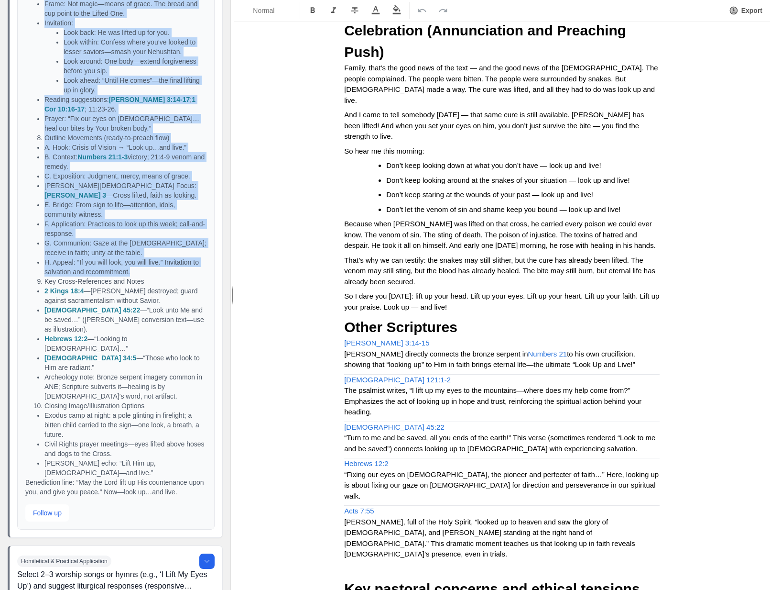
scroll to position [2767, 0]
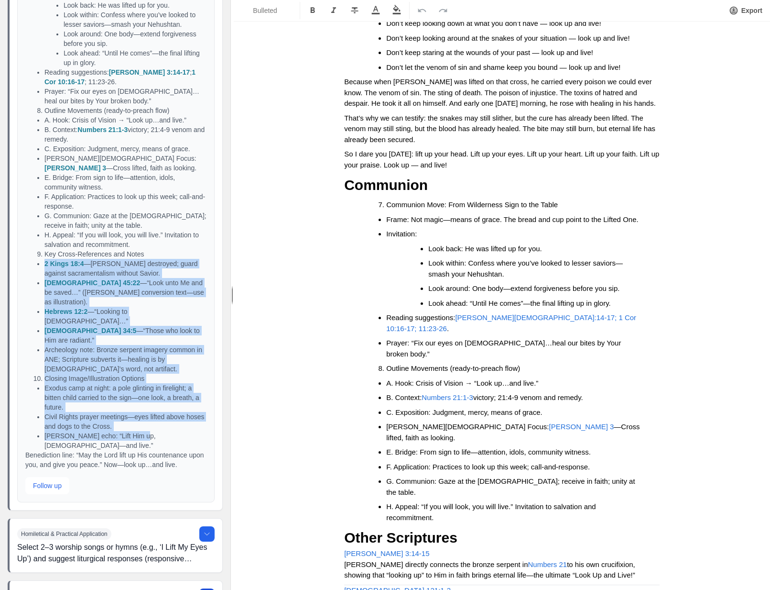
scroll to position [2157, 0]
drag, startPoint x: 42, startPoint y: 298, endPoint x: 135, endPoint y: 434, distance: 165.2
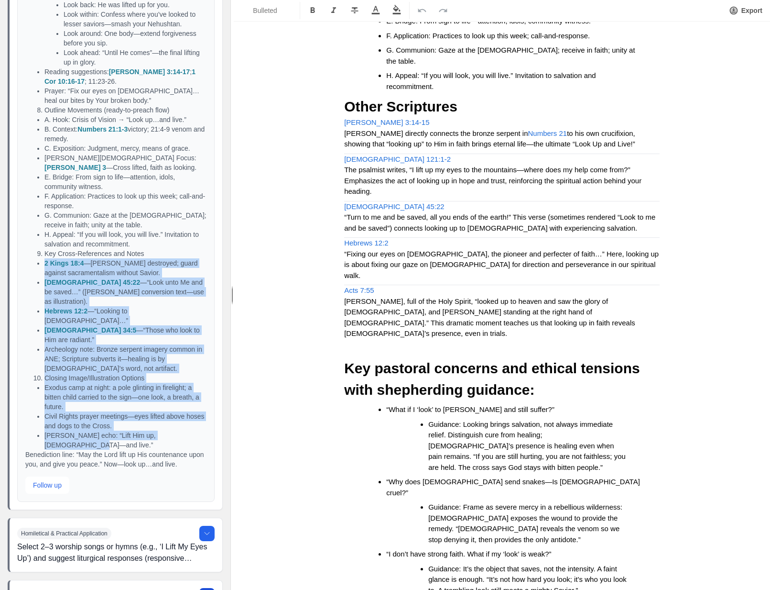
scroll to position [3301, 0]
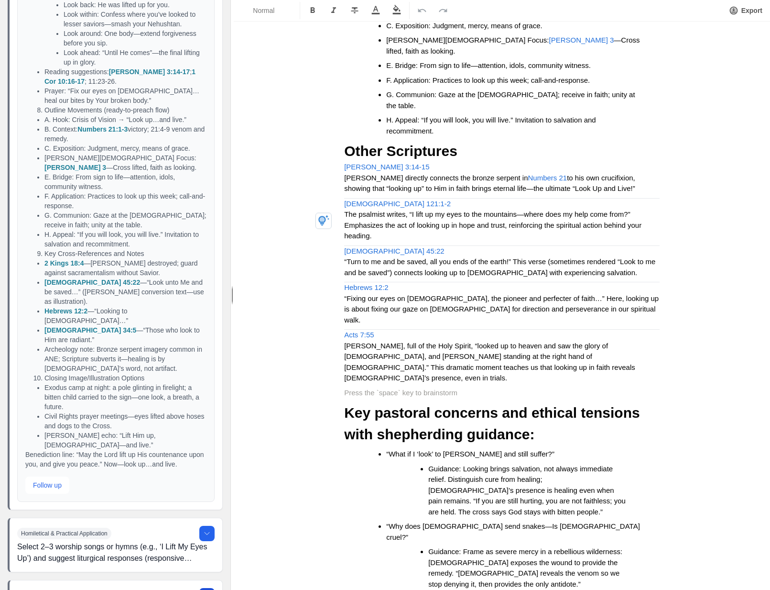
click at [379, 387] on p at bounding box center [502, 392] width 316 height 11
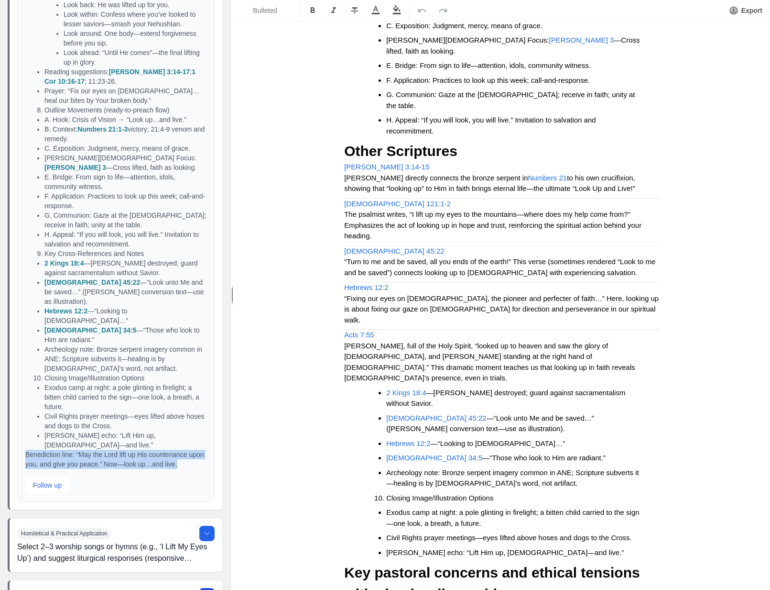
drag, startPoint x: 48, startPoint y: 468, endPoint x: 23, endPoint y: 444, distance: 34.8
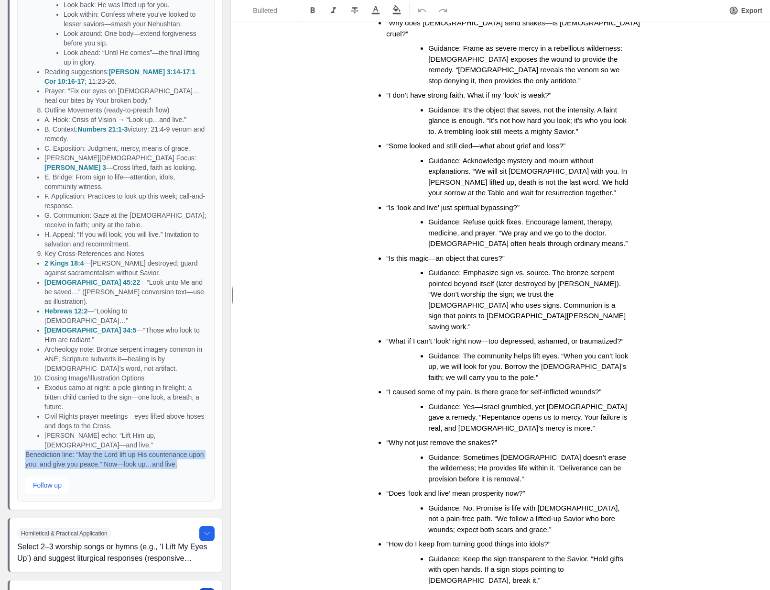
scroll to position [4095, 0]
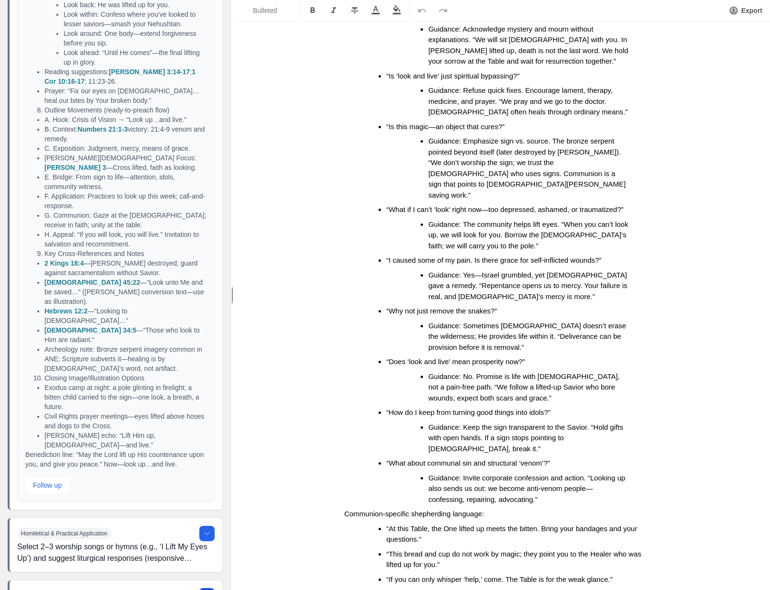
click at [51, 484] on button "Follow up" at bounding box center [47, 484] width 44 height 17
click at [100, 450] on p "Benediction line: “May the Lord lift up His countenance upon you, and give you …" at bounding box center [115, 459] width 181 height 19
click at [51, 486] on button "Follow up" at bounding box center [47, 484] width 44 height 17
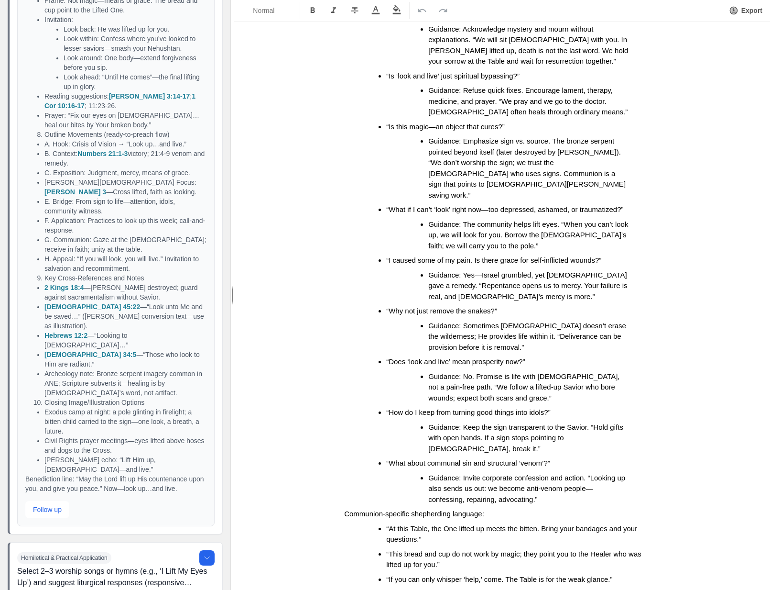
scroll to position [2129, 0]
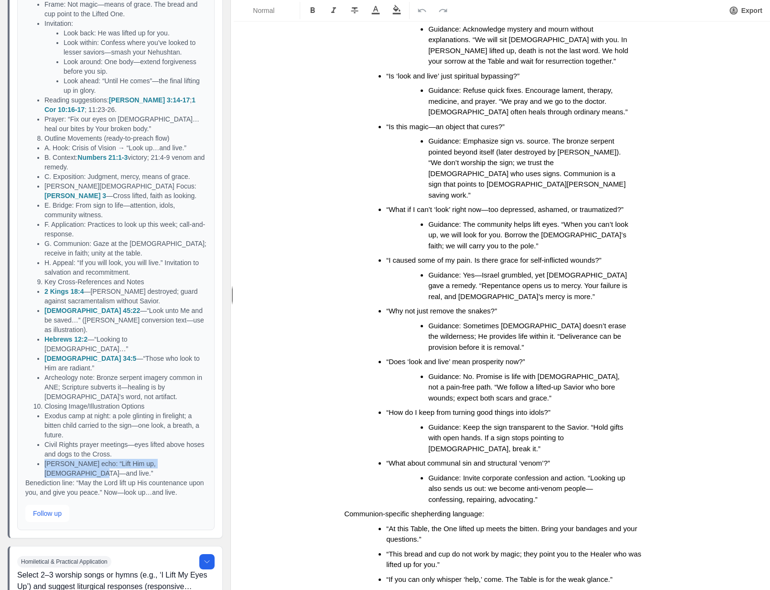
drag, startPoint x: 71, startPoint y: 463, endPoint x: 45, endPoint y: 455, distance: 27.5
click at [45, 459] on li "[PERSON_NAME] echo: “Lift Him up, [DEMOGRAPHIC_DATA]—and live.”" at bounding box center [125, 468] width 162 height 19
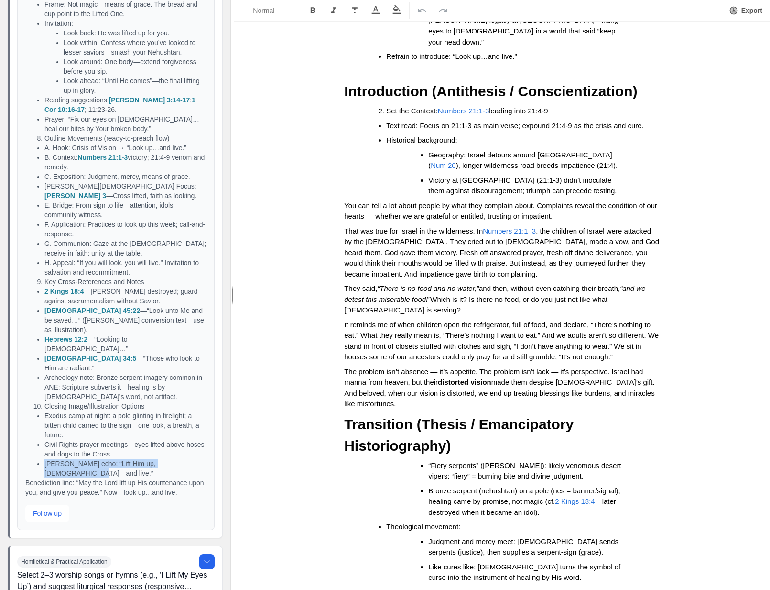
scroll to position [256, 0]
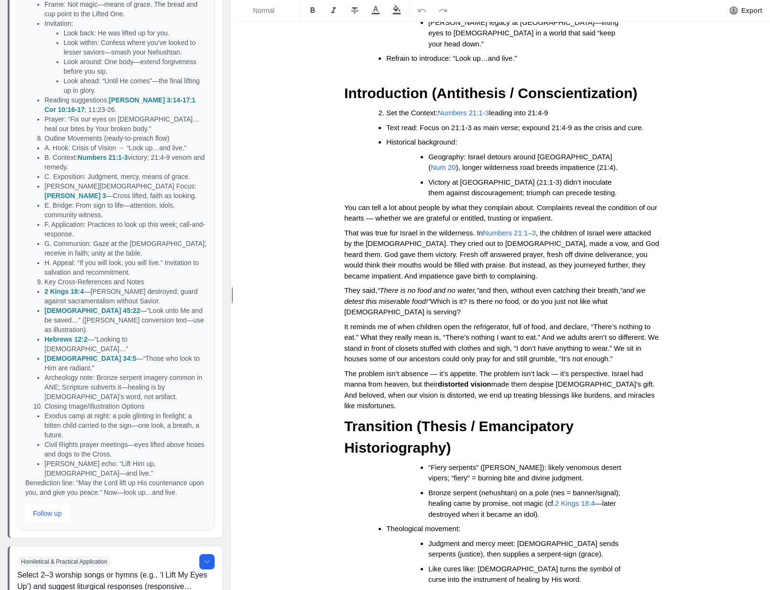
click at [421, 324] on span "It reminds me of when children open the refrigerator, full of food, and declare…" at bounding box center [502, 342] width 317 height 41
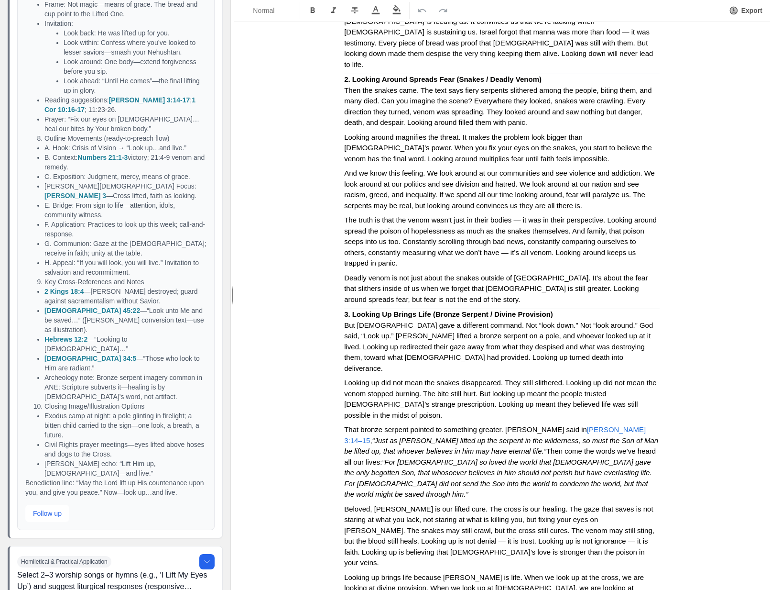
scroll to position [2310, 0]
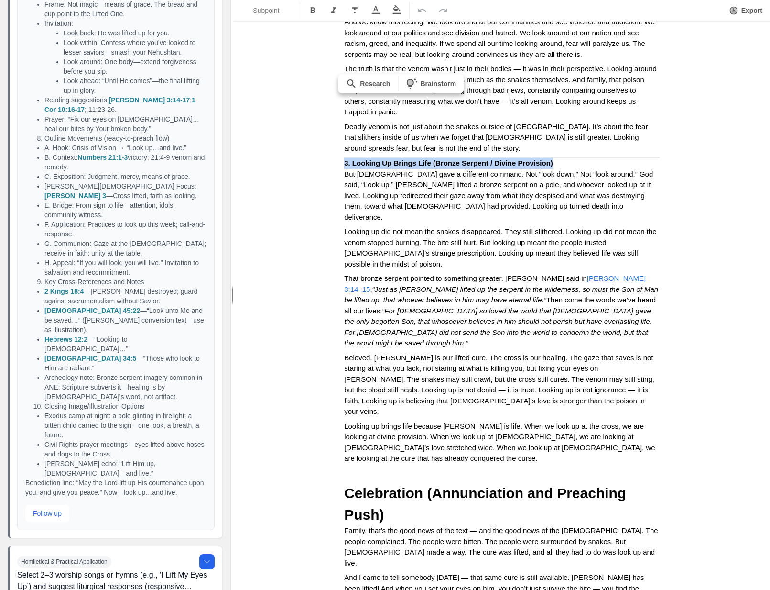
drag, startPoint x: 339, startPoint y: 119, endPoint x: 552, endPoint y: 120, distance: 213.3
click at [552, 120] on div "Look Up and Live! Gratitude Big Idea: In a world that bends our gaze downward, …" at bounding box center [502, 168] width 383 height 4866
